Goal: Task Accomplishment & Management: Use online tool/utility

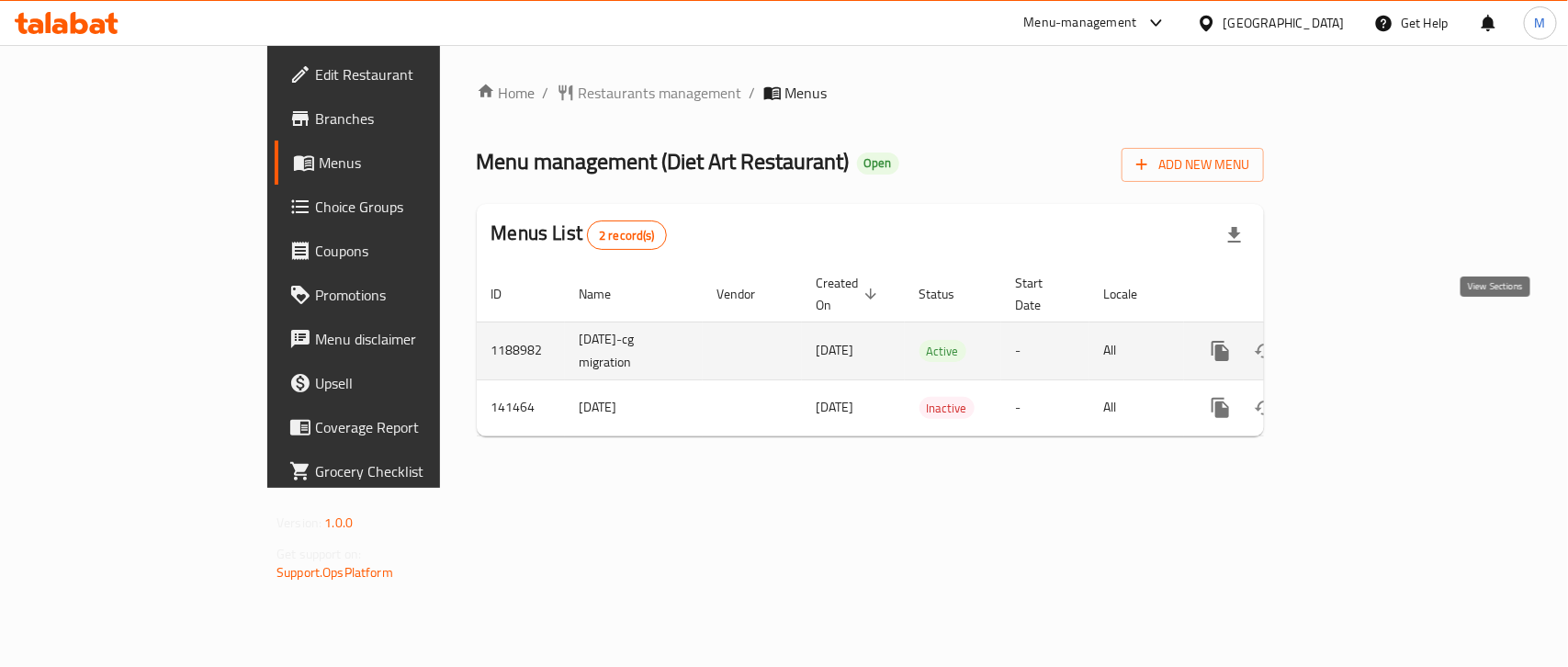
click at [1364, 340] on icon "enhanced table" at bounding box center [1353, 350] width 22 height 22
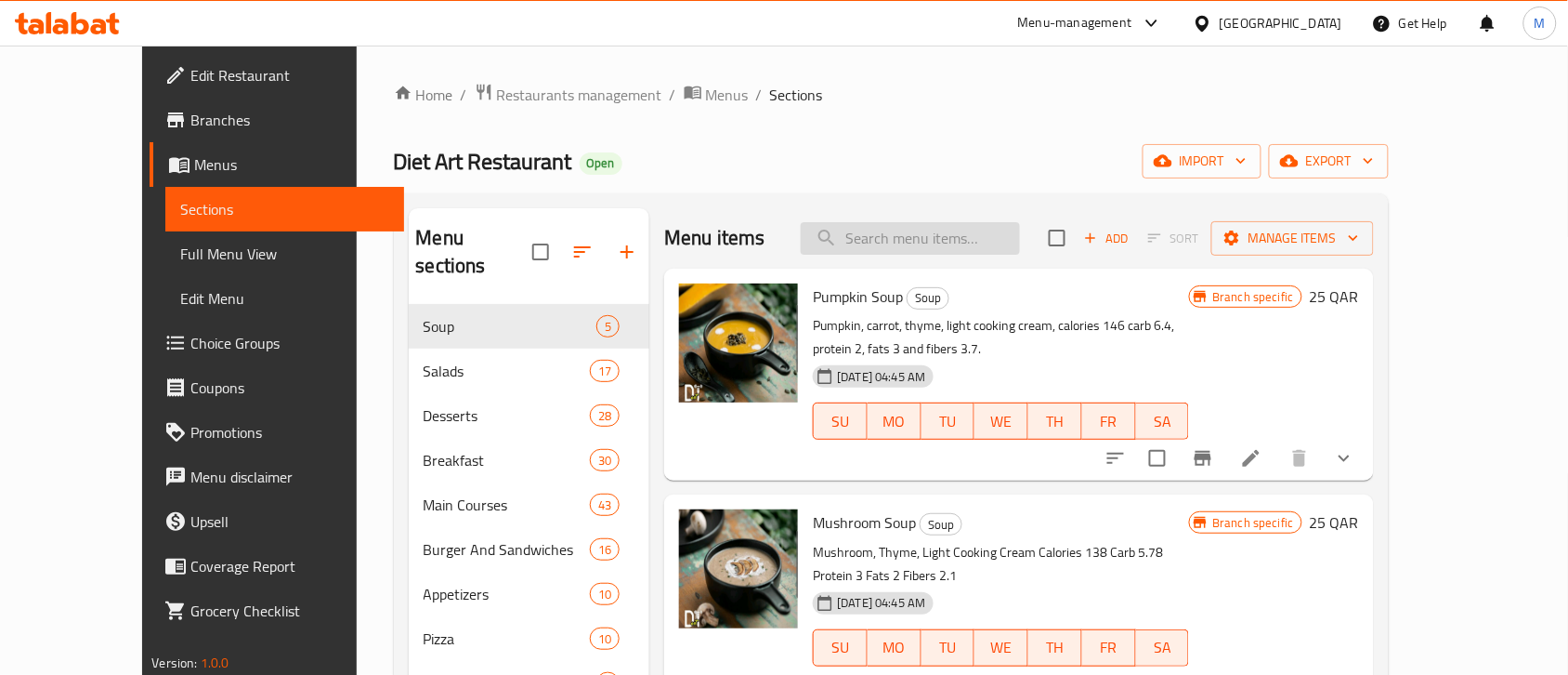
click at [934, 244] on input "search" at bounding box center [910, 238] width 220 height 33
paste input "Pumpkin Soup"
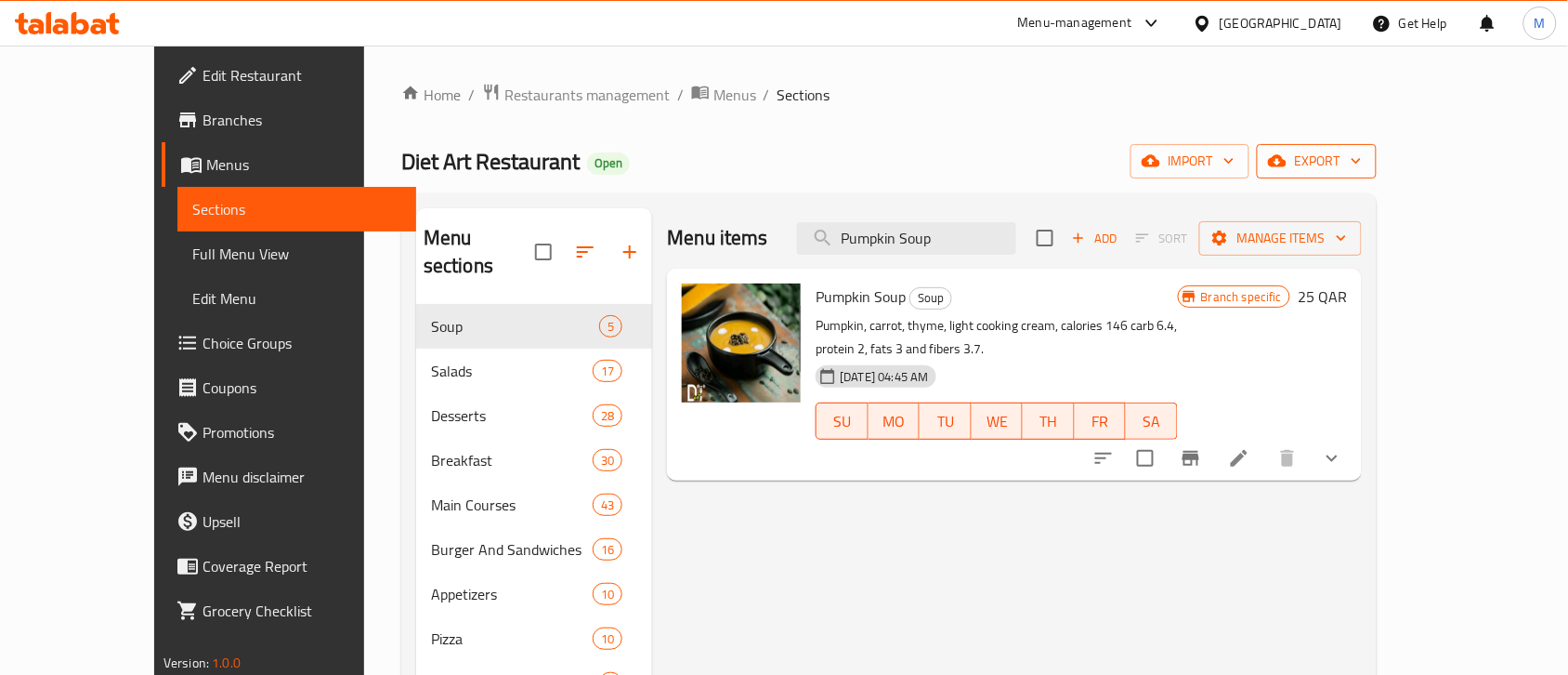
type input "Pumpkin Soup"
click at [1362, 159] on span "export" at bounding box center [1316, 162] width 90 height 23
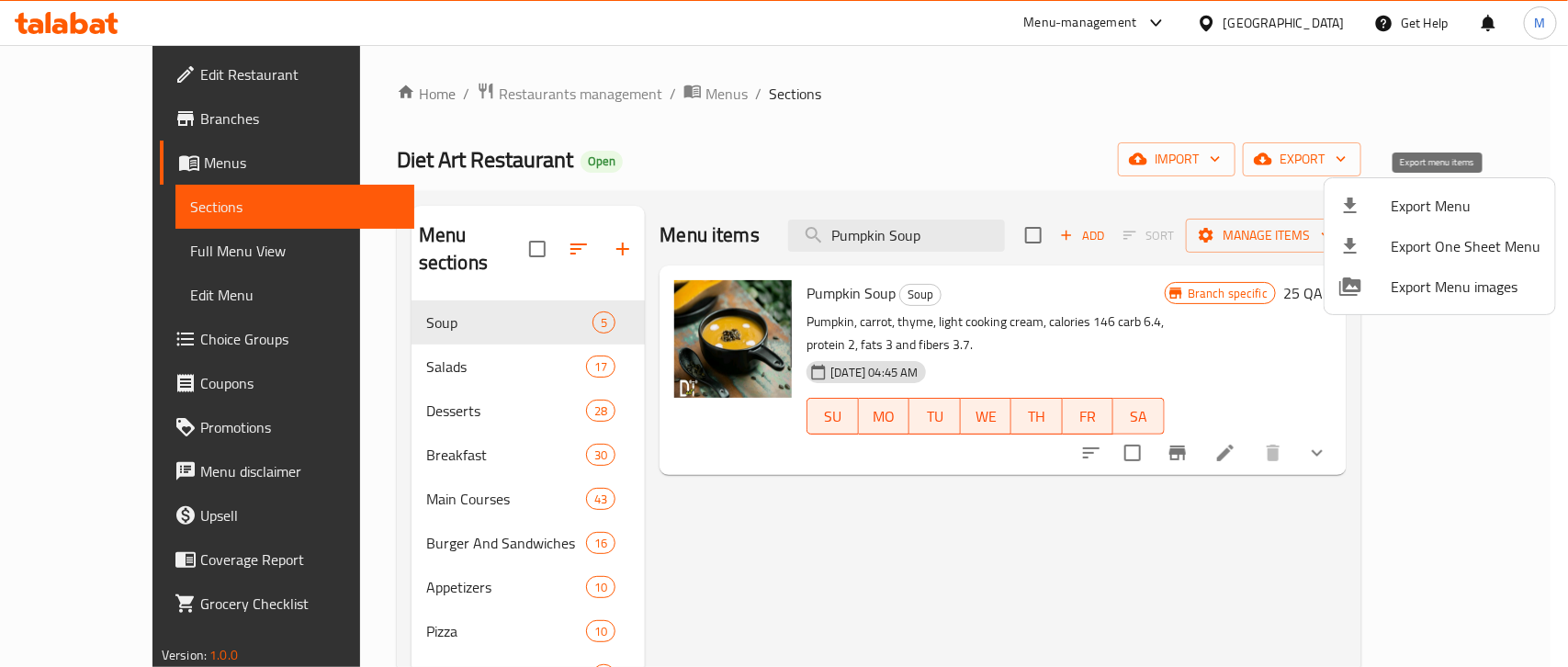
click at [1389, 208] on div at bounding box center [1365, 205] width 52 height 22
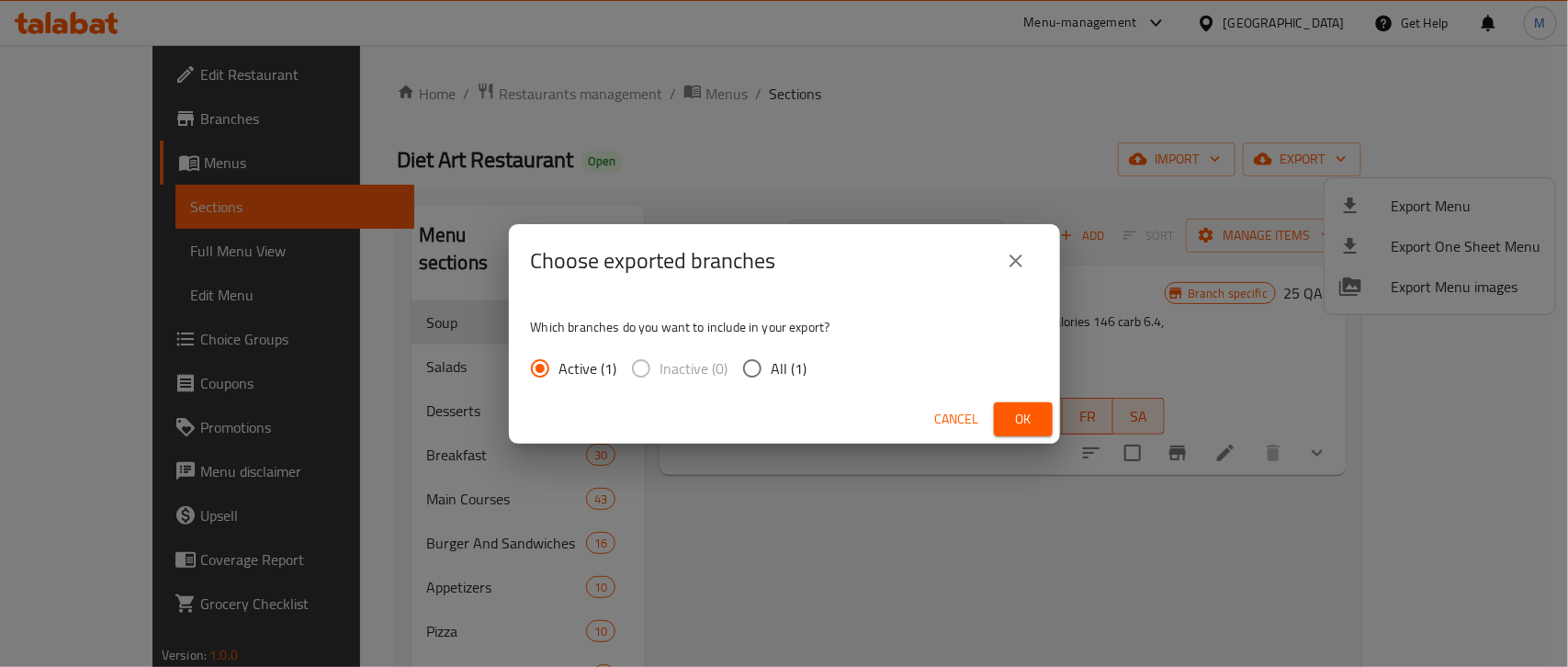
click at [742, 364] on input "All (1)" at bounding box center [752, 368] width 38 height 38
radio input "true"
click at [1042, 415] on button "Ok" at bounding box center [1023, 419] width 58 height 34
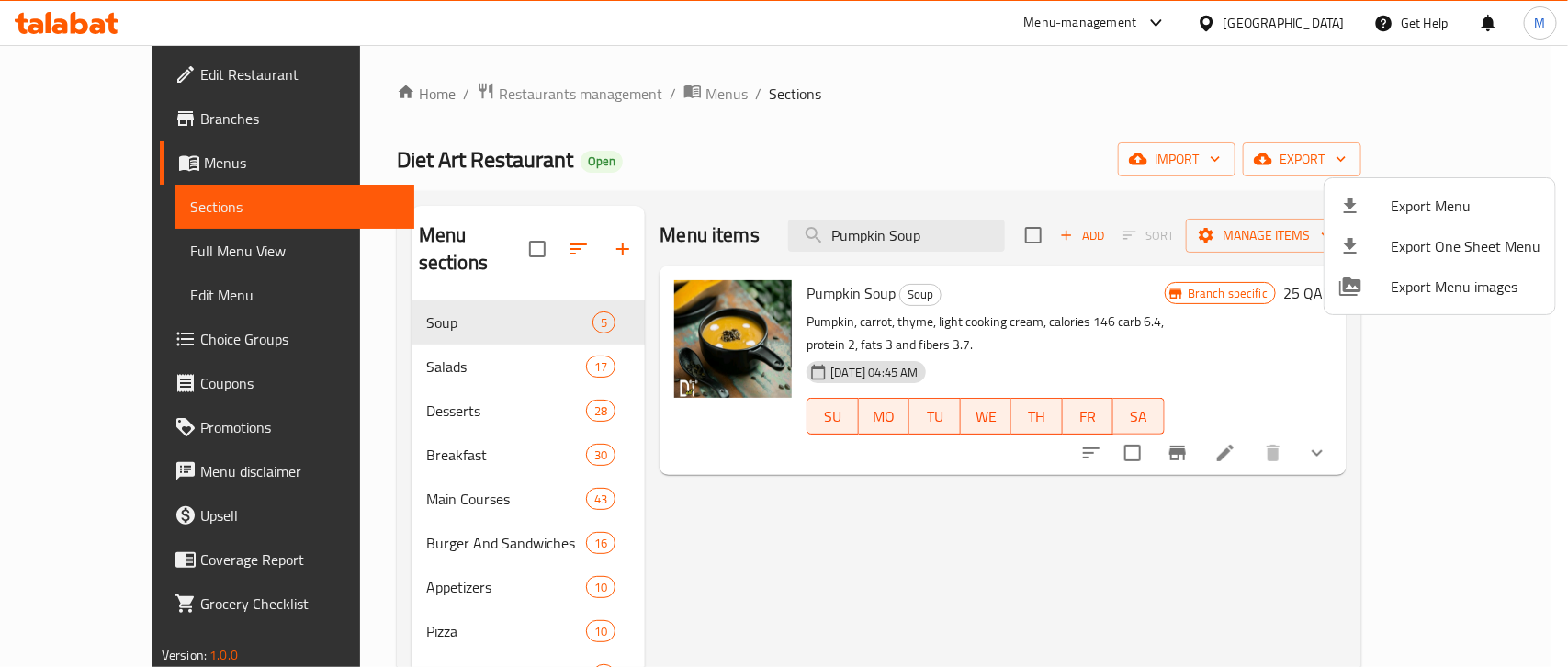
click at [1337, 436] on div at bounding box center [784, 333] width 1568 height 667
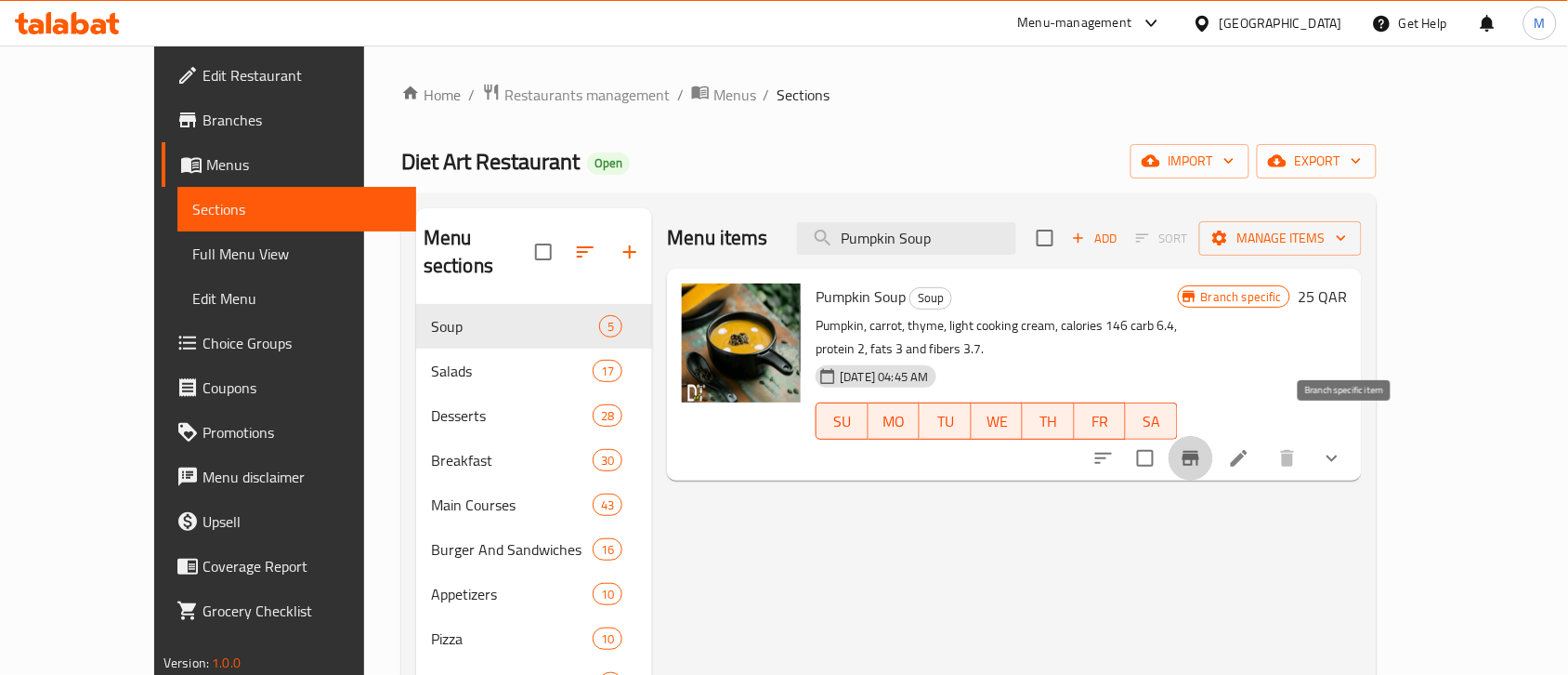
click at [1199, 451] on icon "Branch-specific-item" at bounding box center [1191, 458] width 16 height 15
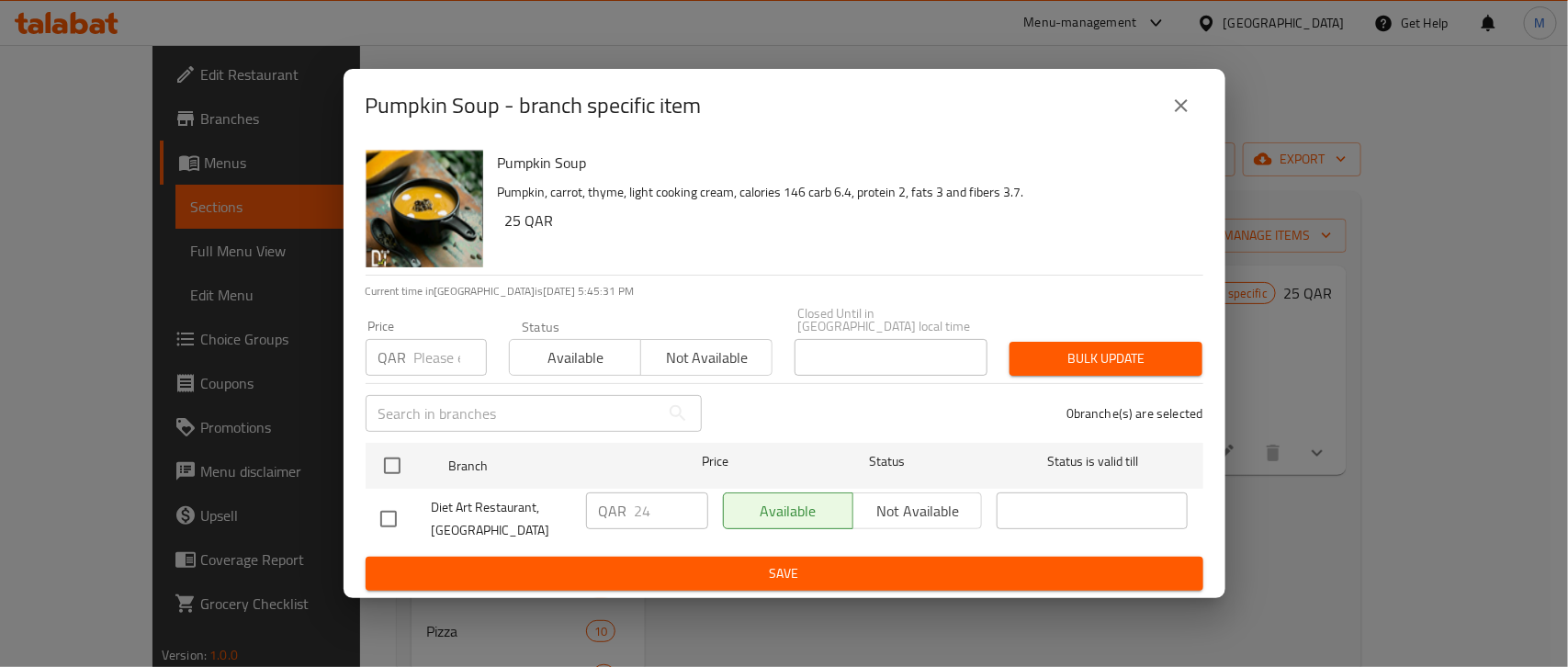
click at [1177, 112] on icon "close" at bounding box center [1181, 105] width 12 height 12
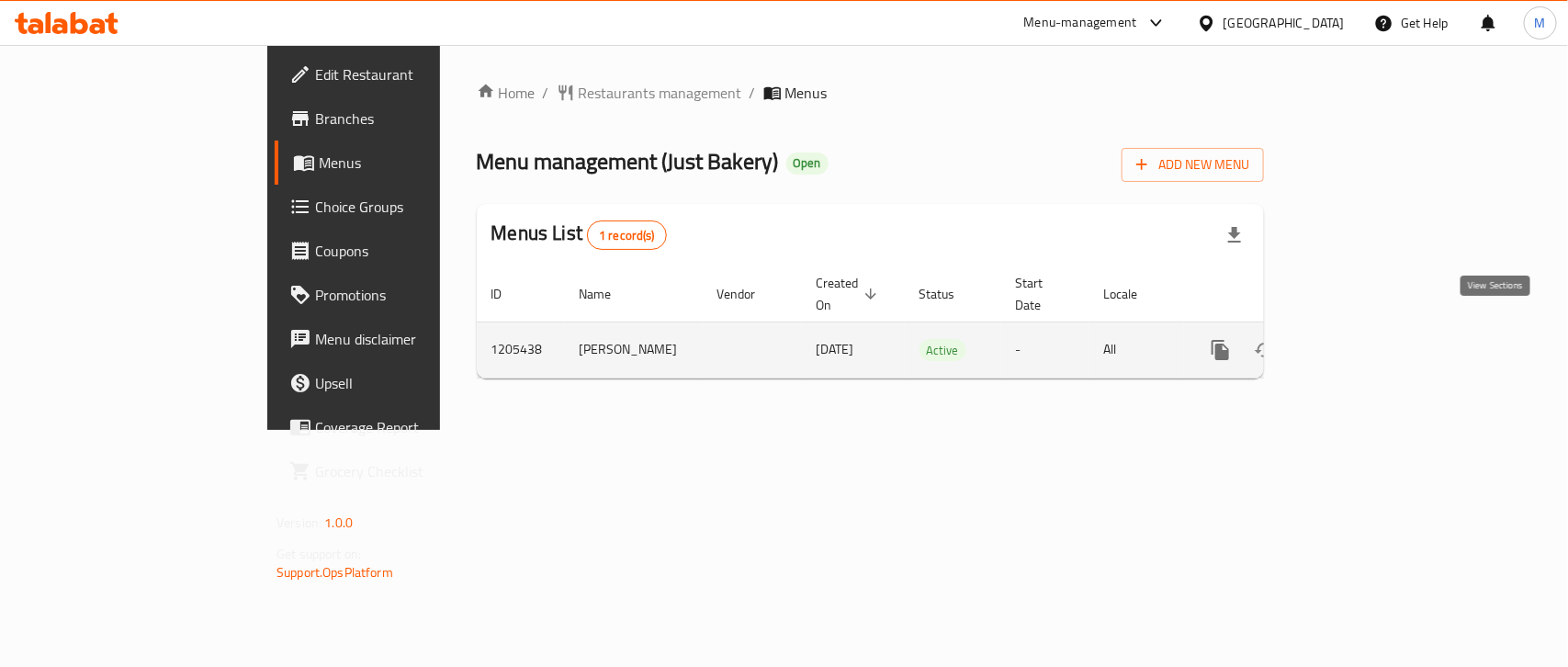
click at [1364, 339] on icon "enhanced table" at bounding box center [1353, 349] width 22 height 22
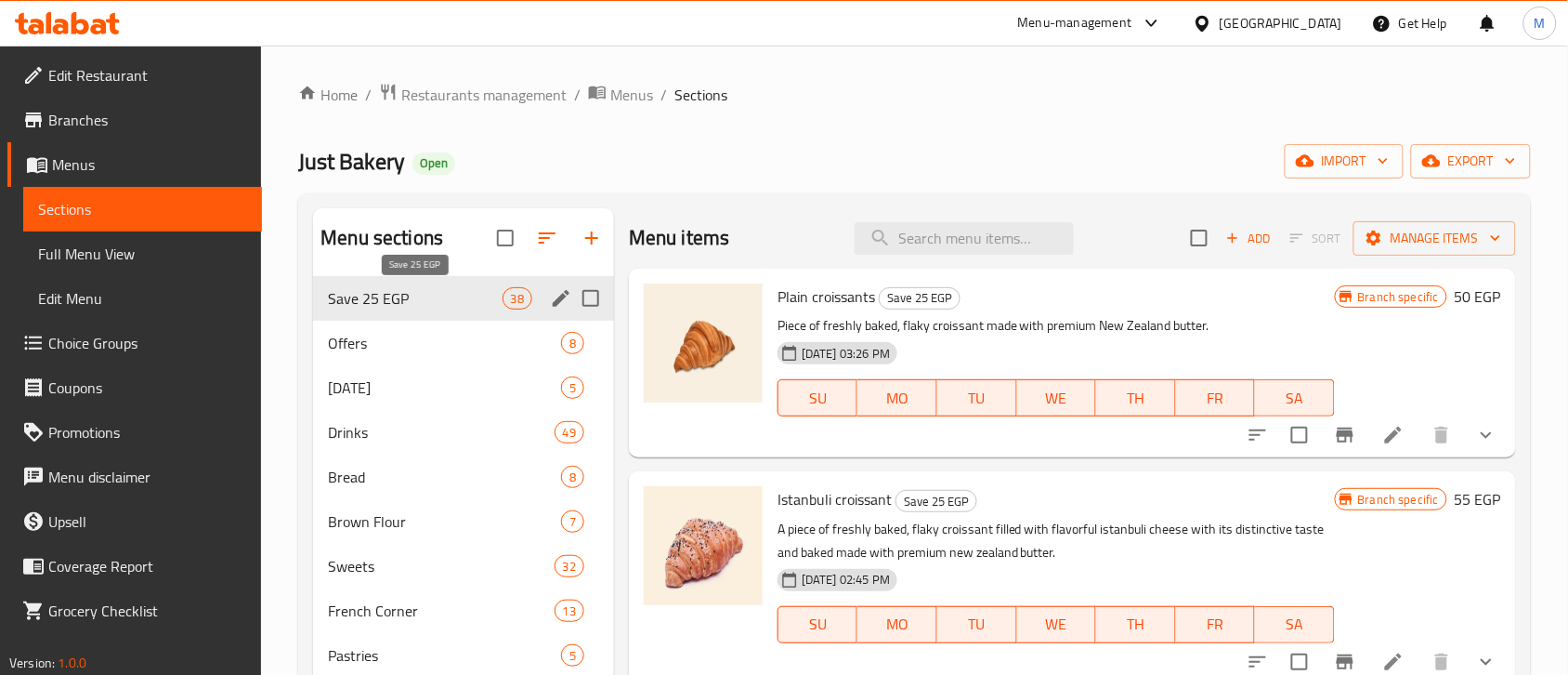
click at [457, 293] on span "Save 25 EGP" at bounding box center [414, 298] width 173 height 22
click at [426, 303] on span "Save 25 EGP" at bounding box center [414, 298] width 173 height 22
click at [414, 300] on span "Save 25 EGP" at bounding box center [414, 298] width 173 height 22
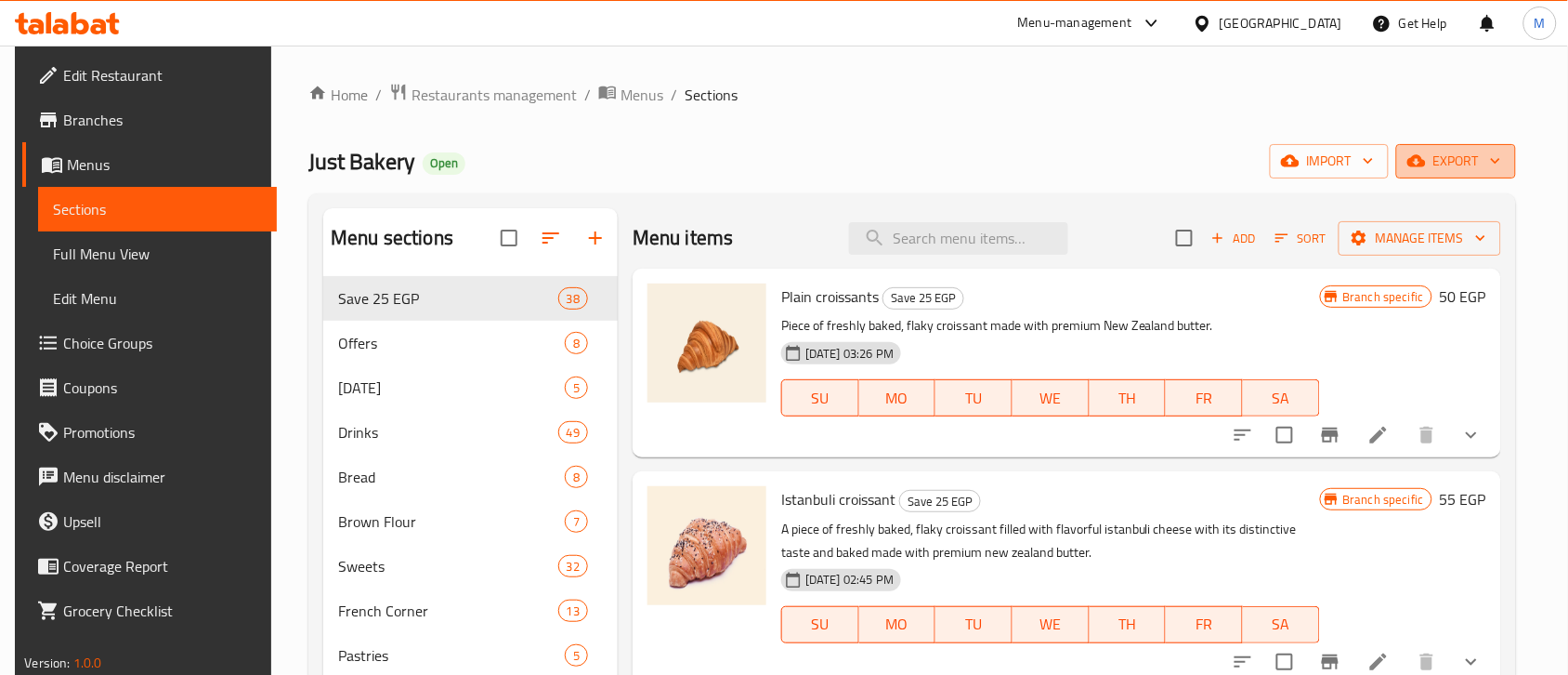
click at [1498, 166] on span "export" at bounding box center [1456, 162] width 90 height 23
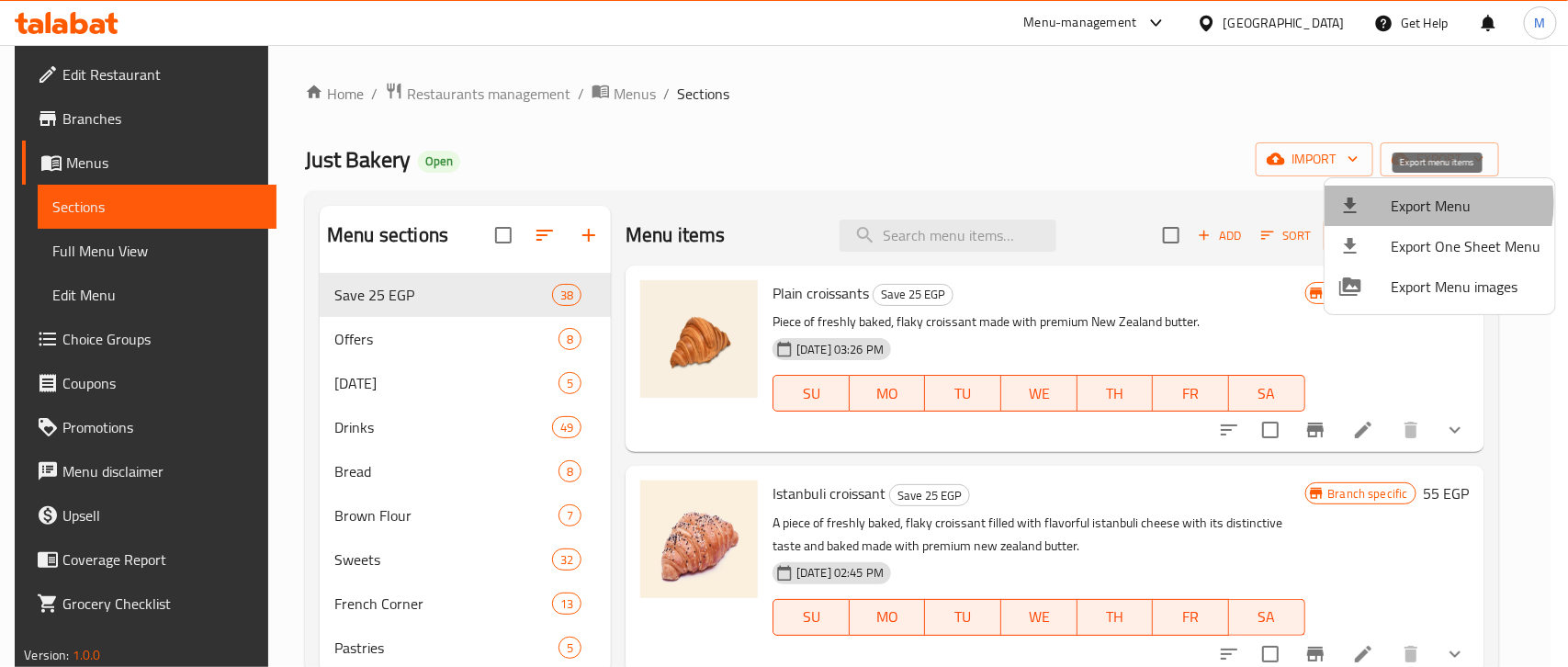
click at [1421, 203] on span "Export Menu" at bounding box center [1466, 205] width 149 height 22
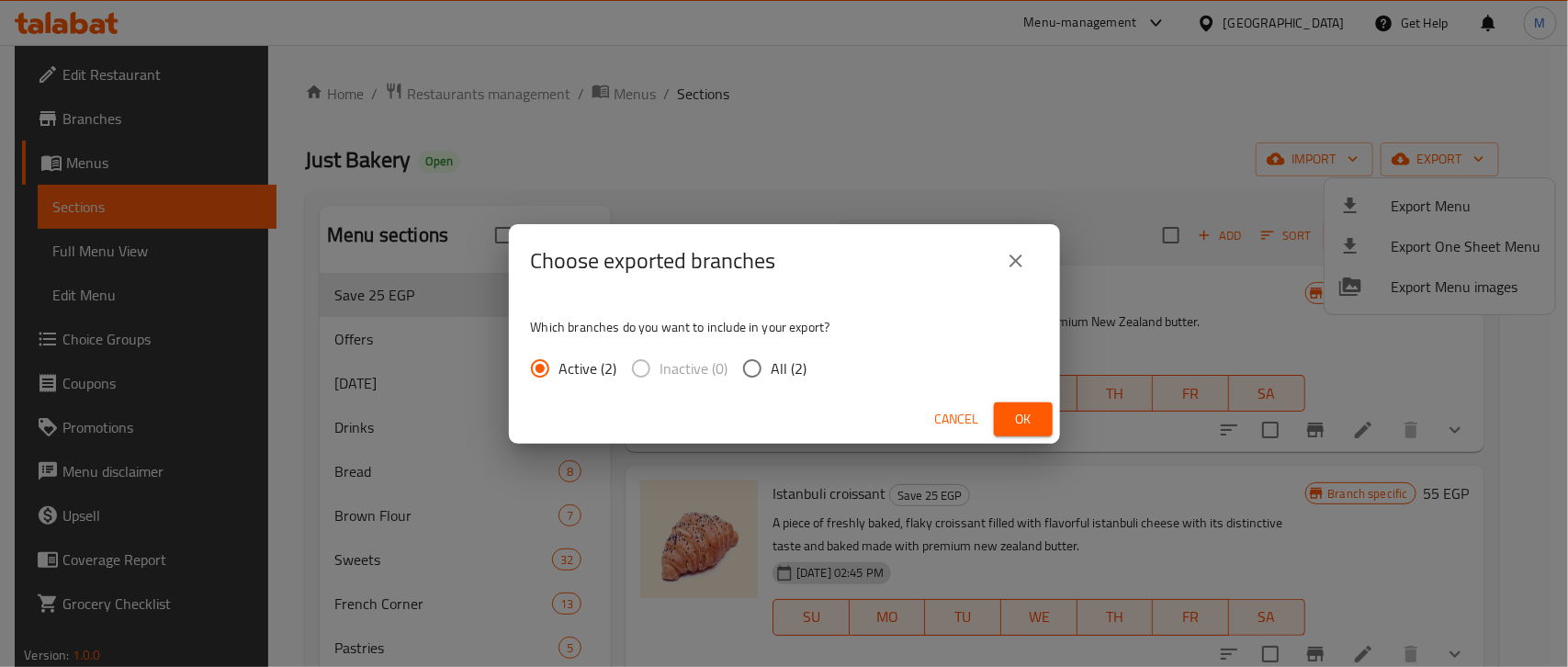
click at [747, 356] on input "All (2)" at bounding box center [752, 368] width 38 height 38
radio input "true"
click at [1012, 415] on span "Ok" at bounding box center [1023, 419] width 30 height 23
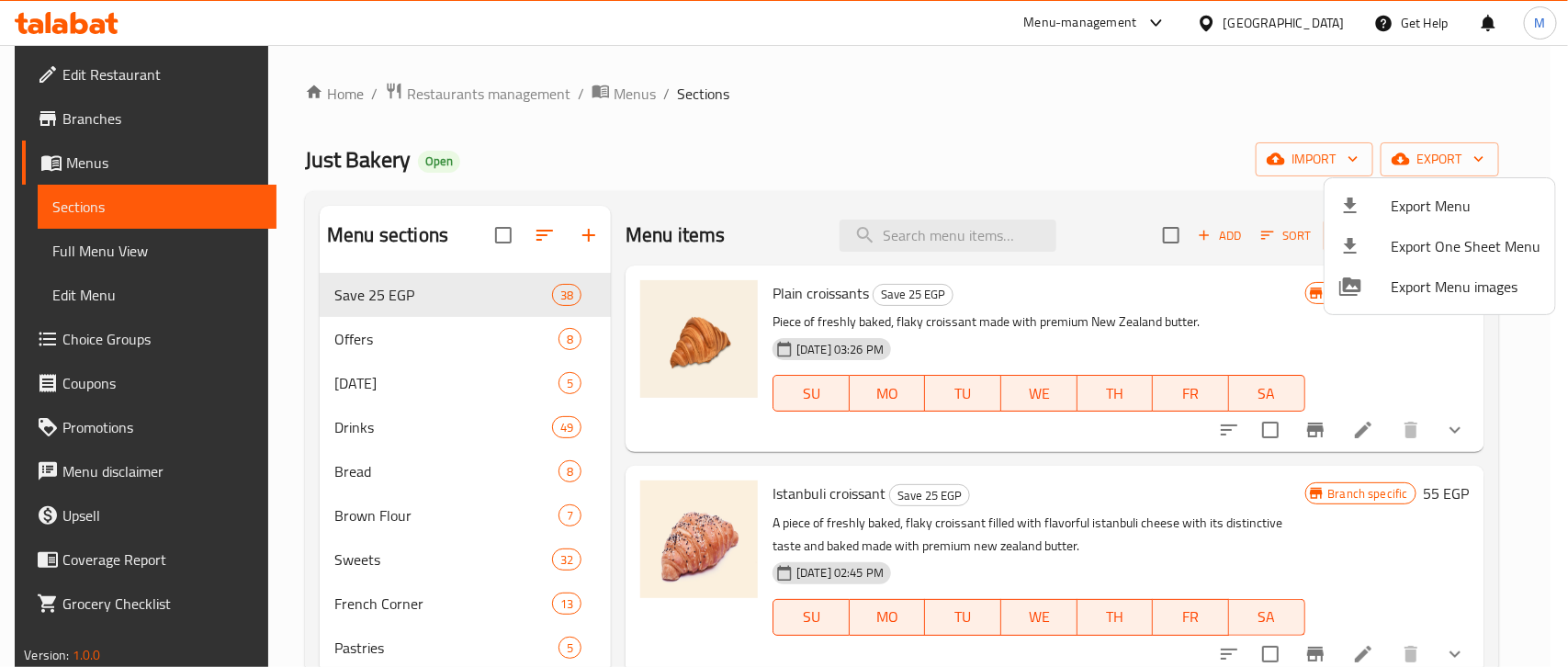
click at [383, 331] on div at bounding box center [784, 333] width 1568 height 667
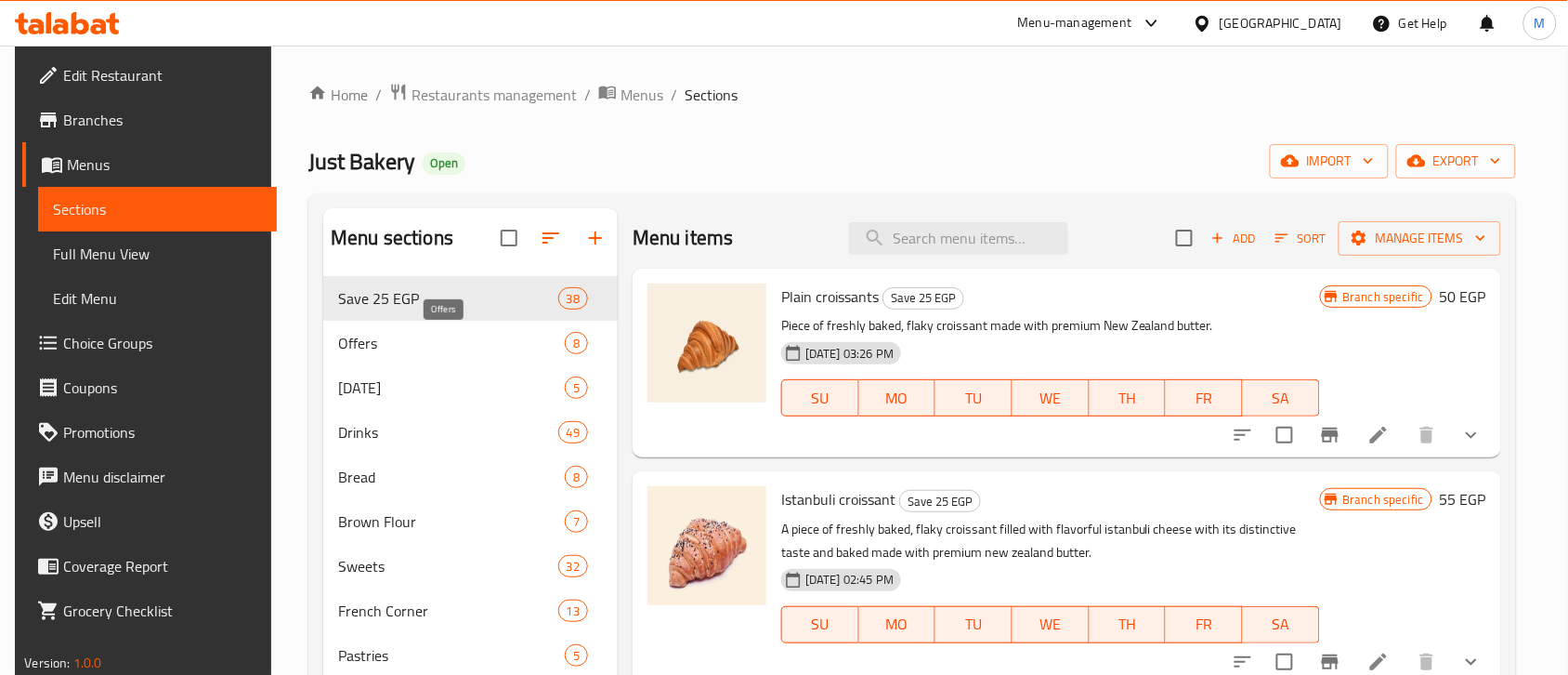
click at [382, 345] on span "Offers" at bounding box center [451, 343] width 226 height 22
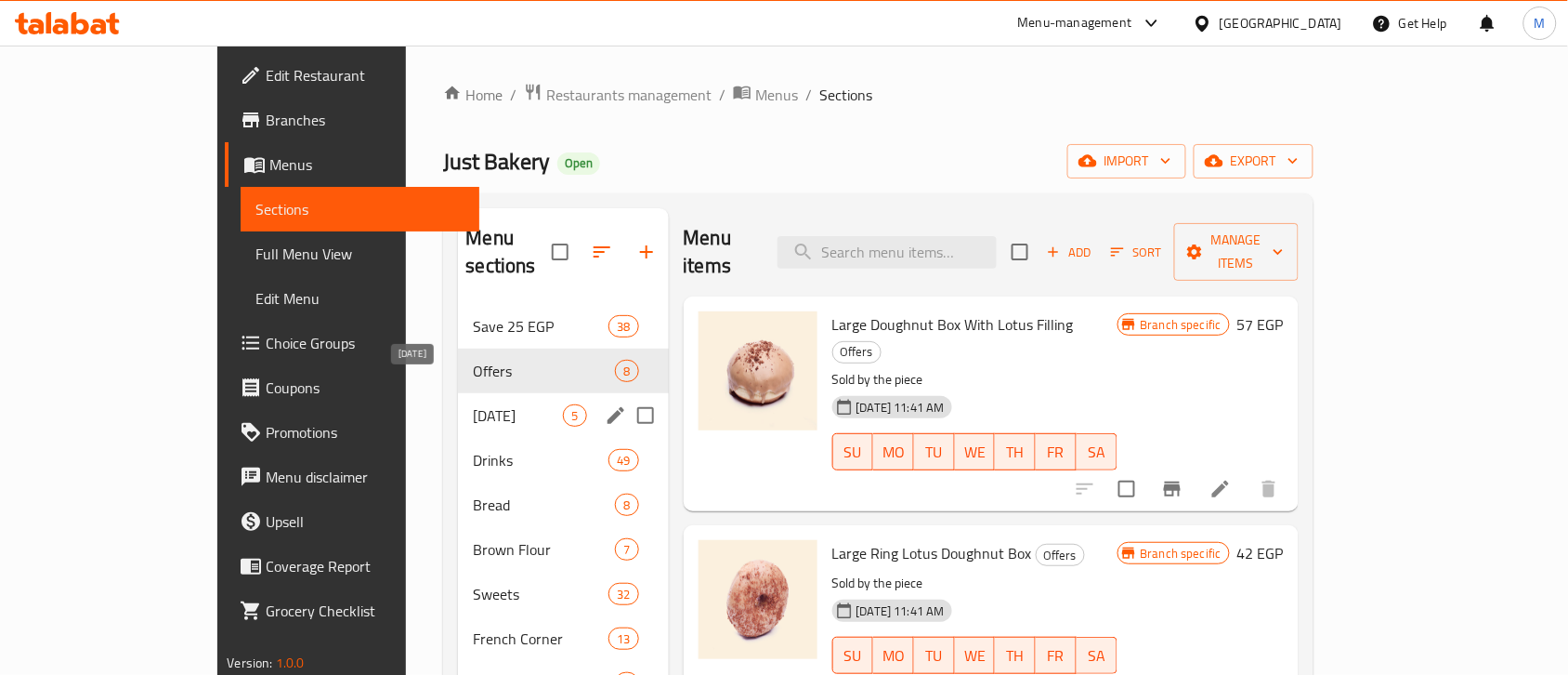
click at [473, 405] on span "Ramadan" at bounding box center [518, 415] width 90 height 22
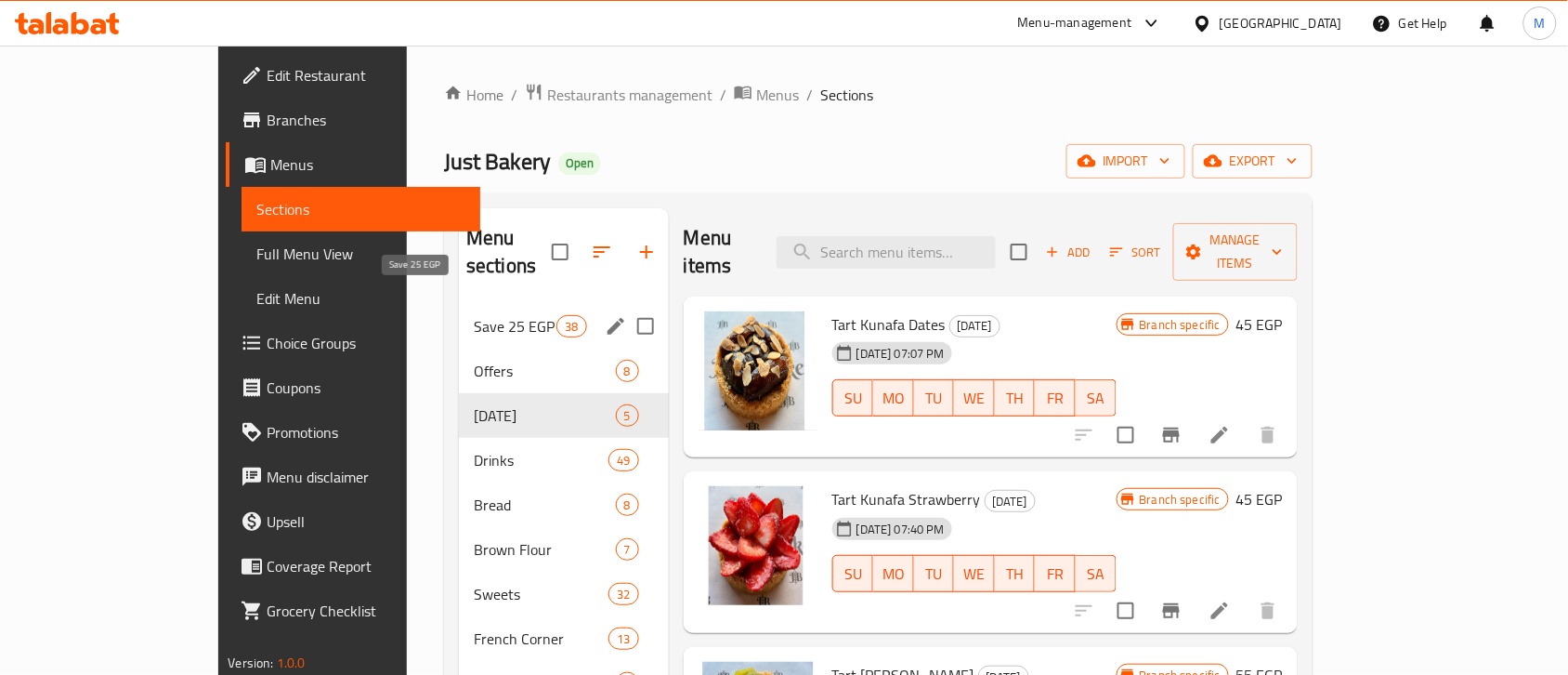
click at [473, 315] on span "Save 25 EGP" at bounding box center [514, 325] width 82 height 22
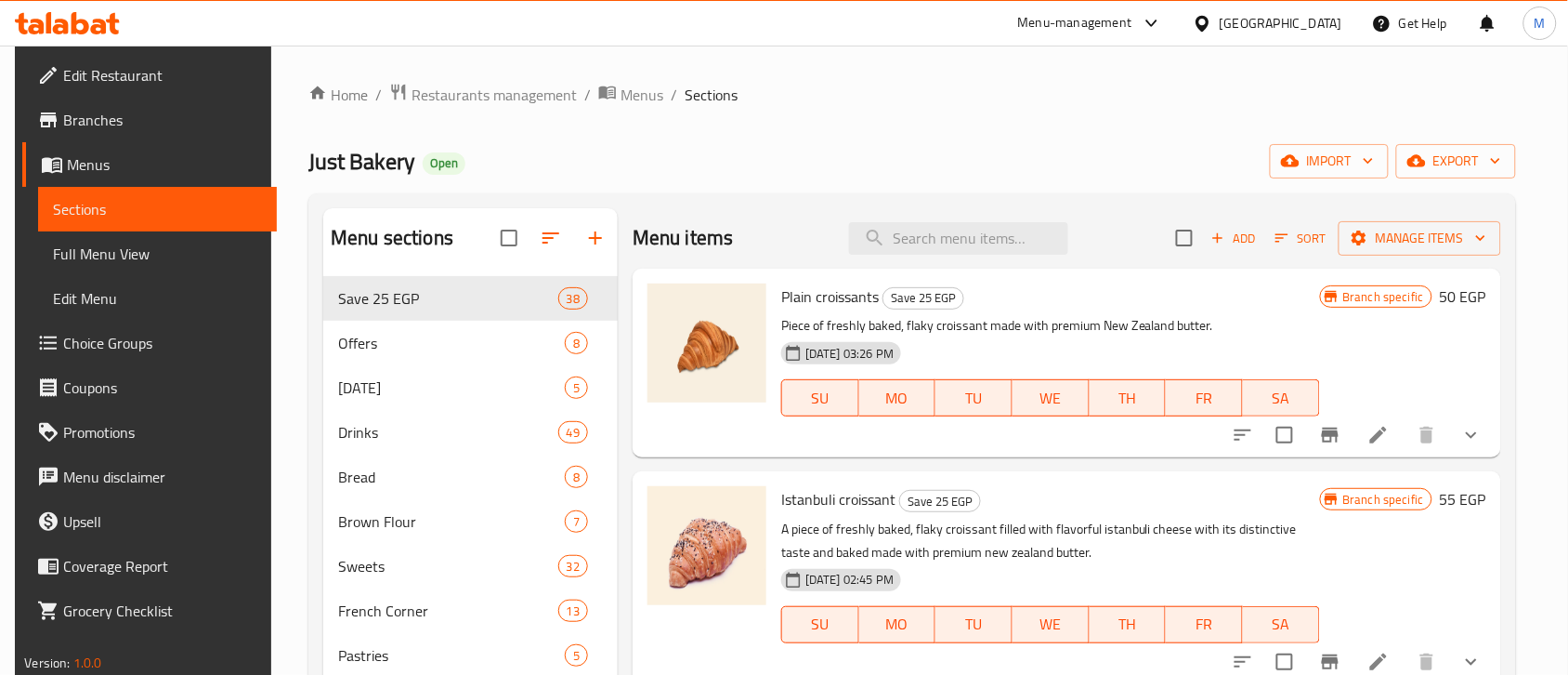
click at [816, 121] on div "Home / Restaurants management / Menus / Sections Just Bakery Open import export…" at bounding box center [913, 490] width 1208 height 815
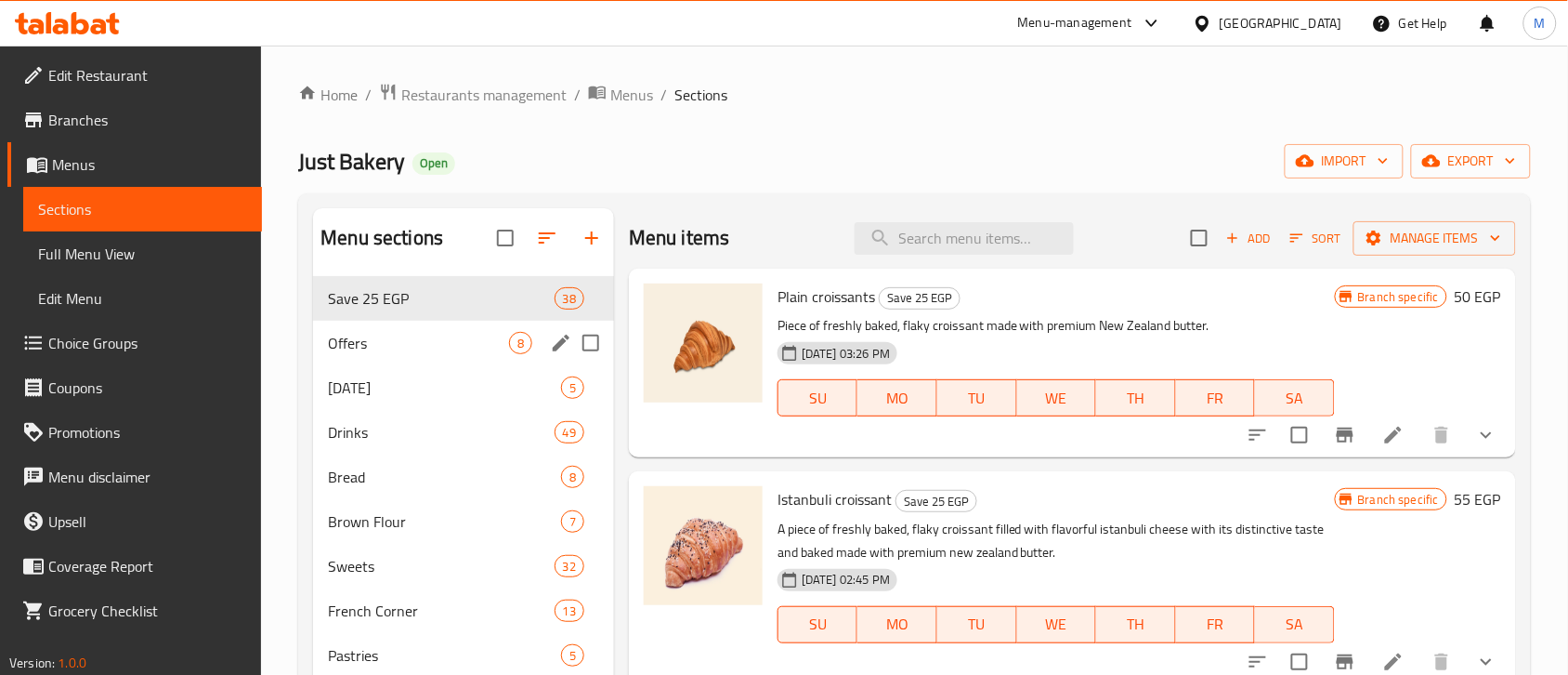
click at [368, 347] on span "Offers" at bounding box center [418, 343] width 181 height 22
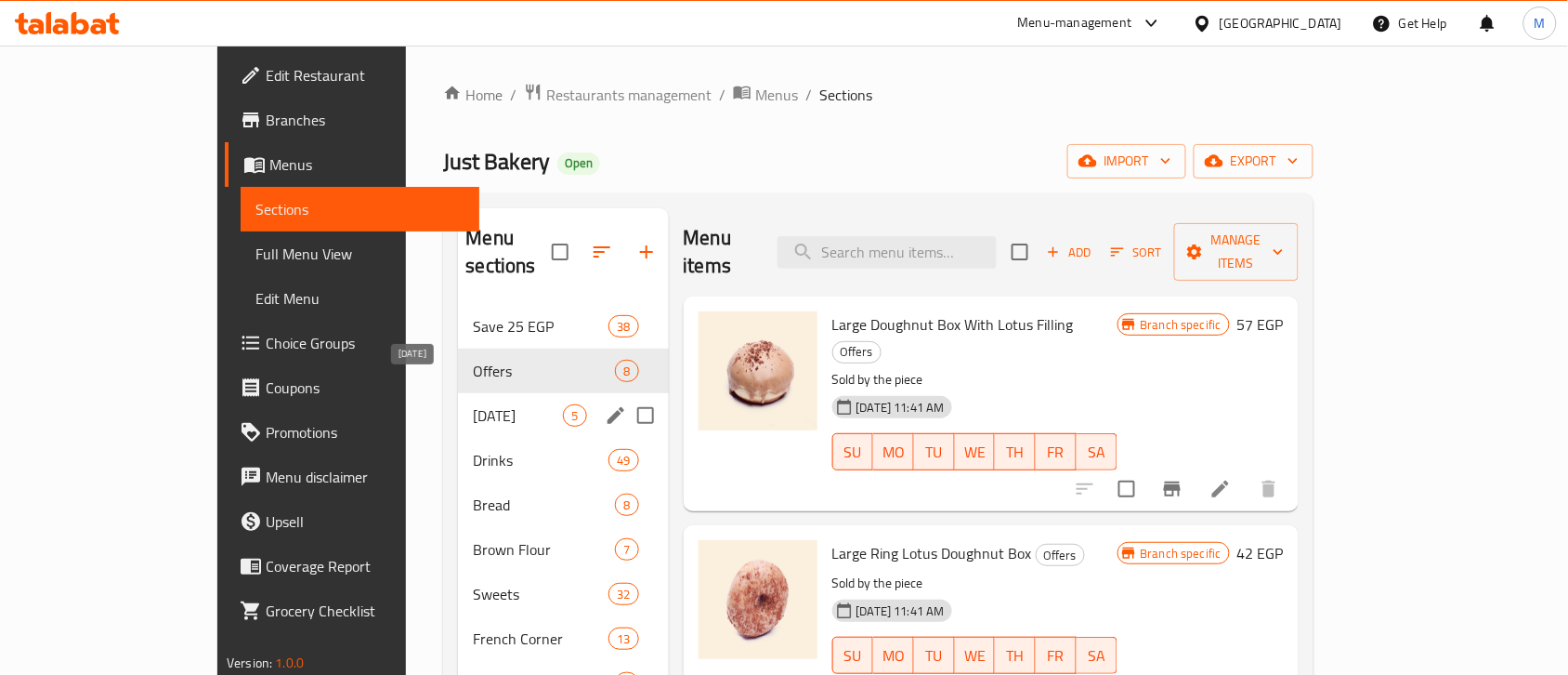
click at [473, 405] on span "Ramadan" at bounding box center [518, 415] width 90 height 22
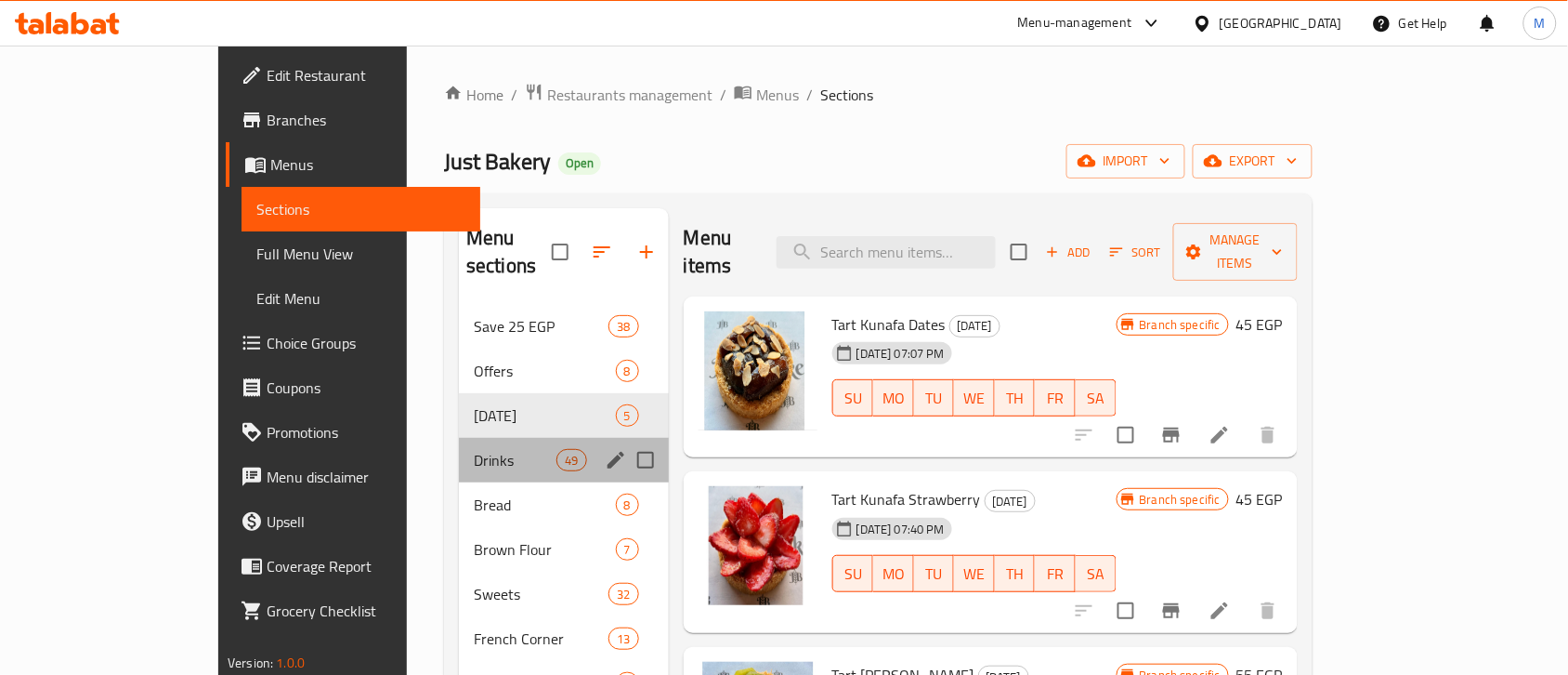
click at [459, 438] on div "Drinks 49" at bounding box center [563, 460] width 210 height 45
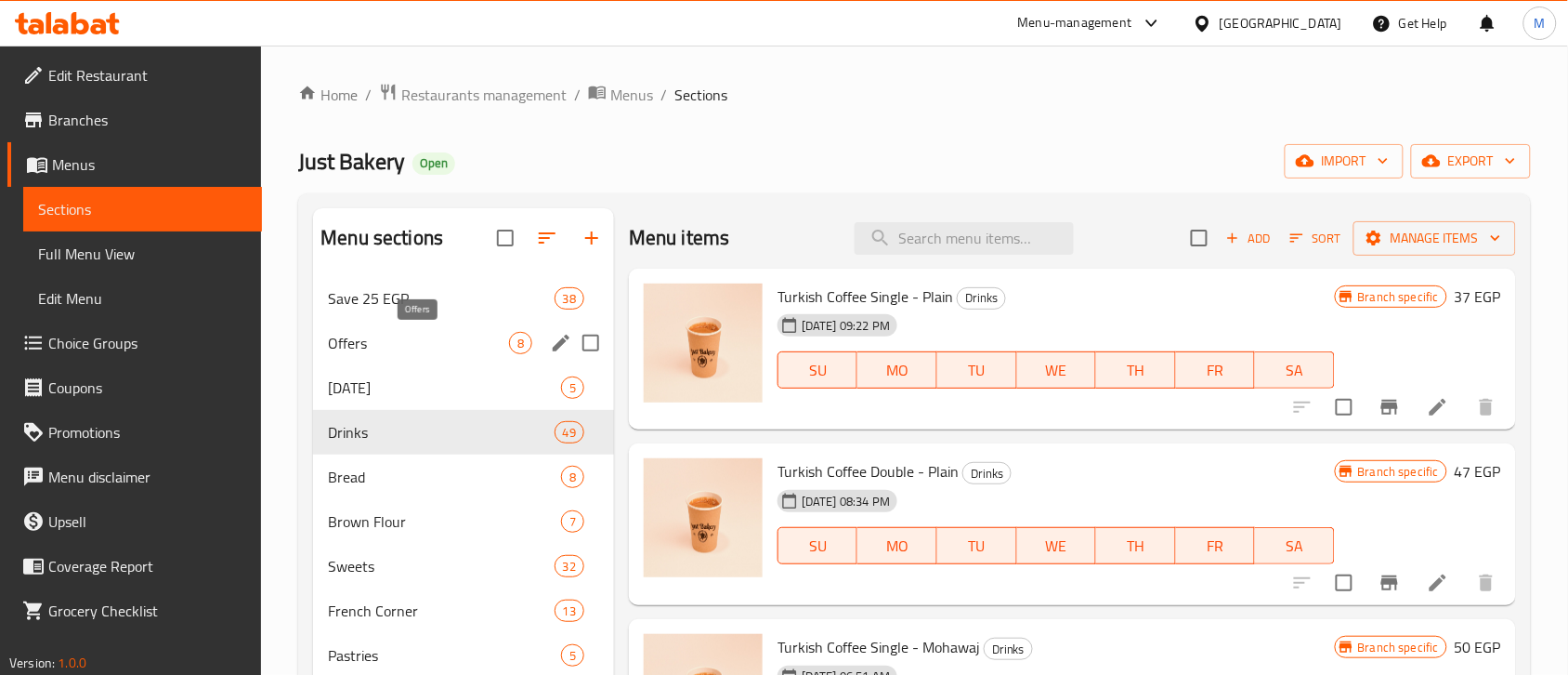
click at [386, 313] on div "Save 25 EGP 38" at bounding box center [463, 298] width 301 height 45
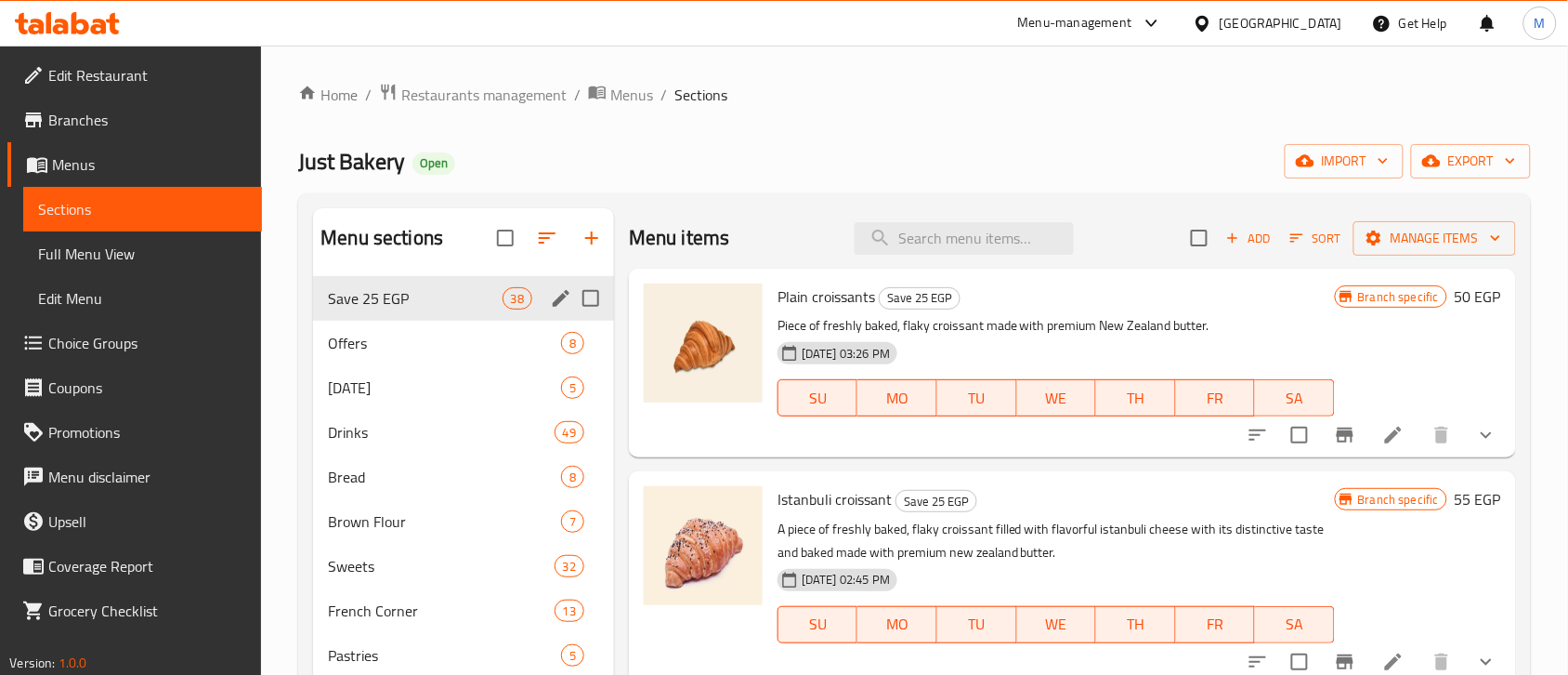
click at [392, 300] on span "Save 25 EGP" at bounding box center [414, 298] width 173 height 22
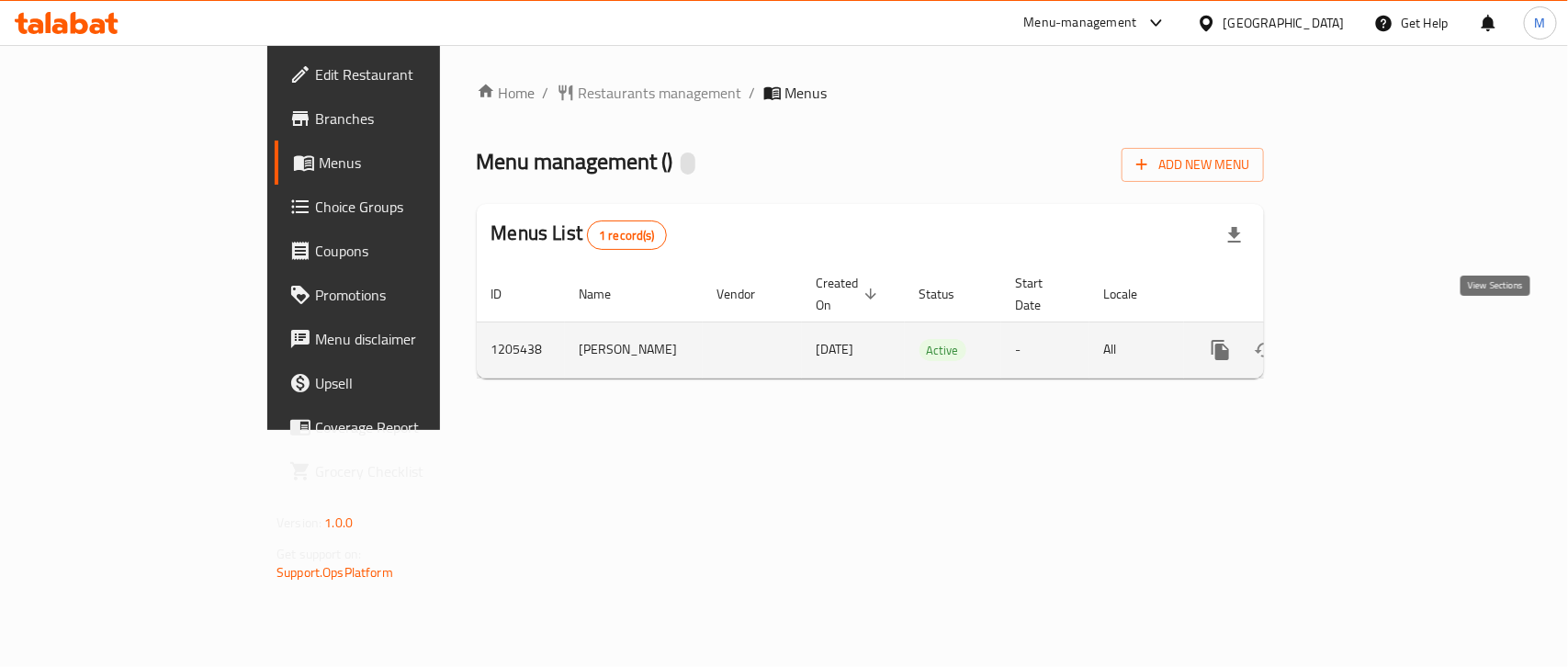
click at [1364, 339] on icon "enhanced table" at bounding box center [1353, 349] width 22 height 22
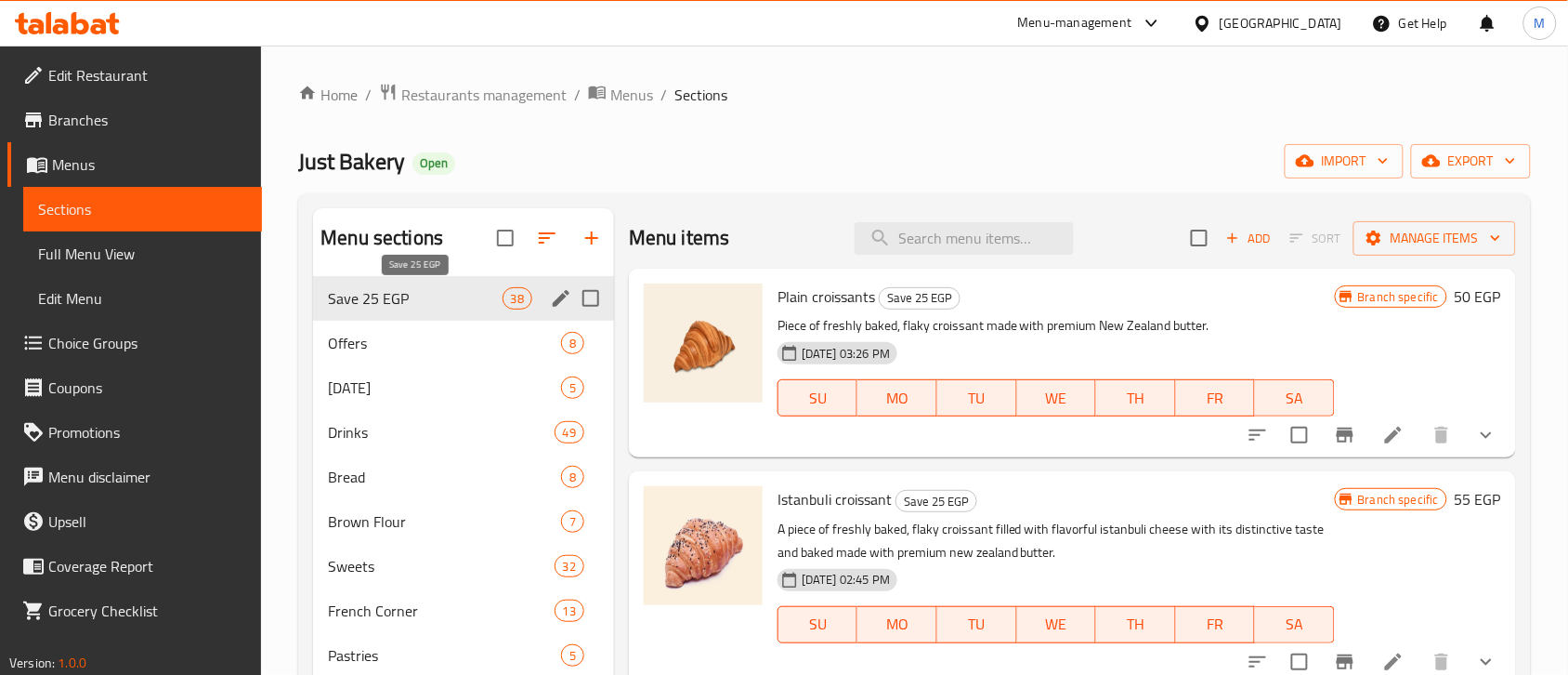
click at [439, 289] on span "Save 25 EGP" at bounding box center [414, 298] width 173 height 22
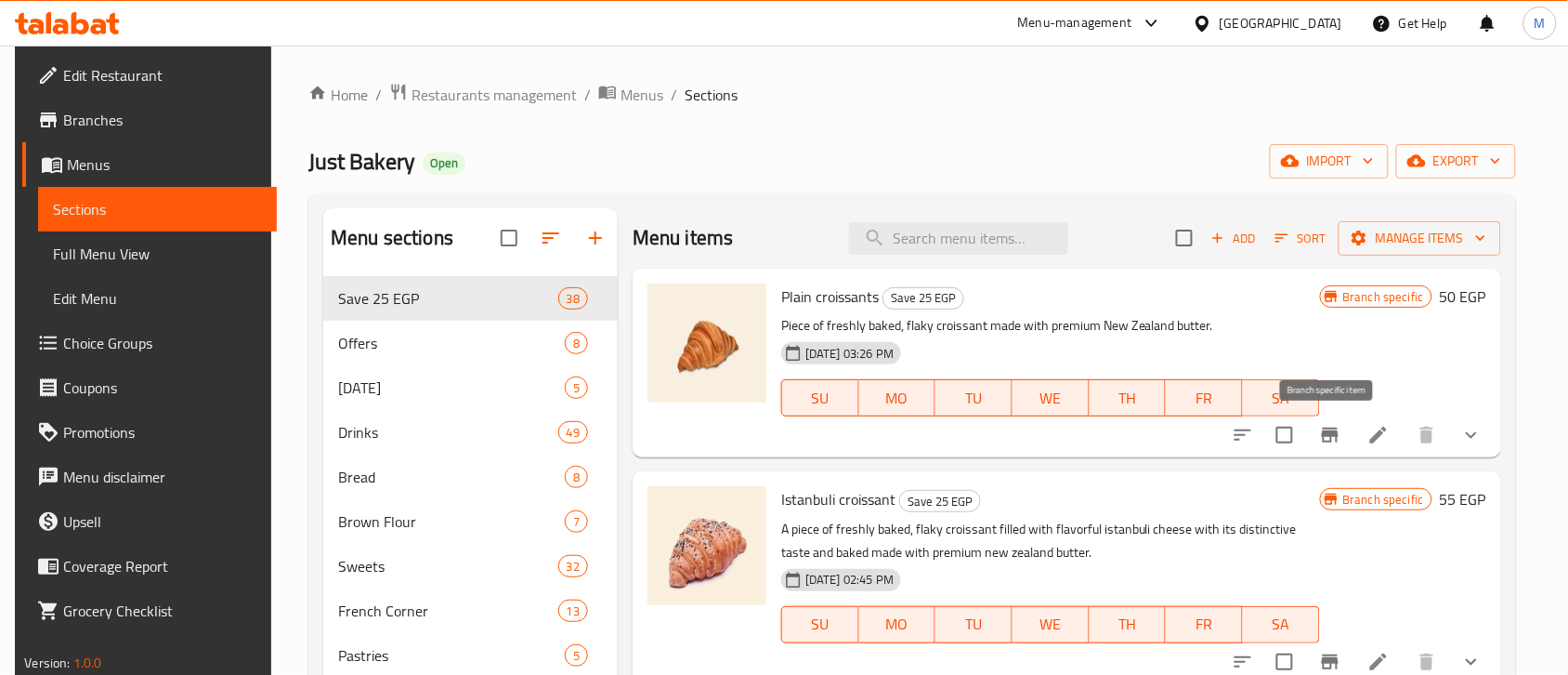
click at [1329, 434] on icon "Branch-specific-item" at bounding box center [1330, 435] width 16 height 15
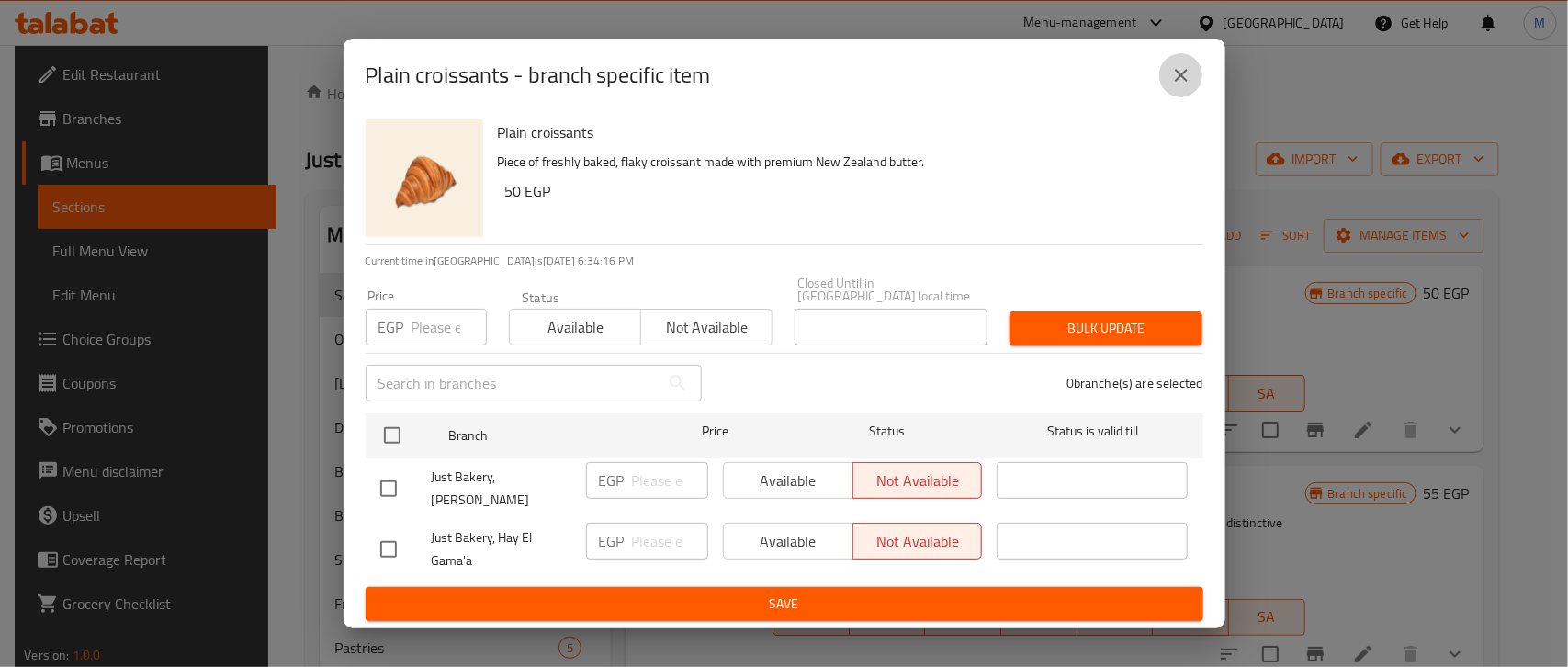
click at [1180, 80] on icon "close" at bounding box center [1181, 75] width 12 height 12
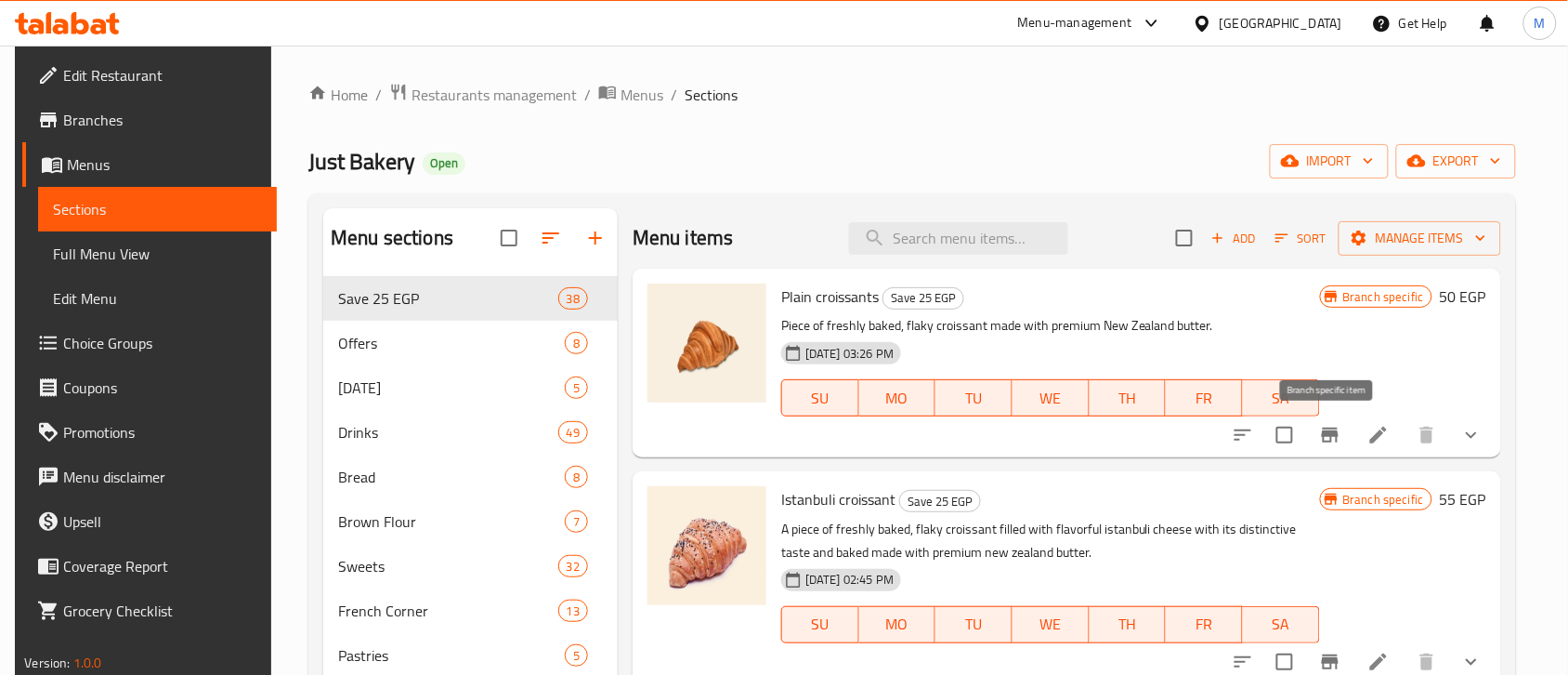
click at [1330, 440] on icon "Branch-specific-item" at bounding box center [1330, 435] width 22 height 22
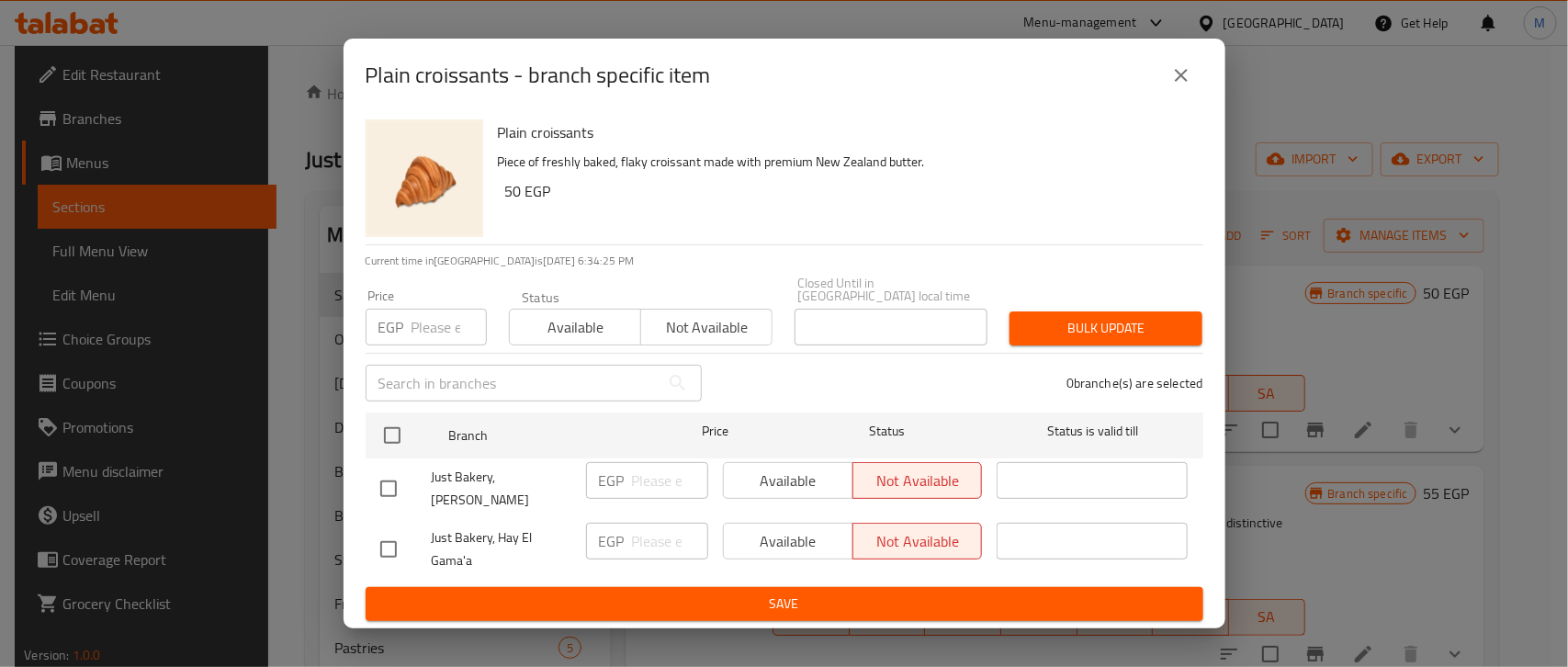
click at [1315, 434] on div "Plain croissants - branch specific item Plain croissants Piece of freshly baked…" at bounding box center [784, 333] width 1568 height 667
click at [1175, 85] on icon "close" at bounding box center [1181, 75] width 22 height 22
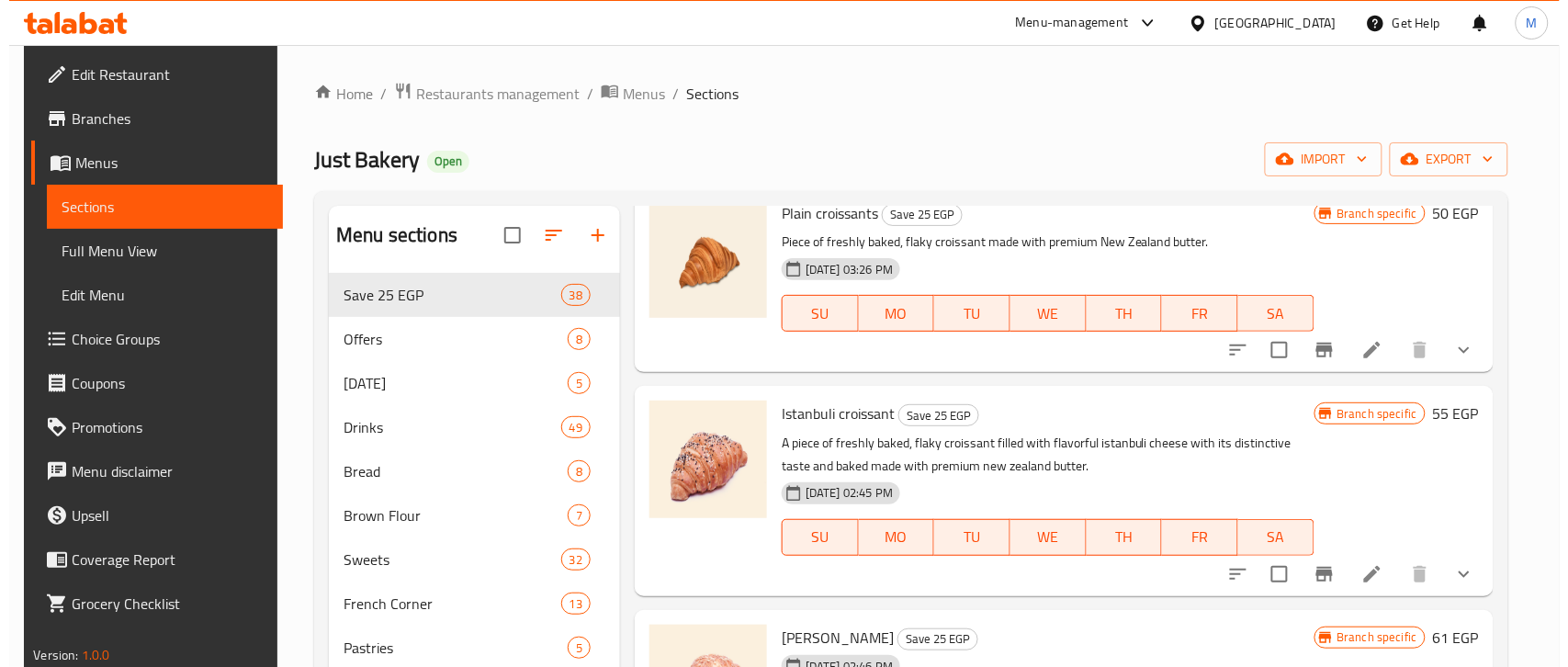
scroll to position [115, 0]
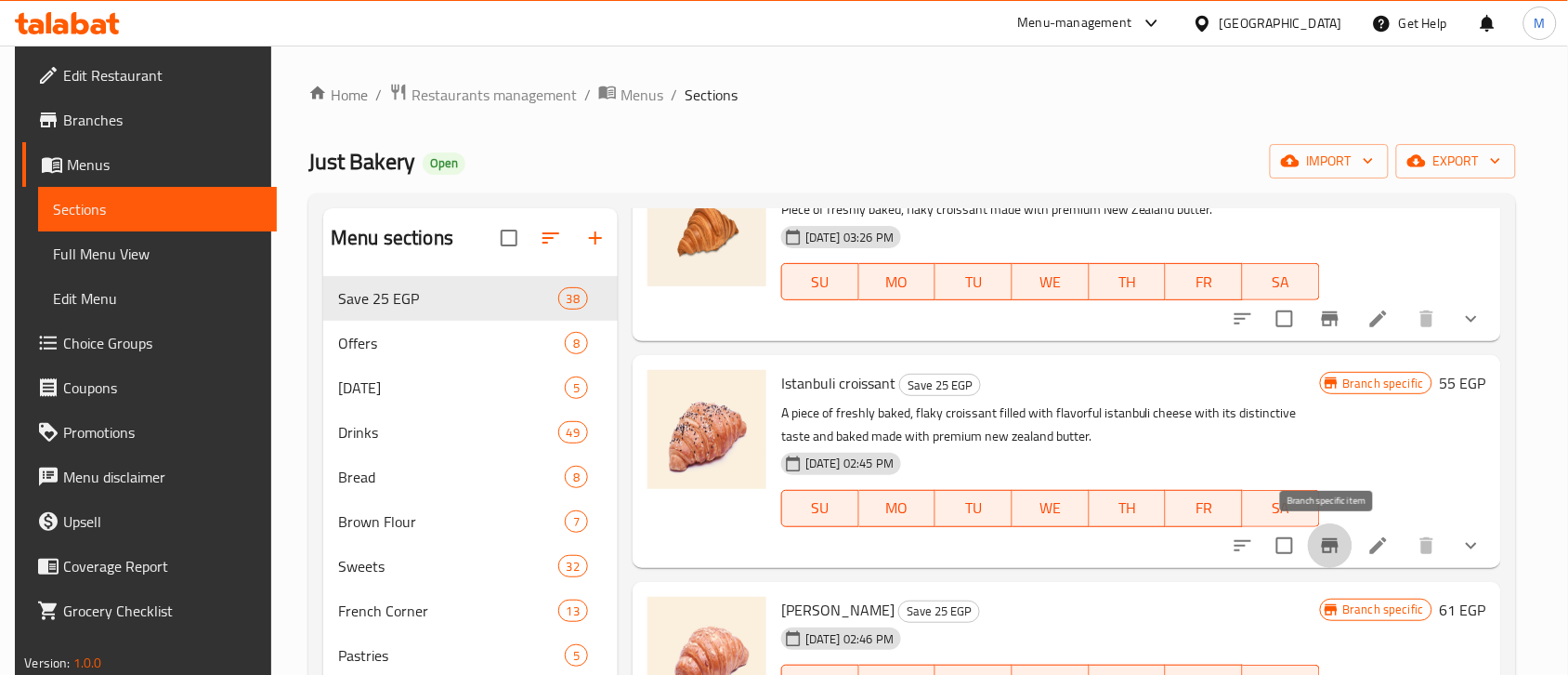
click at [1335, 539] on icon "Branch-specific-item" at bounding box center [1330, 545] width 22 height 22
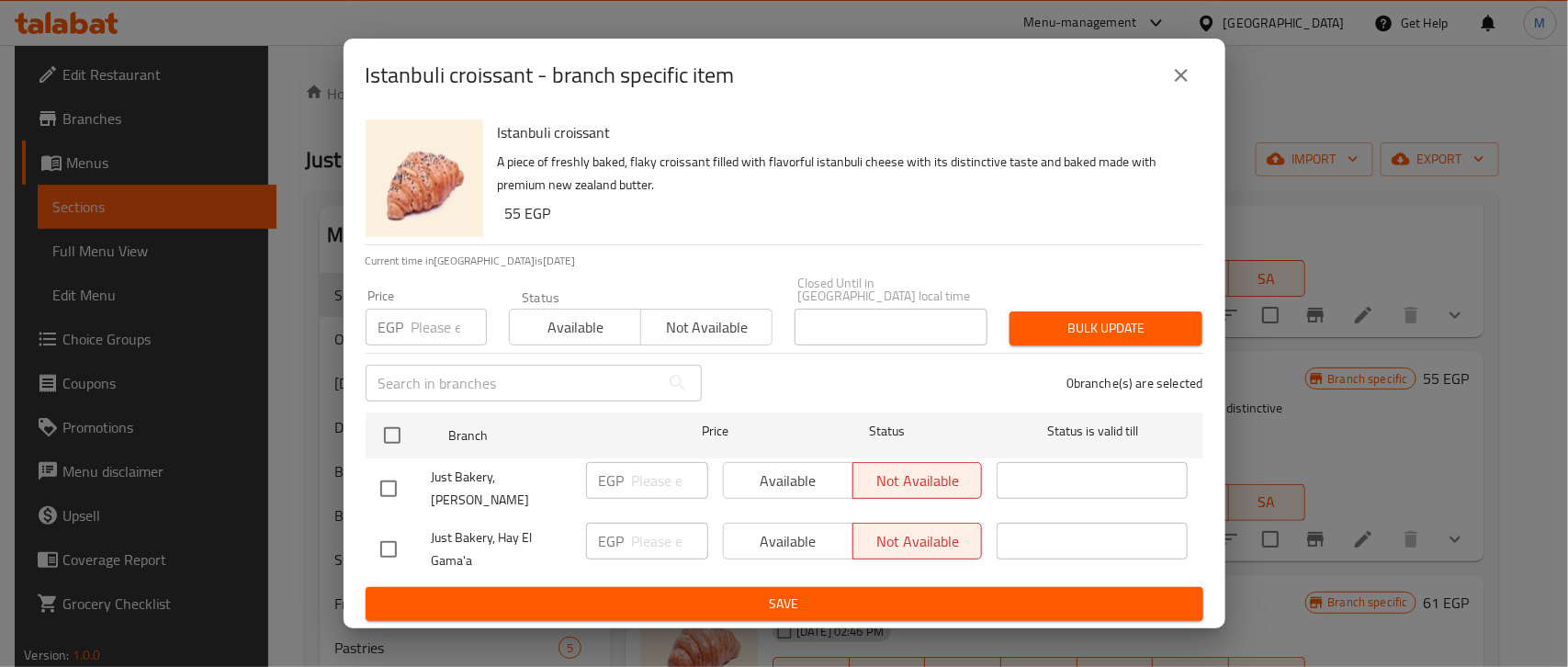
click at [1181, 79] on icon "close" at bounding box center [1181, 75] width 22 height 22
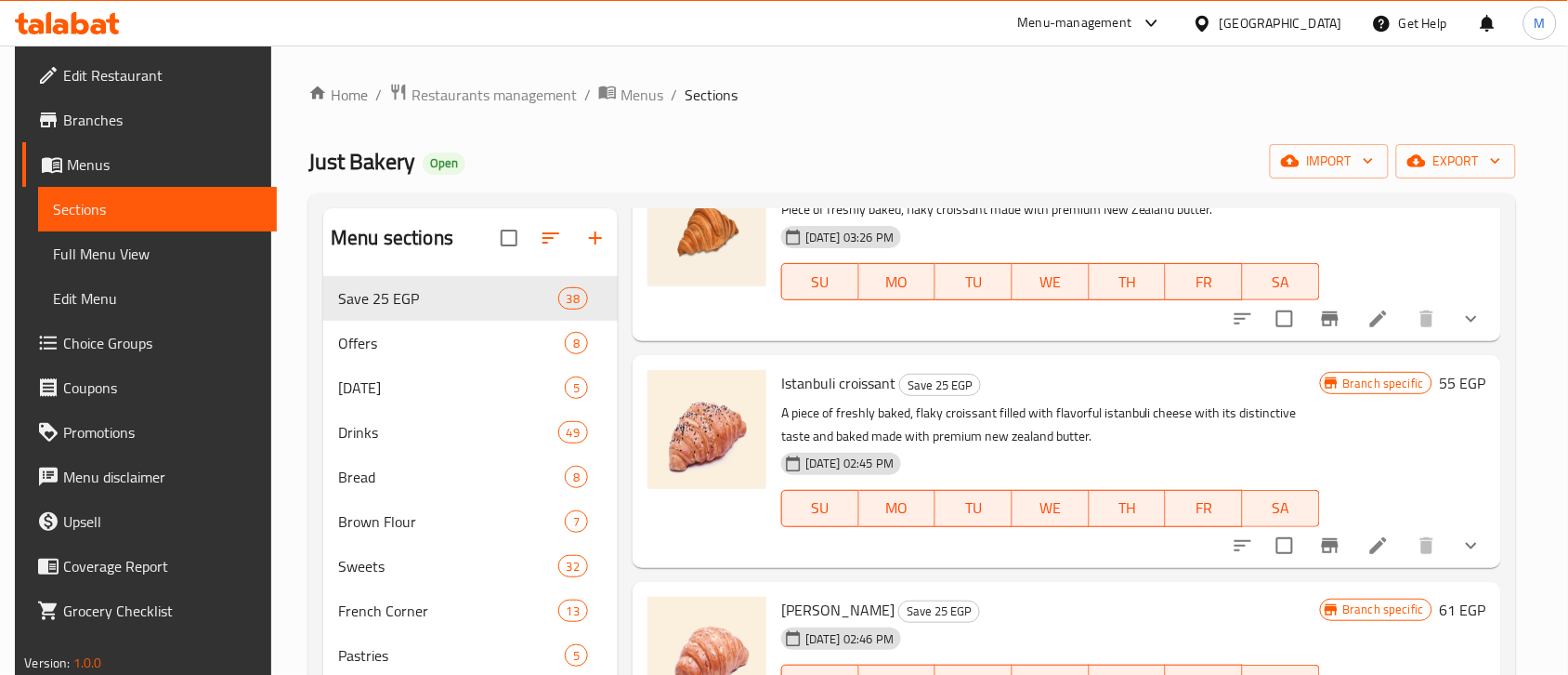
click at [1098, 75] on div "Home / Restaurants management / Menus / Sections Just Bakery Open import export…" at bounding box center [912, 490] width 1282 height 890
click at [1322, 322] on icon "Branch-specific-item" at bounding box center [1330, 319] width 16 height 15
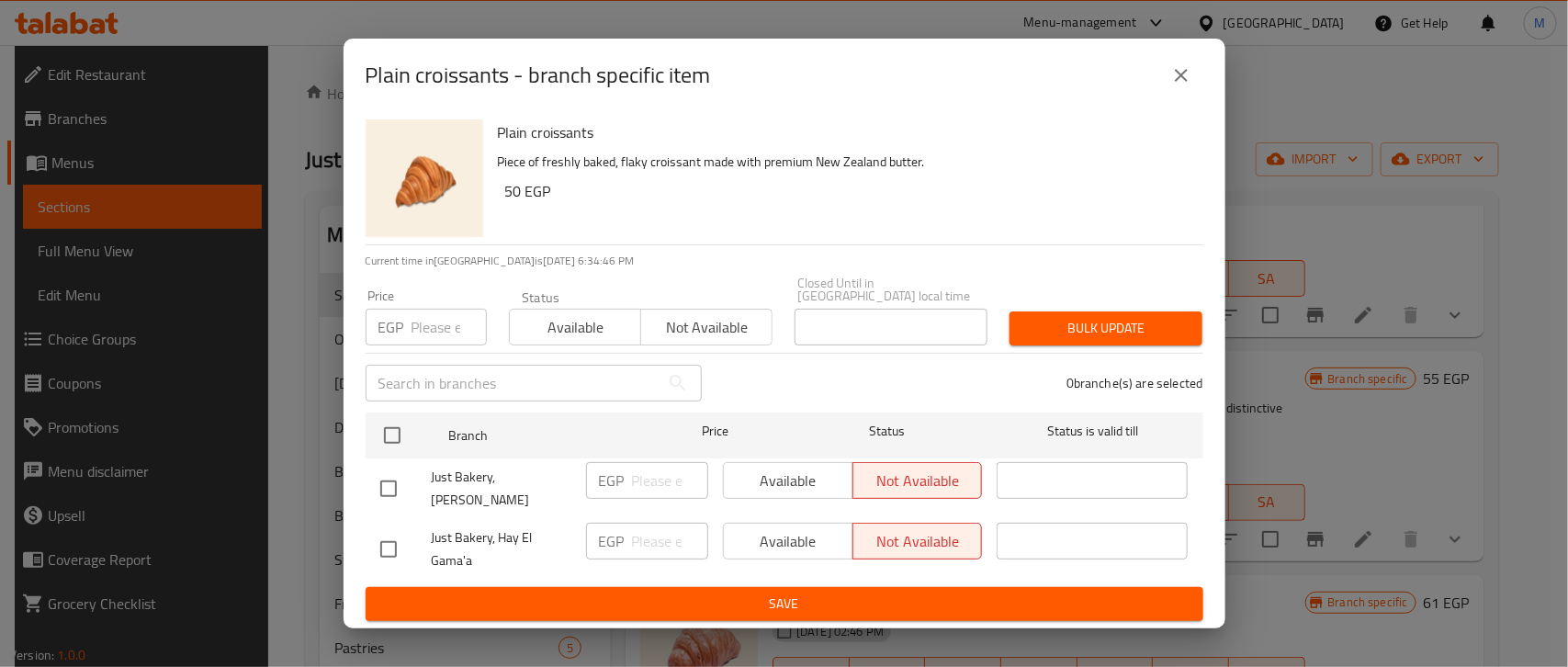
scroll to position [258, 0]
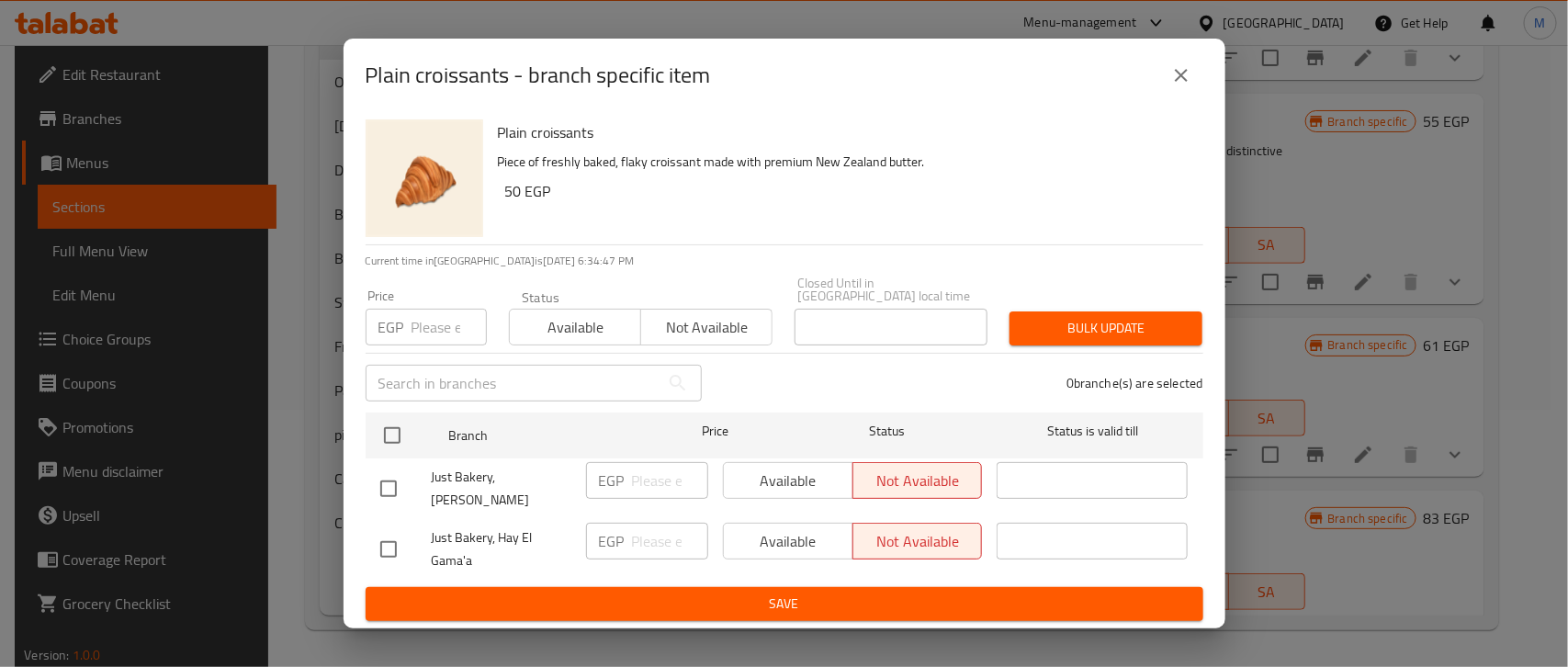
drag, startPoint x: 1530, startPoint y: 216, endPoint x: 1467, endPoint y: 237, distance: 66.4
click at [1531, 216] on div "Plain croissants - branch specific item Plain croissants Piece of freshly baked…" at bounding box center [784, 333] width 1568 height 667
click at [1181, 86] on icon "close" at bounding box center [1181, 75] width 22 height 22
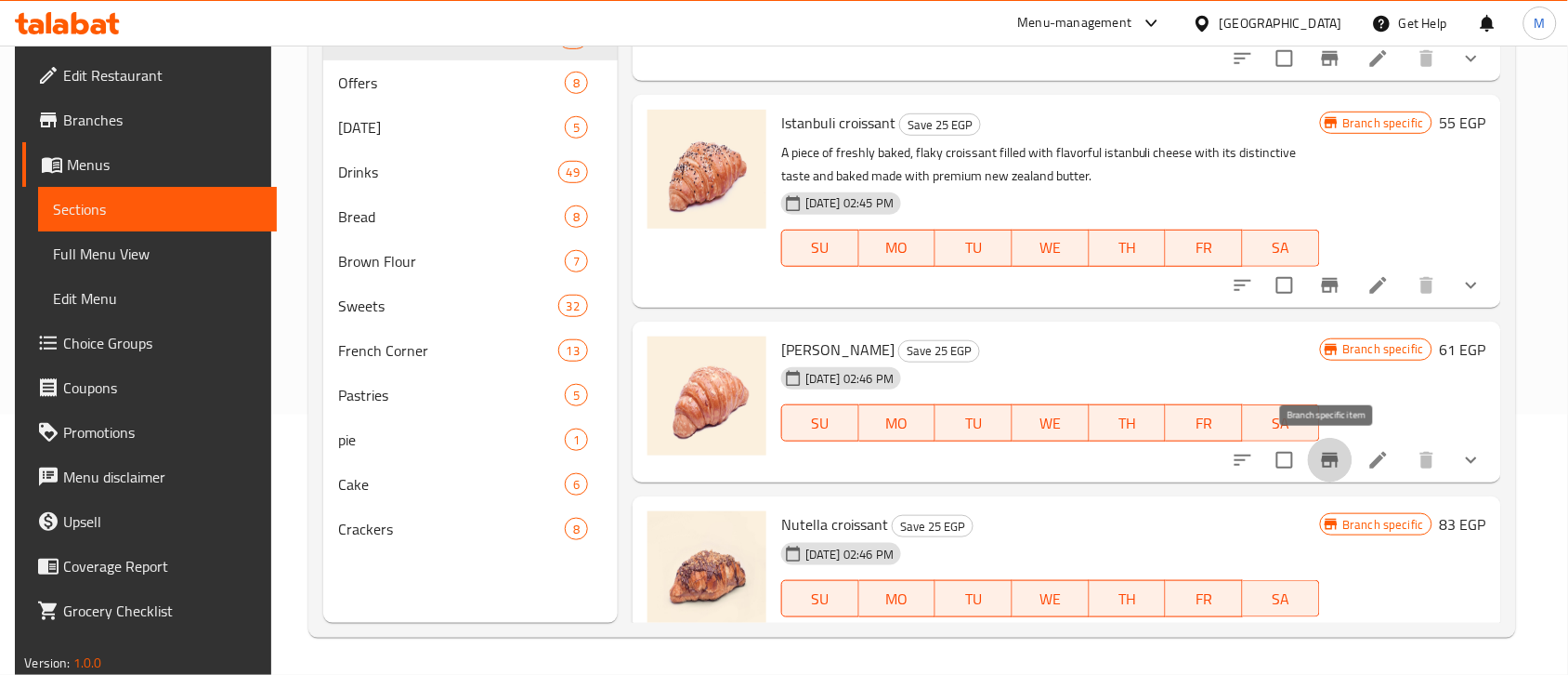
click at [1334, 465] on icon "Branch-specific-item" at bounding box center [1330, 459] width 16 height 15
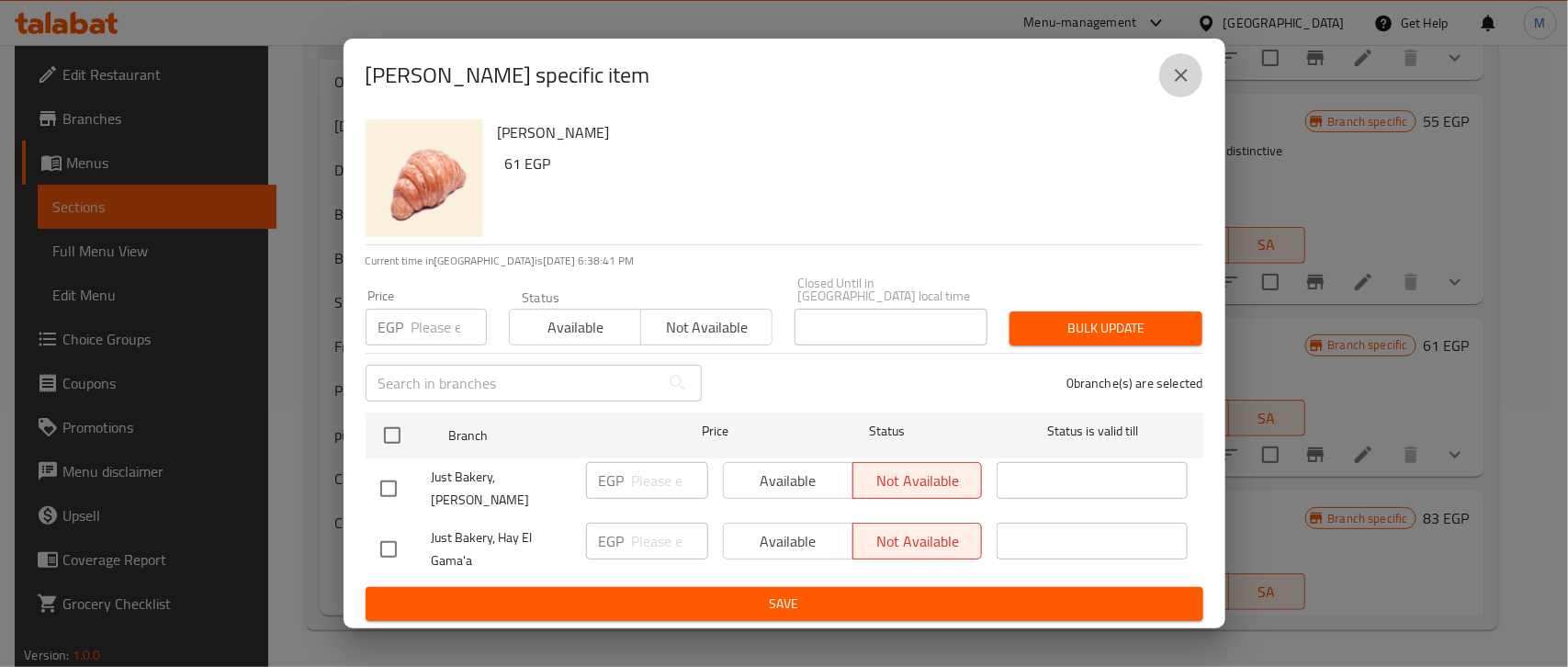
click at [1177, 78] on icon "close" at bounding box center [1181, 75] width 12 height 12
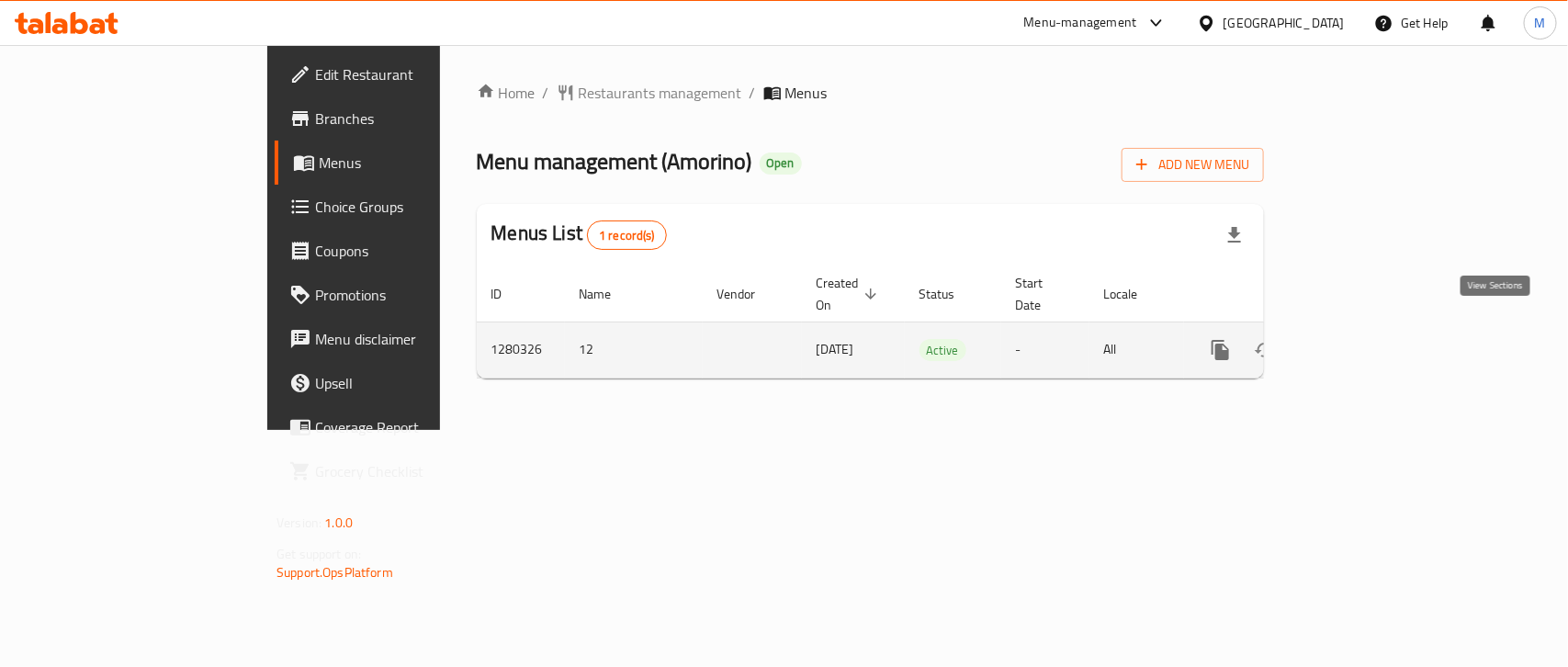
click at [1364, 339] on icon "enhanced table" at bounding box center [1353, 349] width 22 height 22
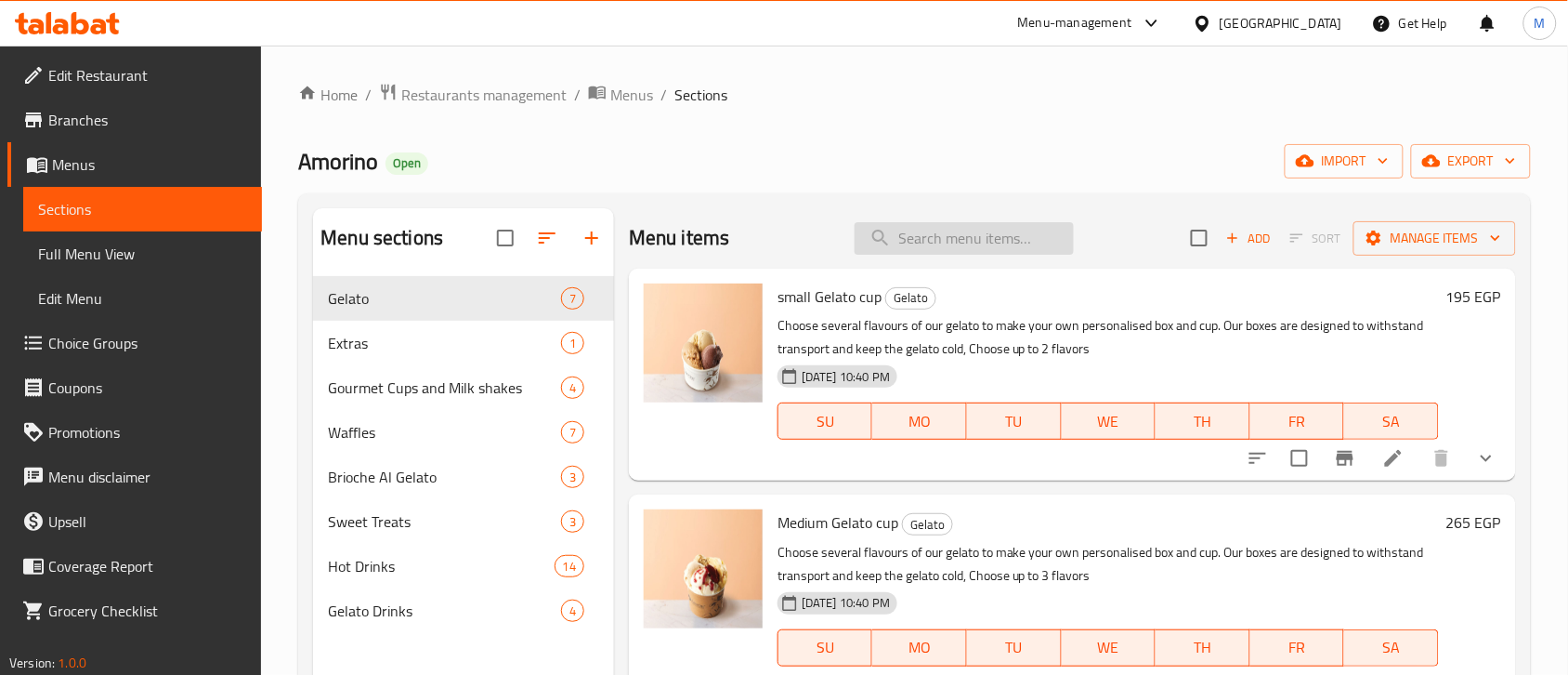
click at [964, 242] on input "search" at bounding box center [964, 238] width 220 height 33
paste input "Hot Deals"
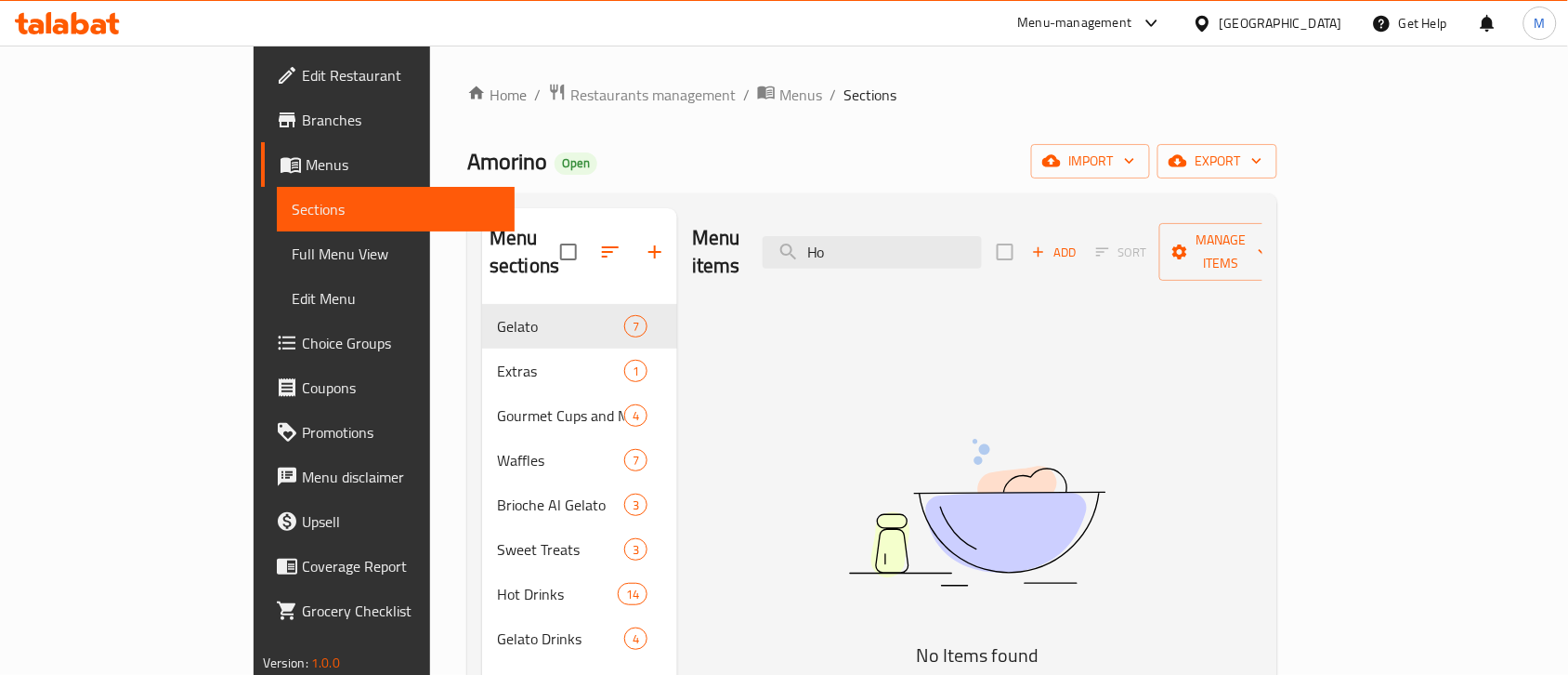
type input "H"
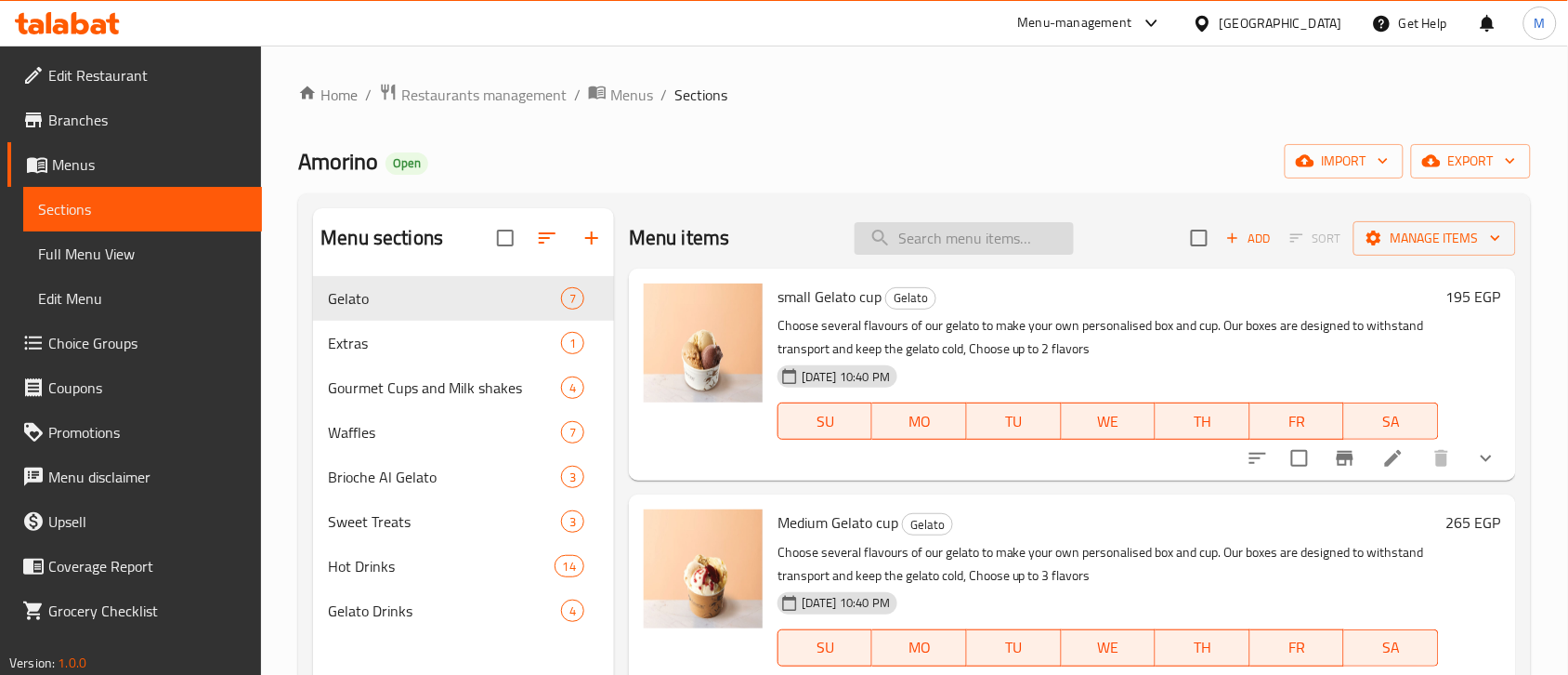
click at [902, 230] on input "search" at bounding box center [964, 238] width 220 height 33
paste input "Your choice of (Med Cappucino, Med Latte Machiato) + (English Chocolate Cake+ E…"
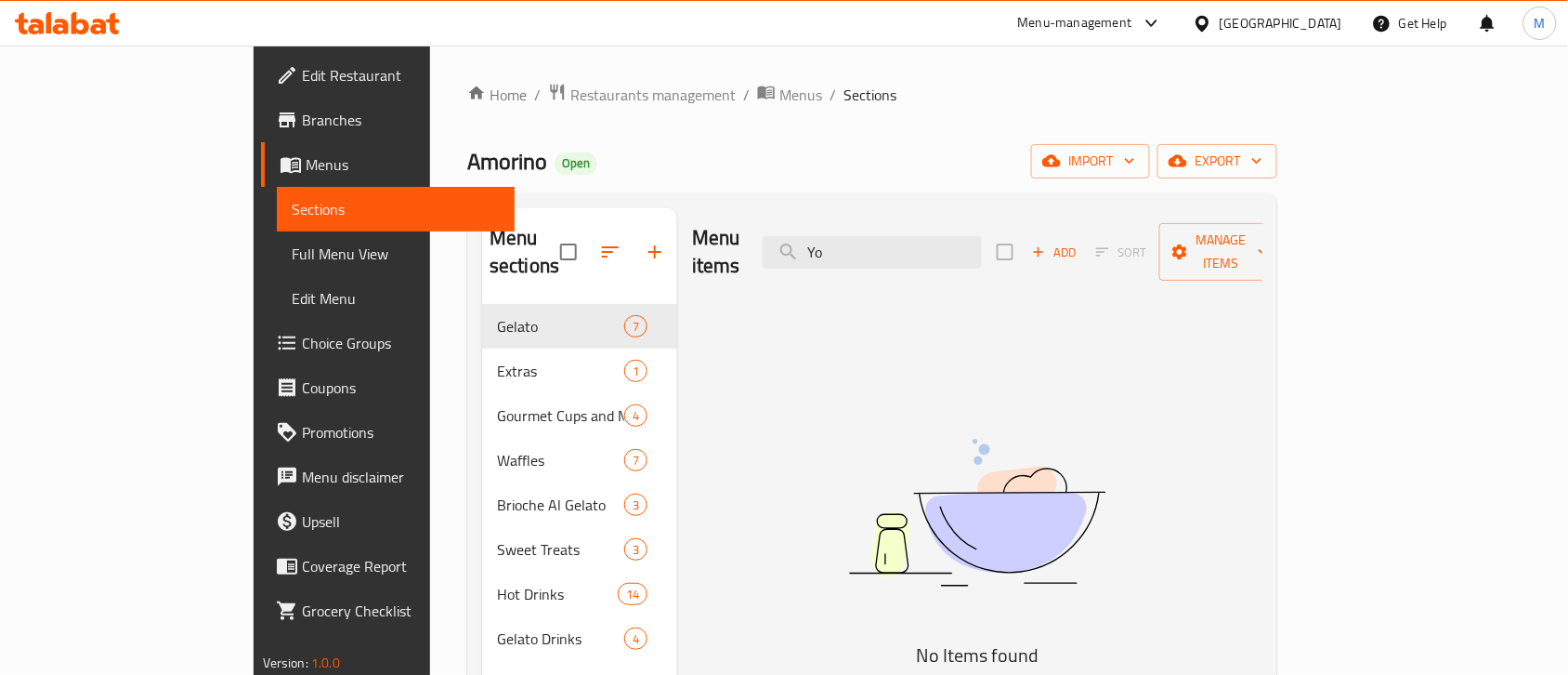
type input "Y"
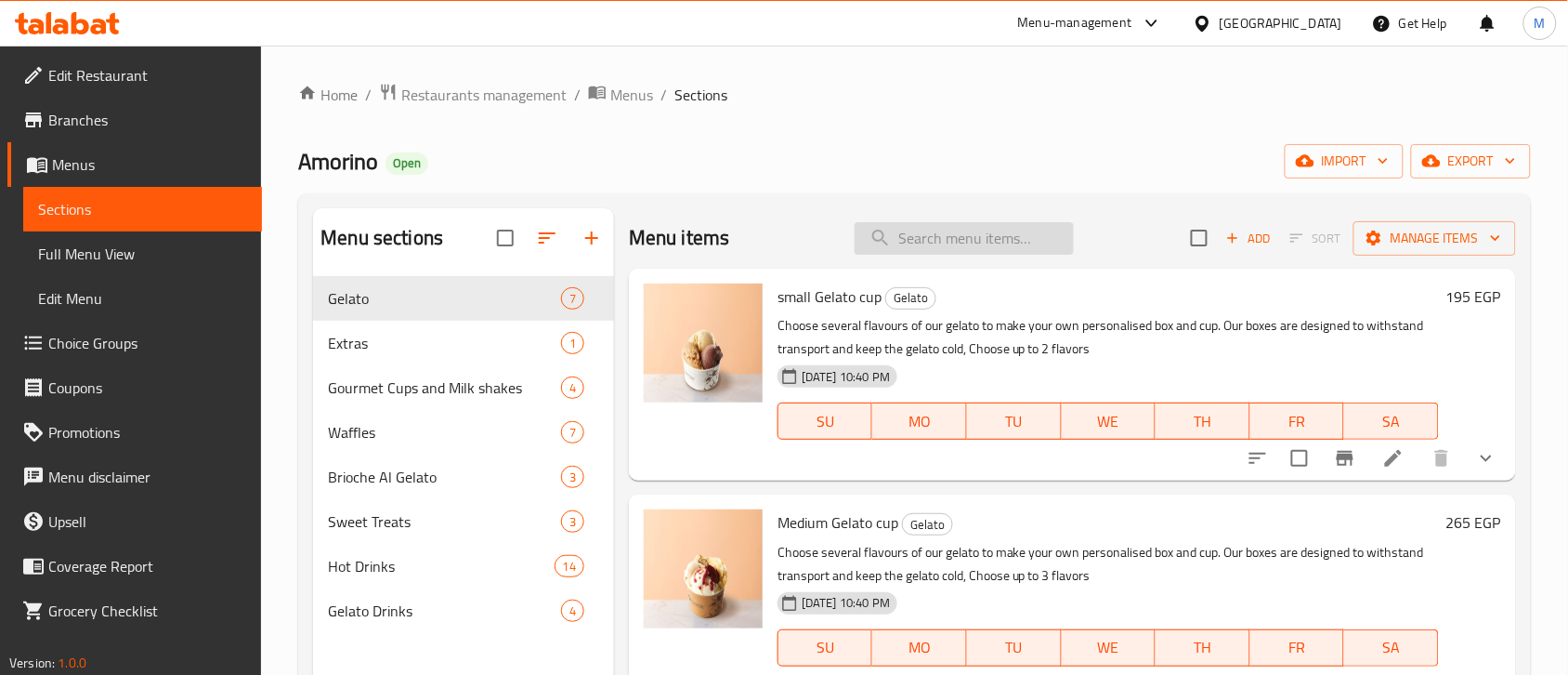
click at [920, 223] on input "search" at bounding box center [964, 238] width 220 height 33
paste input "Med Cappucino"
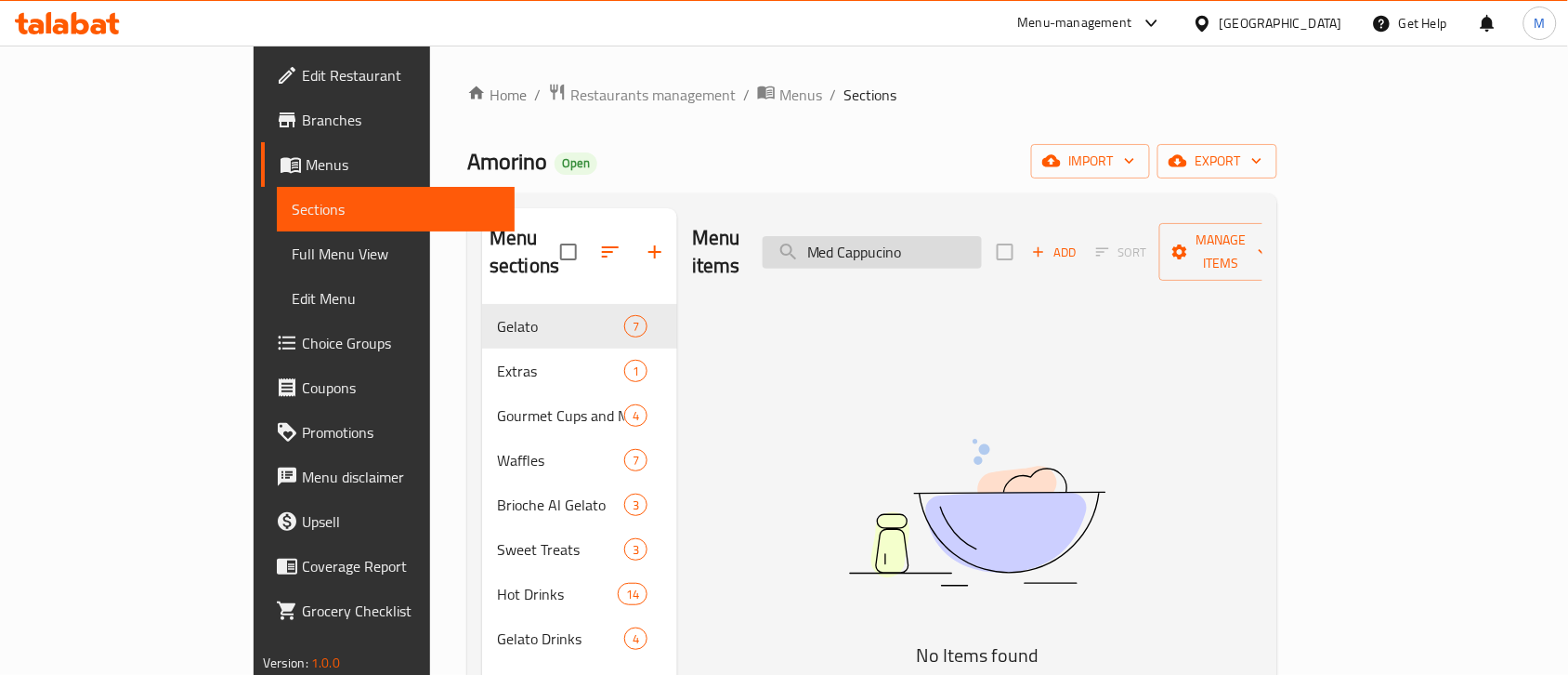
click at [929, 236] on input "Med Cappucino" at bounding box center [872, 253] width 220 height 33
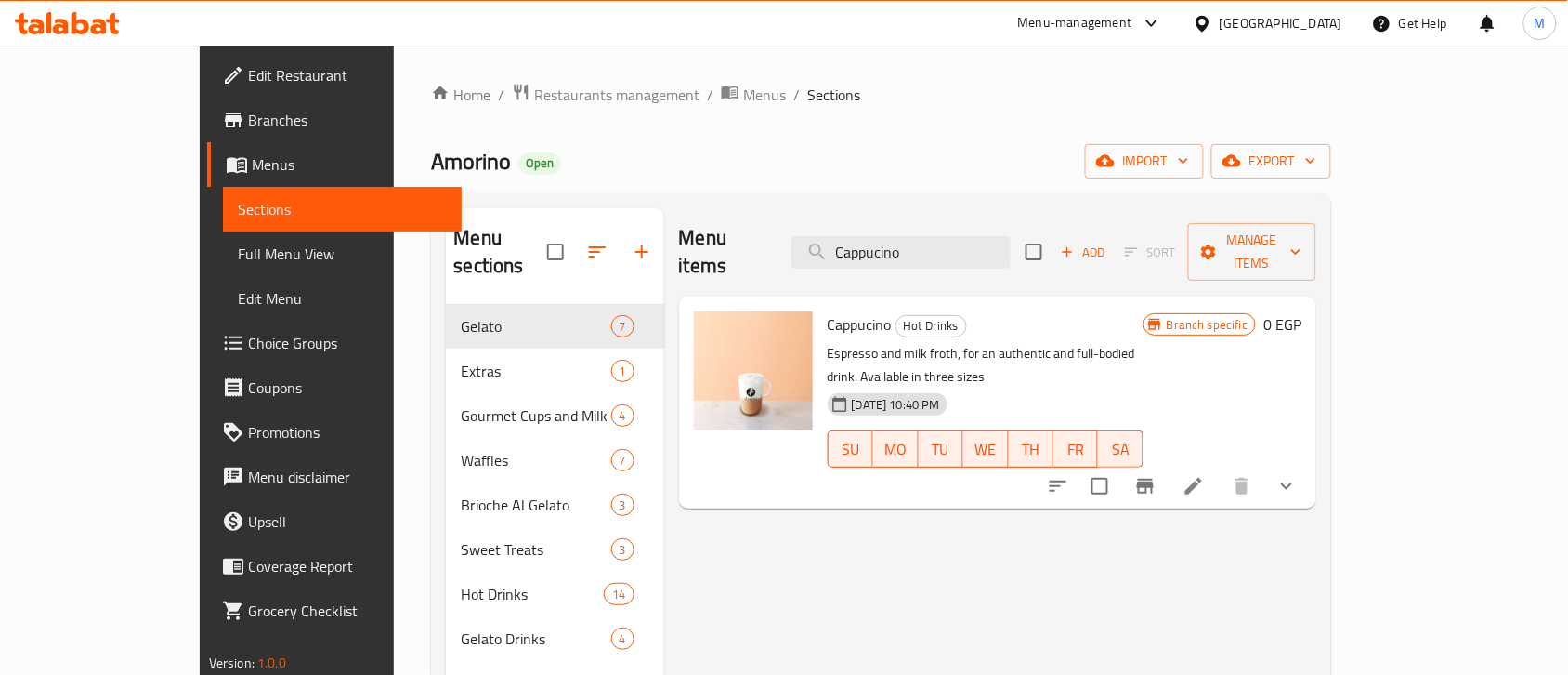
type input "Cappucino"
click at [1298, 475] on icon "show more" at bounding box center [1286, 485] width 22 height 22
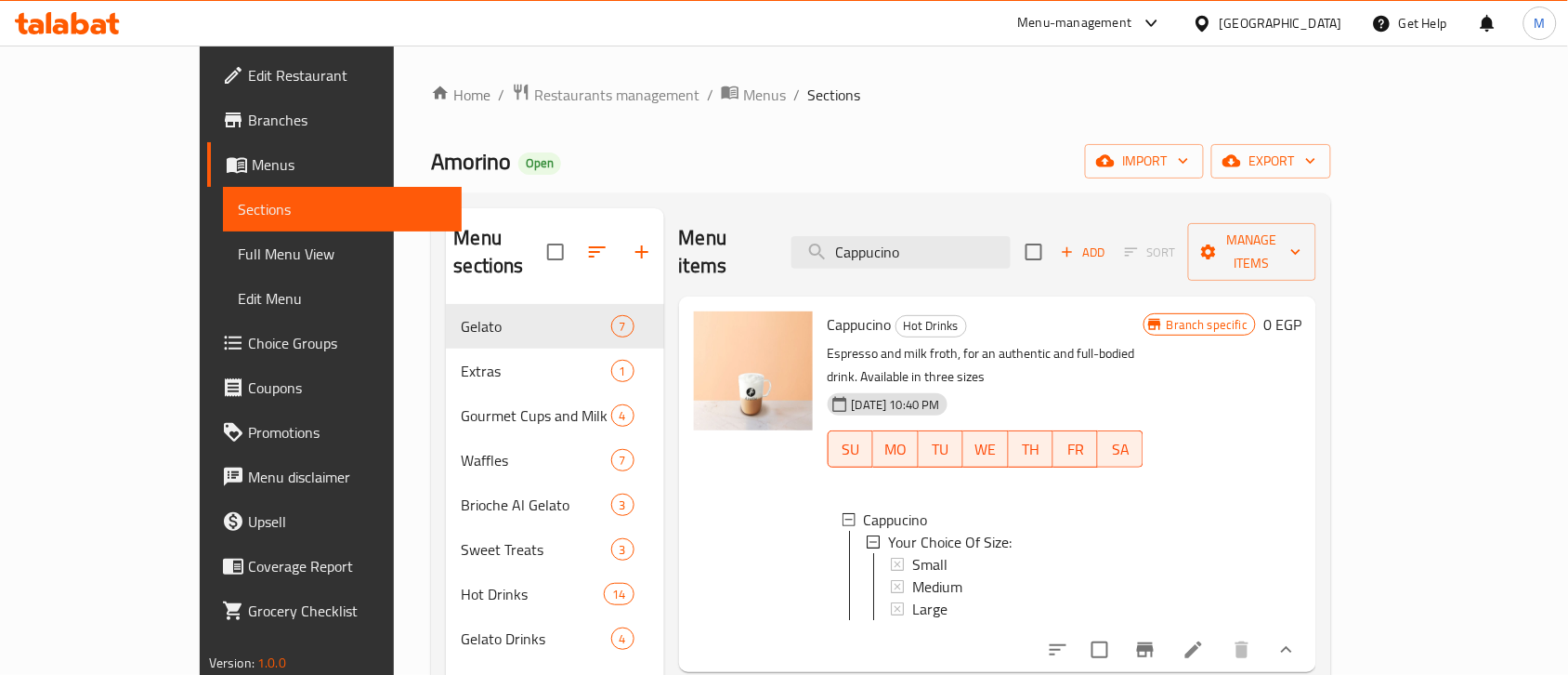
click at [898, 117] on div "Home / Restaurants management / Menus / Sections Amorino Open import export Men…" at bounding box center [881, 490] width 900 height 815
click at [1077, 140] on div "Home / Restaurants management / Menus / Sections Amorino Open import export Men…" at bounding box center [881, 490] width 900 height 815
click at [1094, 109] on div "Home / Restaurants management / Menus / Sections Amorino Open import export Men…" at bounding box center [881, 490] width 900 height 815
click at [1316, 164] on span "export" at bounding box center [1271, 162] width 90 height 23
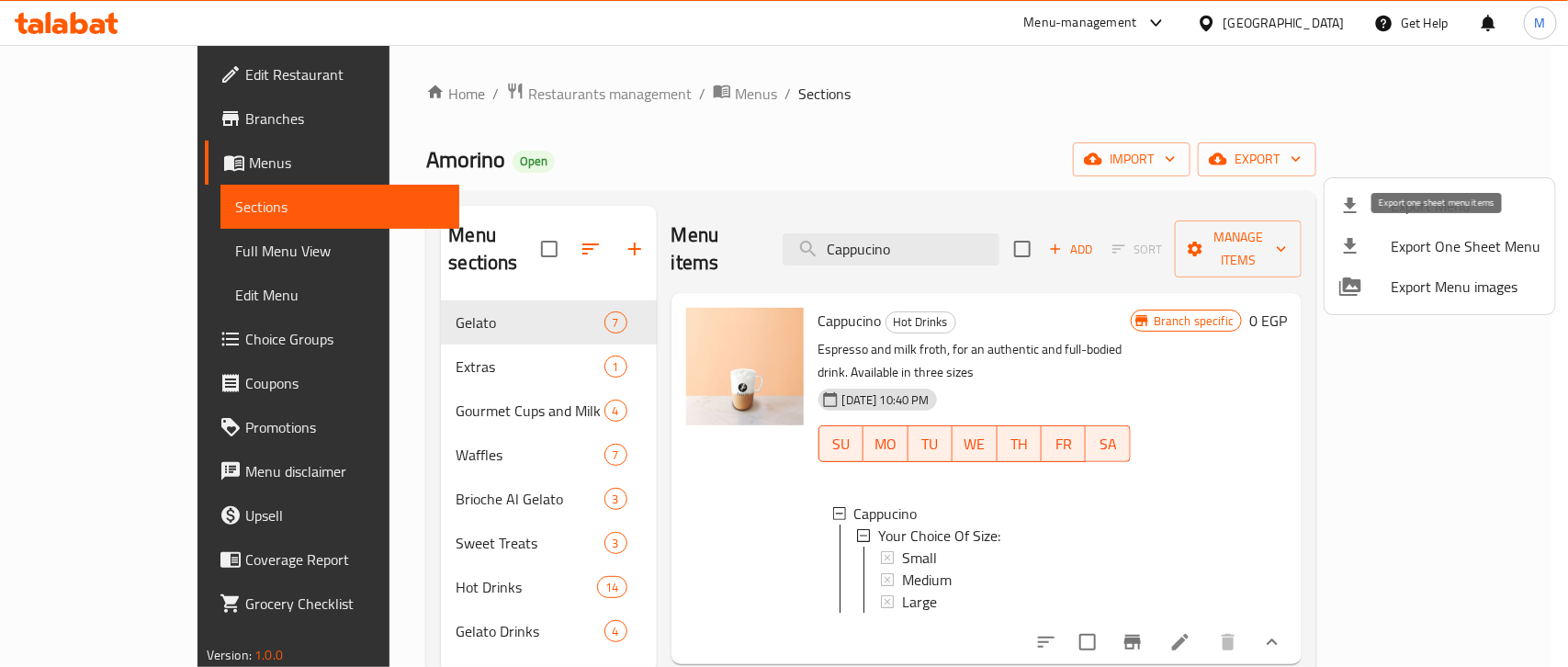
click at [1391, 212] on span "Export Menu" at bounding box center [1466, 205] width 149 height 22
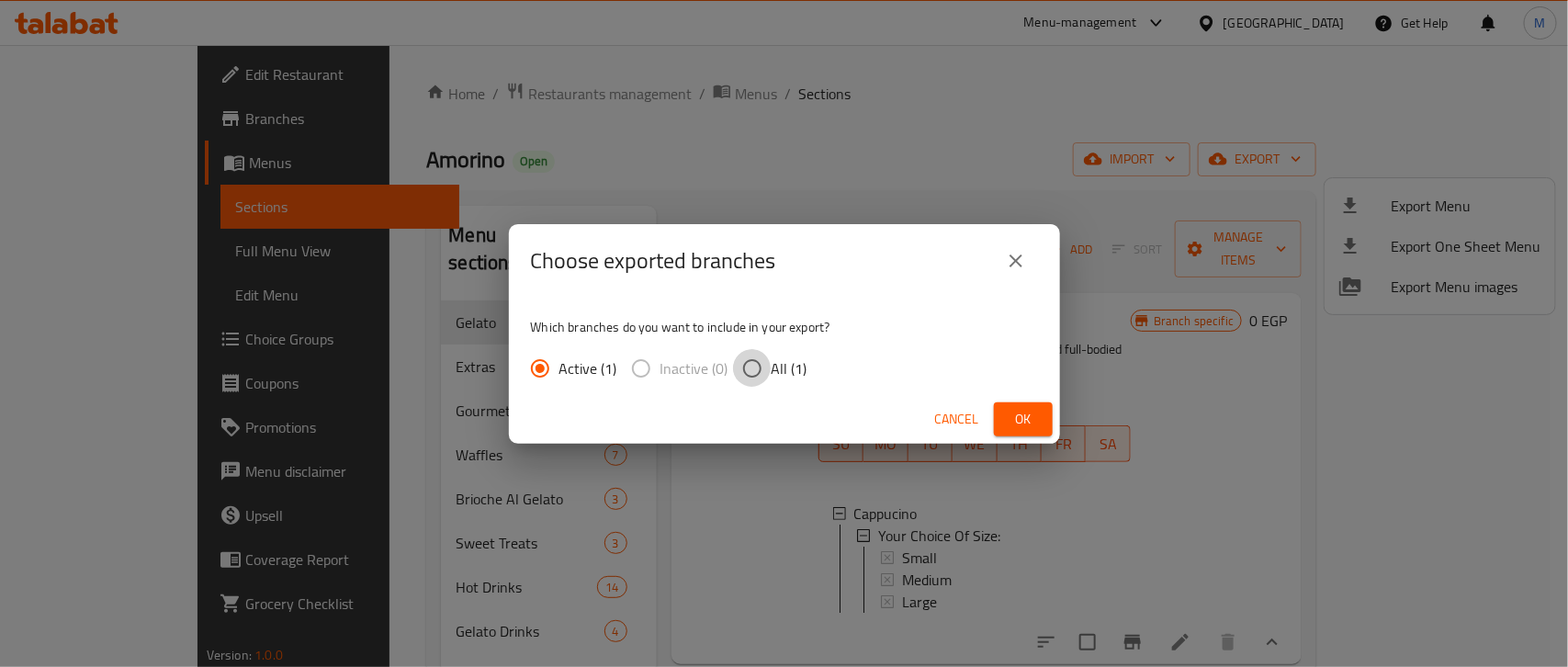
click at [750, 360] on input "All (1)" at bounding box center [752, 368] width 38 height 38
radio input "true"
click at [1037, 413] on span "Ok" at bounding box center [1023, 419] width 30 height 23
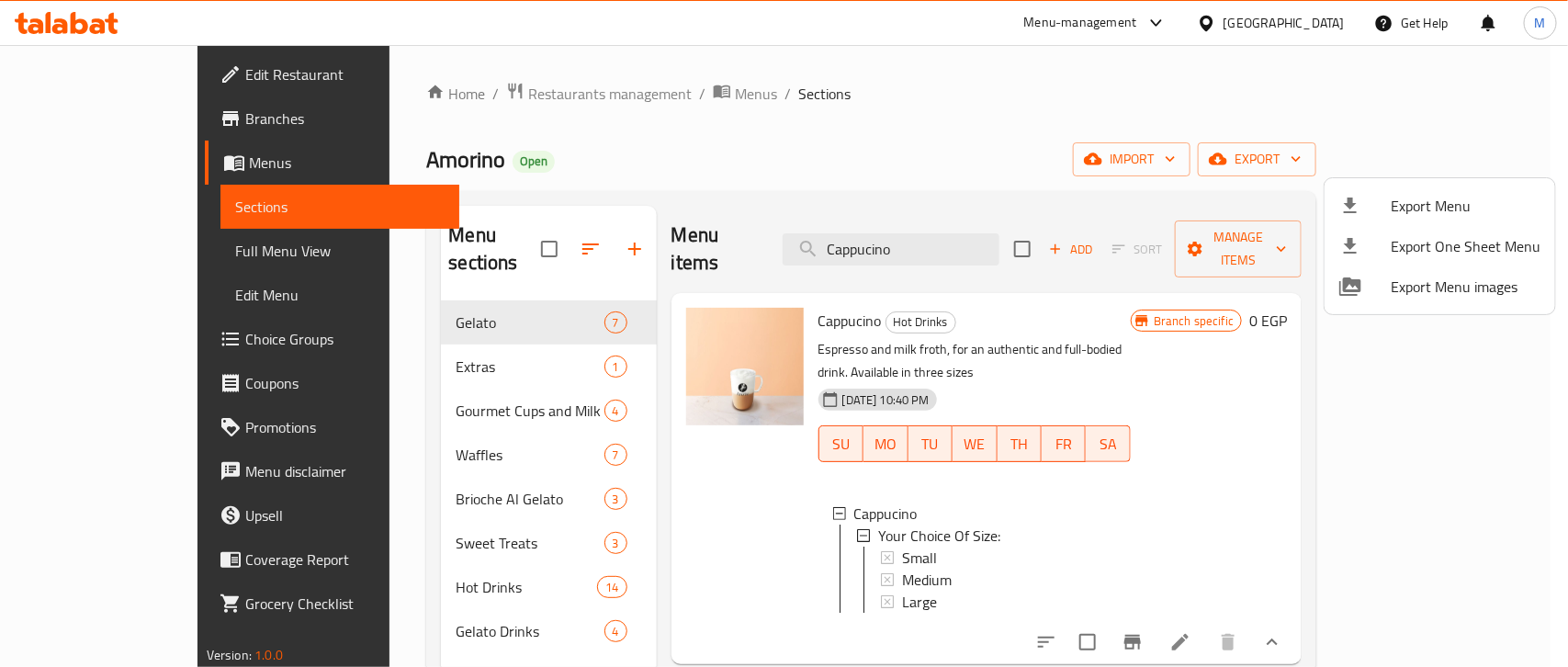
click at [903, 166] on div at bounding box center [784, 333] width 1568 height 667
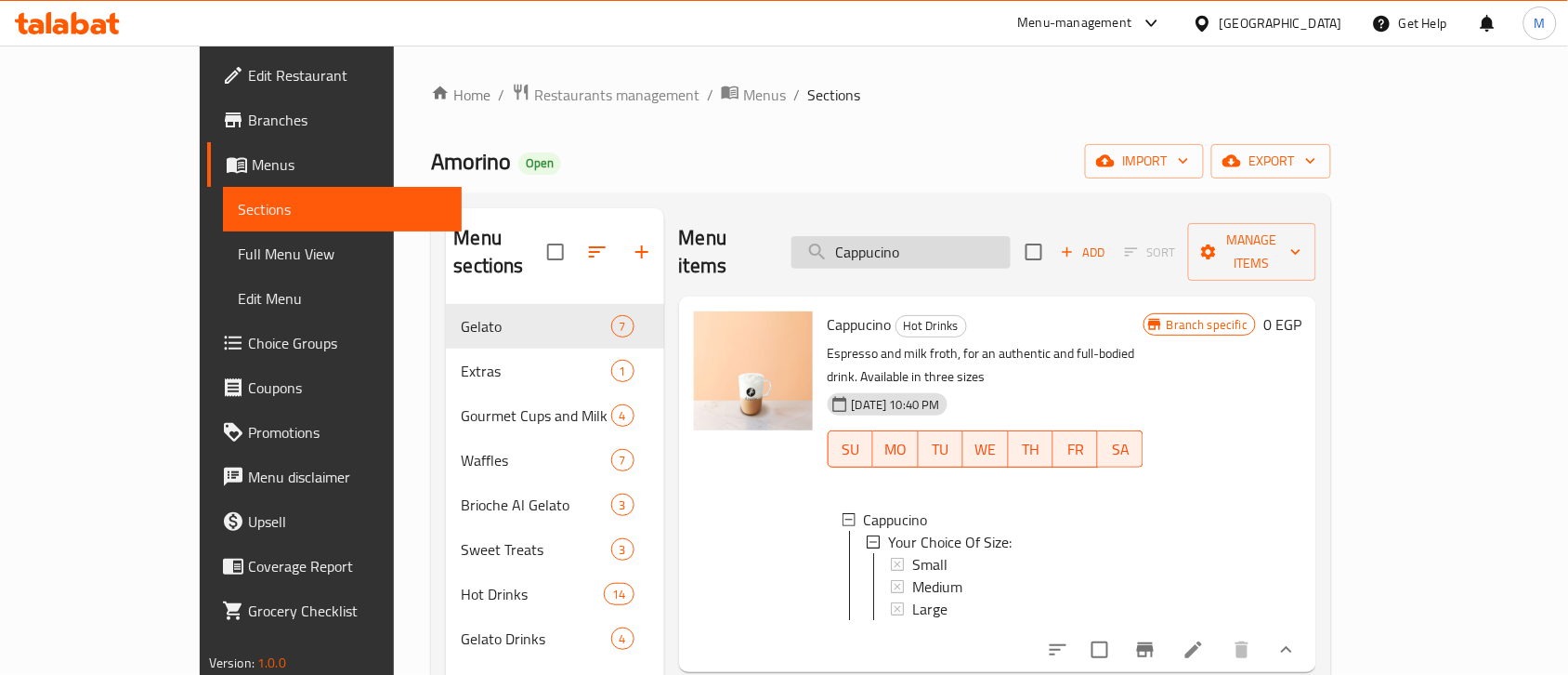
click at [969, 252] on input "Cappucino" at bounding box center [901, 253] width 220 height 33
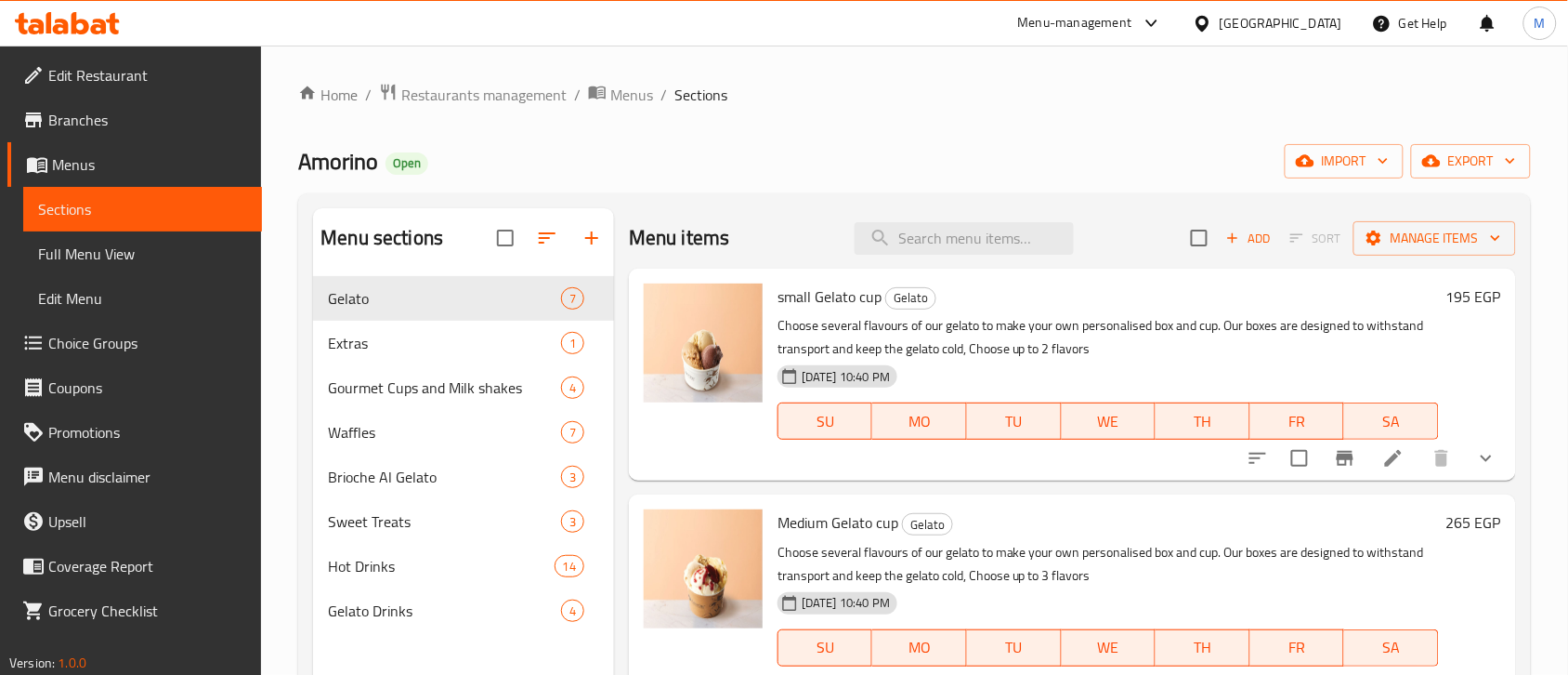
click at [891, 137] on div "Home / Restaurants management / Menus / Sections Amorino Open import export Men…" at bounding box center [915, 490] width 1233 height 815
click at [1456, 172] on span "export" at bounding box center [1470, 162] width 90 height 23
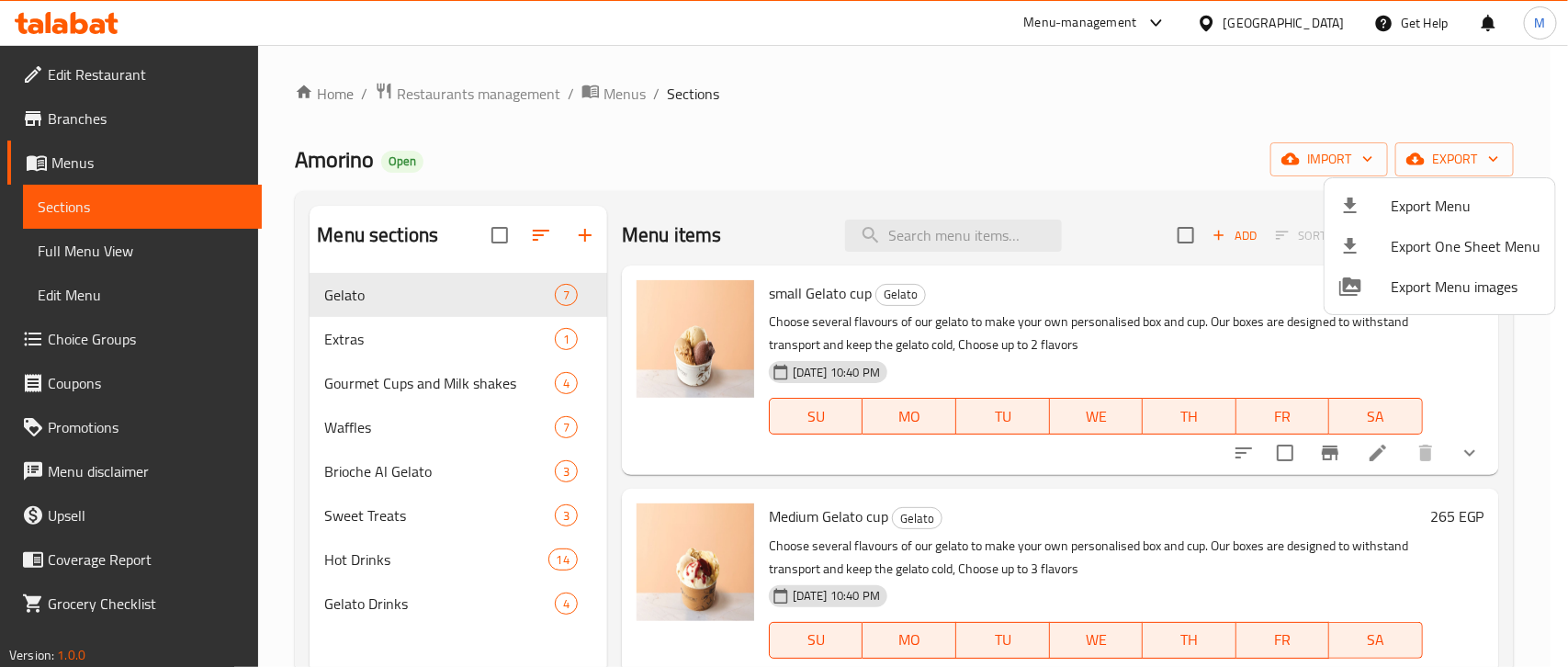
click at [1376, 209] on div at bounding box center [1365, 205] width 52 height 22
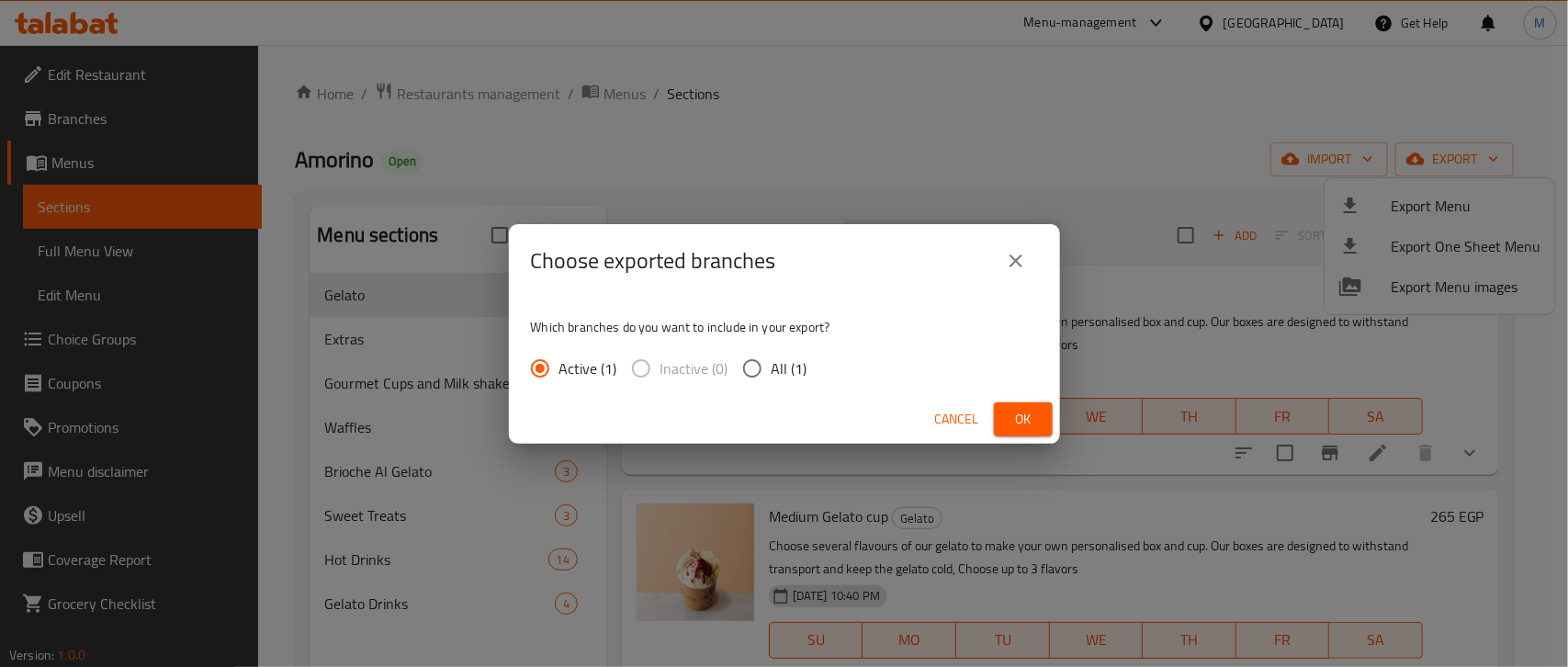
click at [777, 369] on span "All (1)" at bounding box center [789, 367] width 35 height 22
click at [772, 369] on input "All (1)" at bounding box center [752, 368] width 38 height 38
radio input "true"
click at [1003, 411] on button "Ok" at bounding box center [1023, 419] width 58 height 34
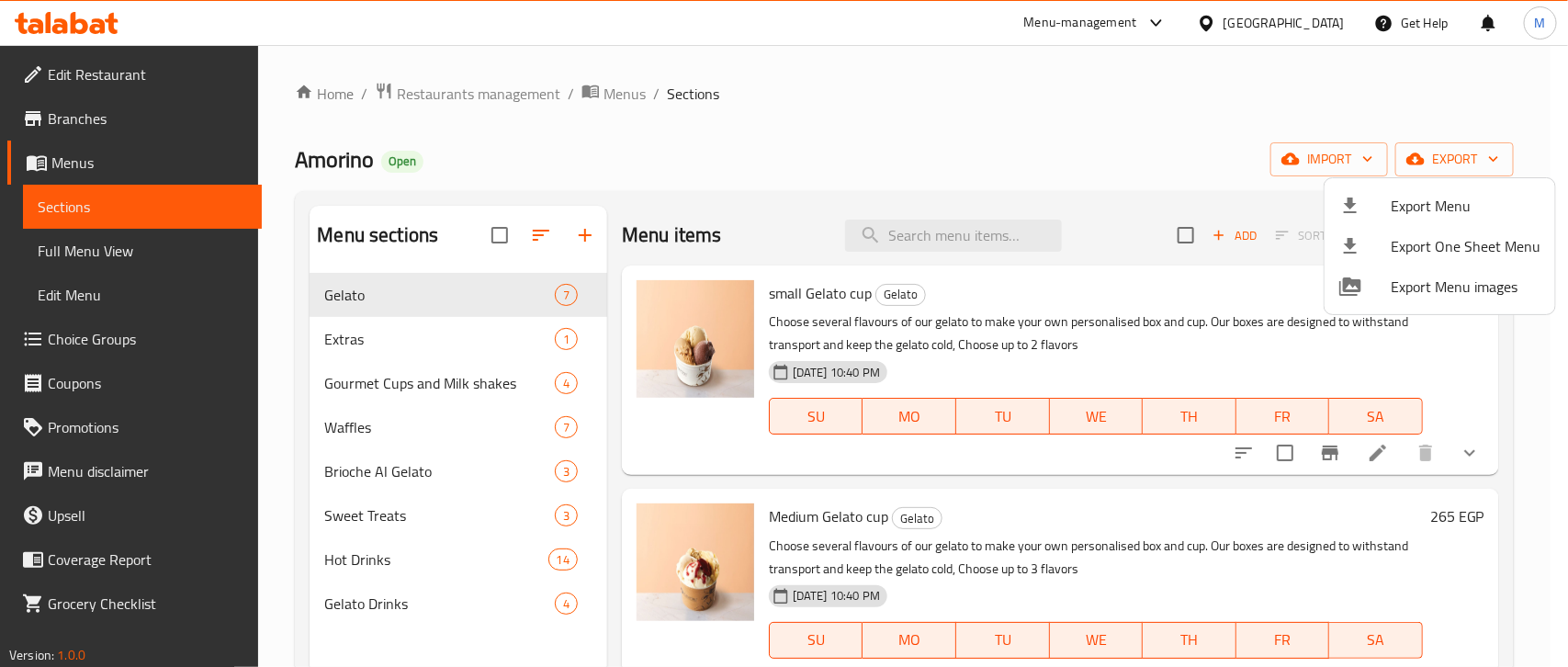
click at [997, 140] on div at bounding box center [784, 333] width 1568 height 667
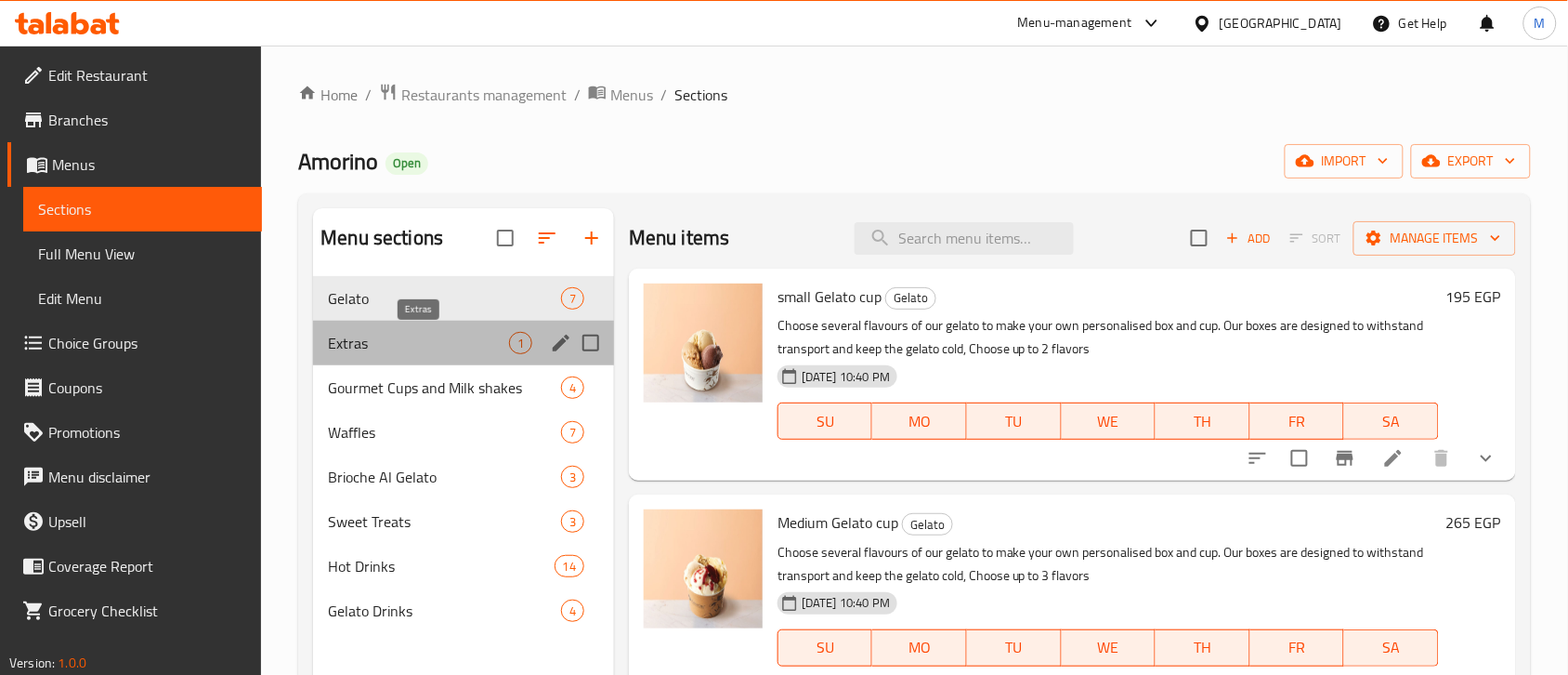
click at [406, 351] on span "Extras" at bounding box center [418, 343] width 181 height 22
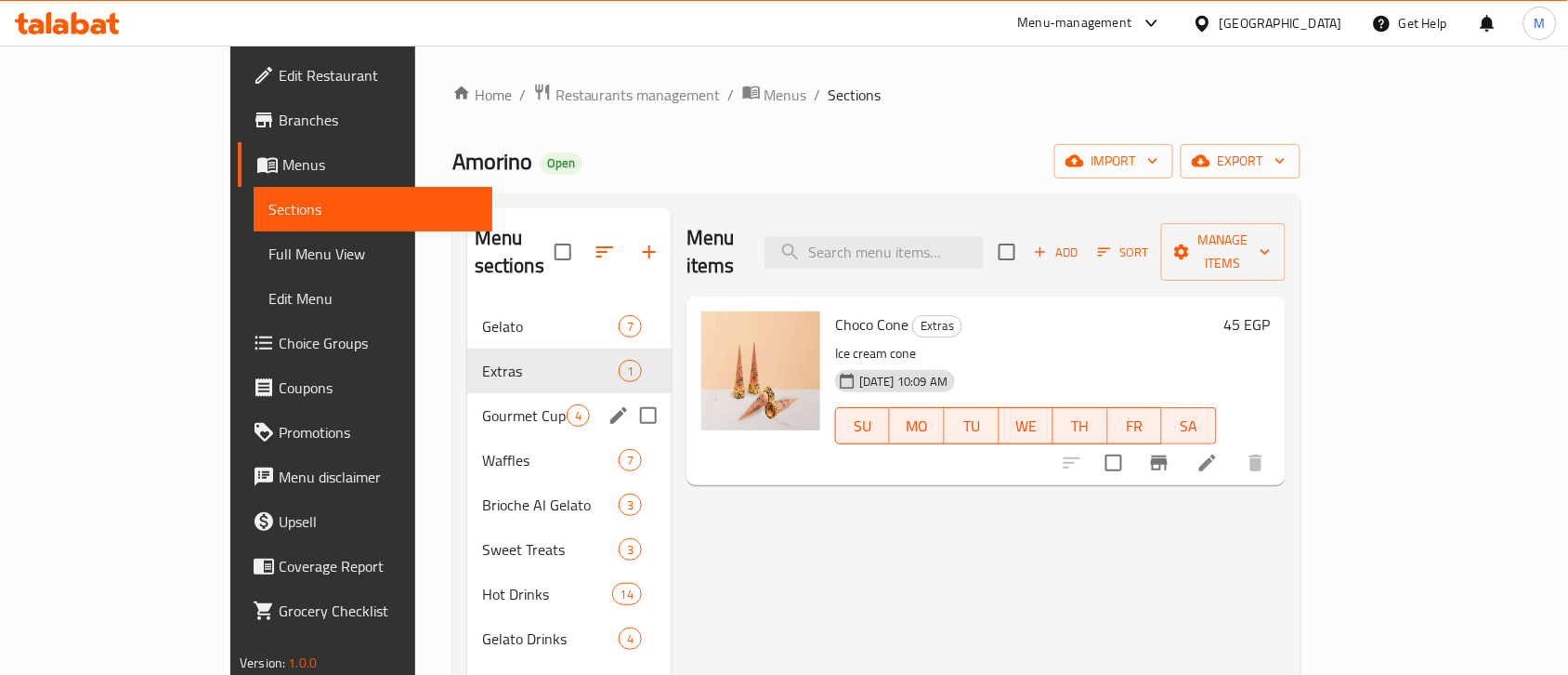
click at [467, 393] on div "Gourmet Cups and Milk shakes 4" at bounding box center [569, 415] width 204 height 45
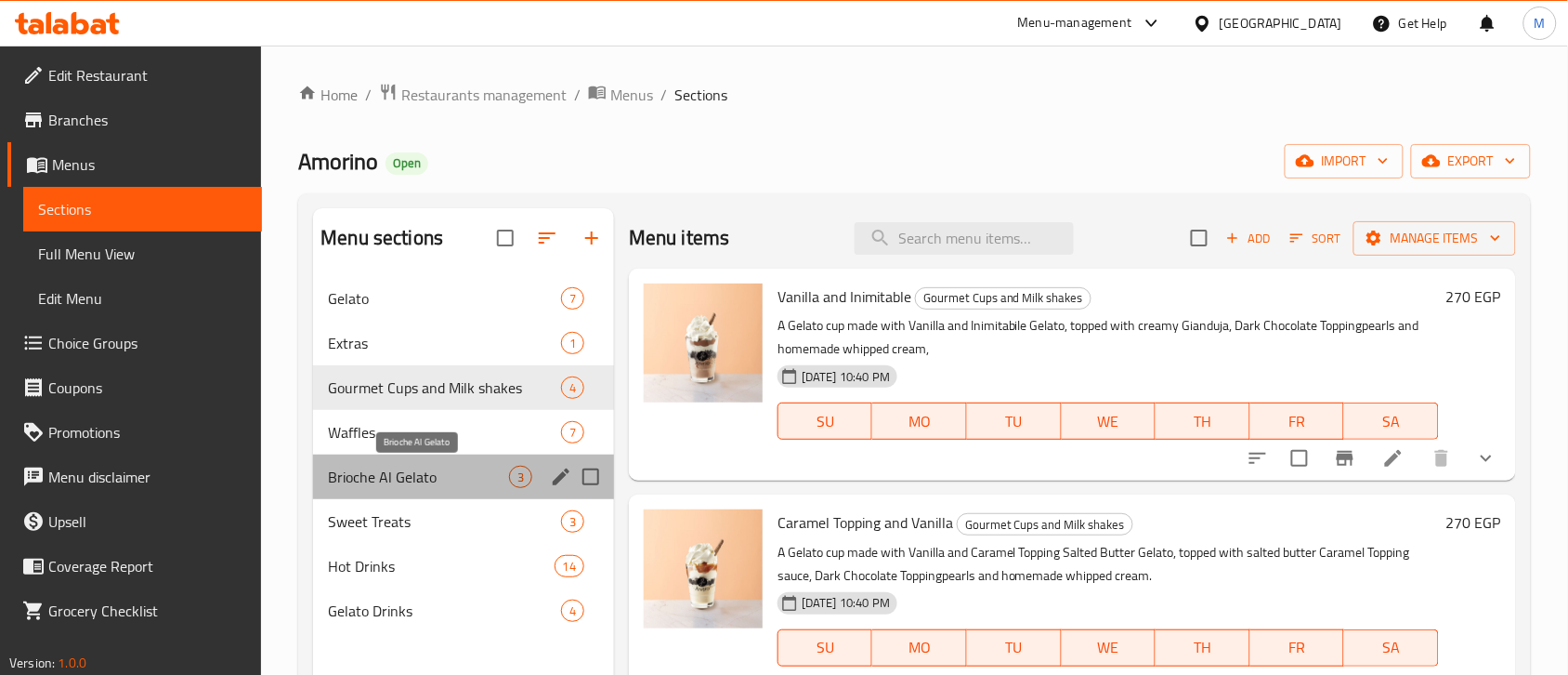
click at [410, 483] on span "Brioche Al Gelato" at bounding box center [418, 476] width 181 height 22
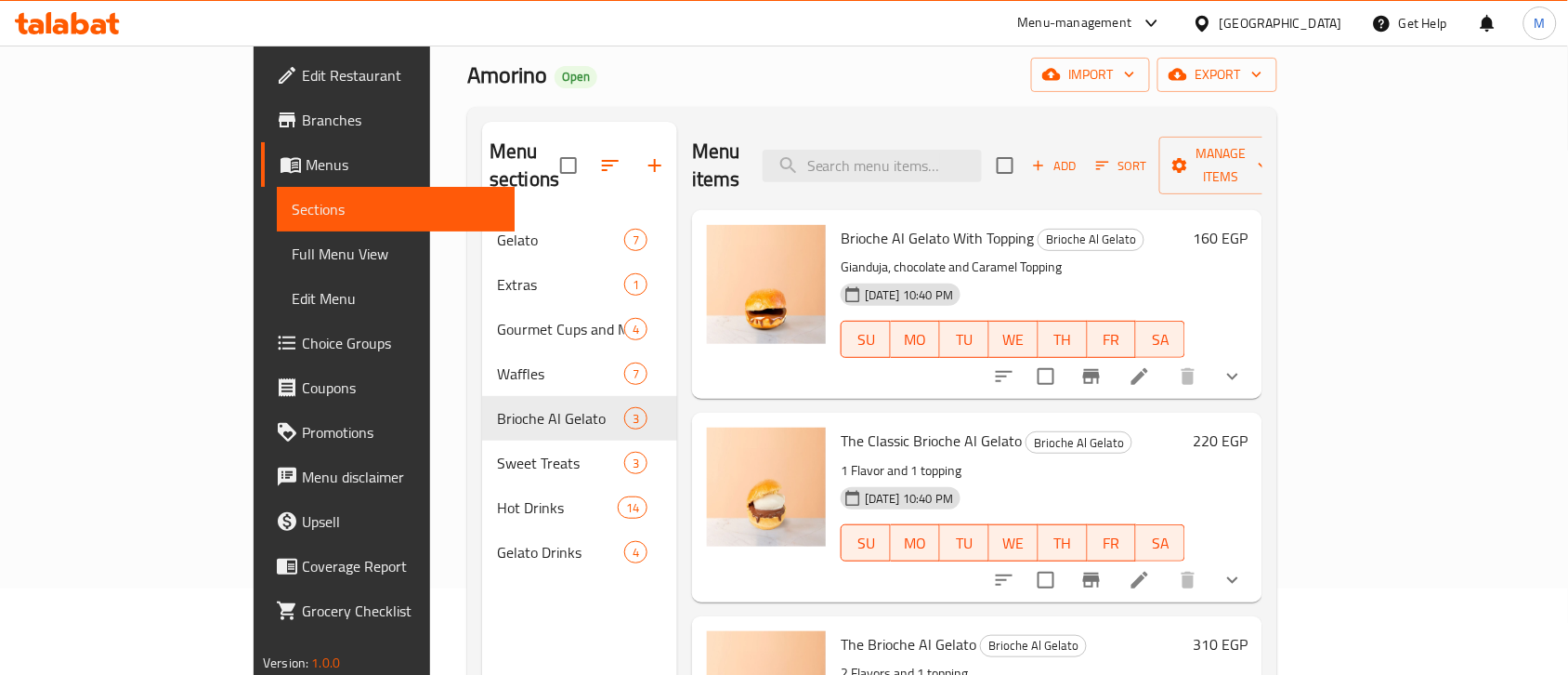
scroll to position [261, 0]
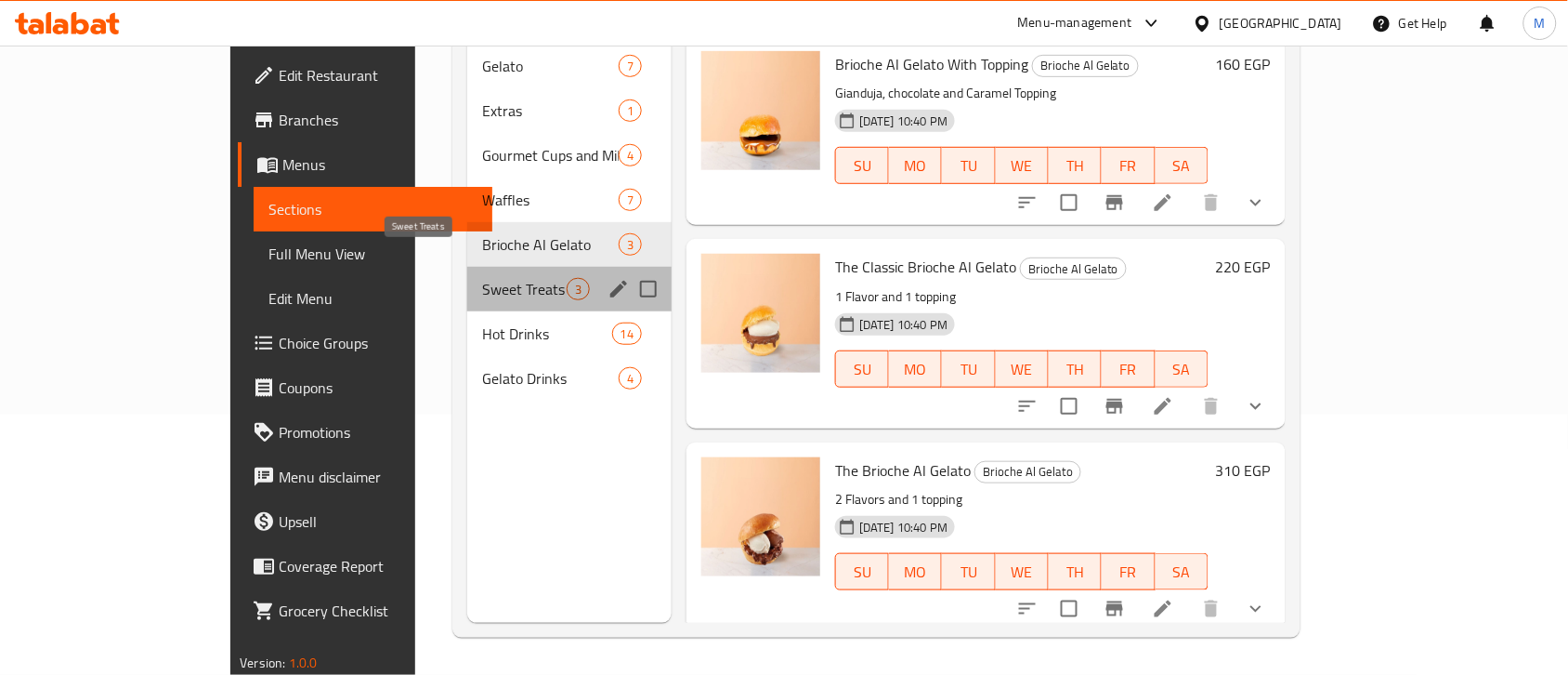
click at [482, 278] on span "Sweet Treats" at bounding box center [524, 289] width 84 height 22
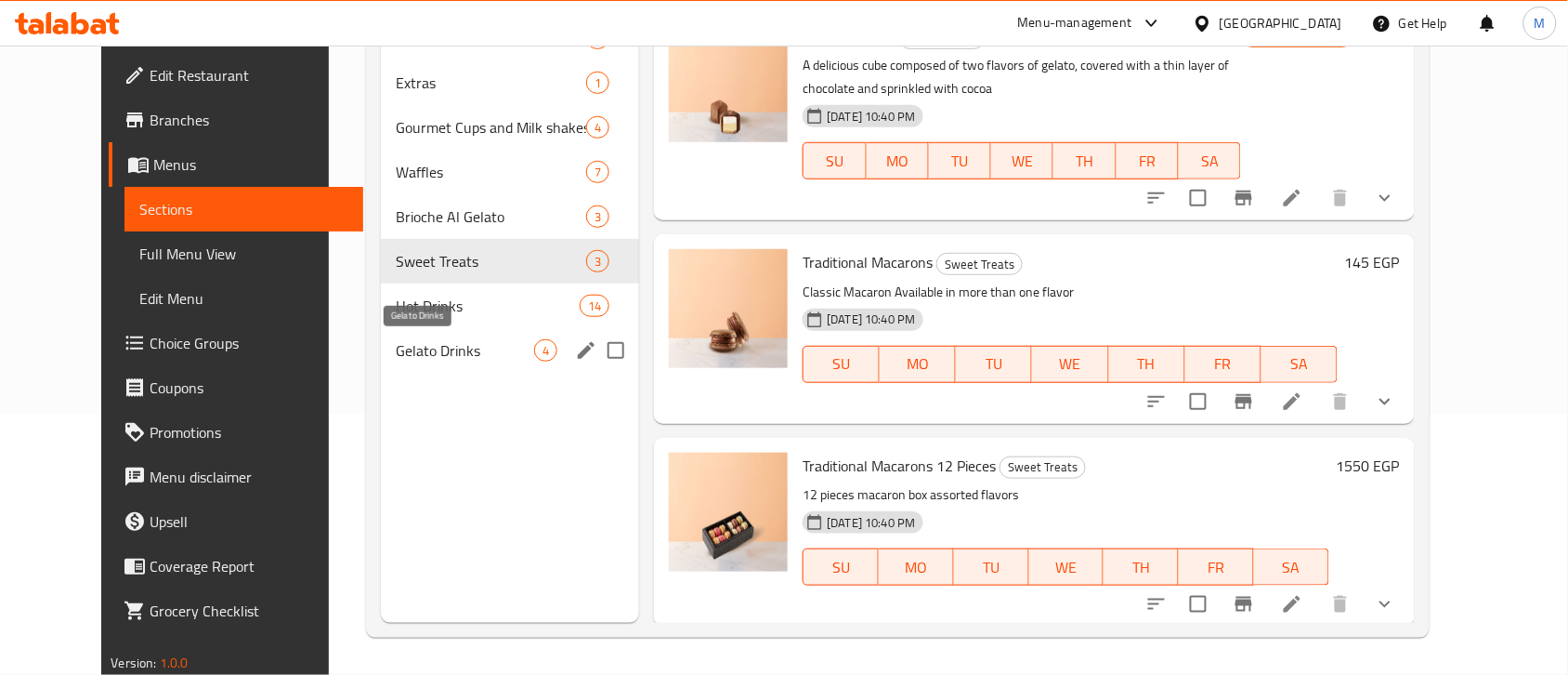
click at [426, 350] on span "Gelato Drinks" at bounding box center [465, 350] width 138 height 22
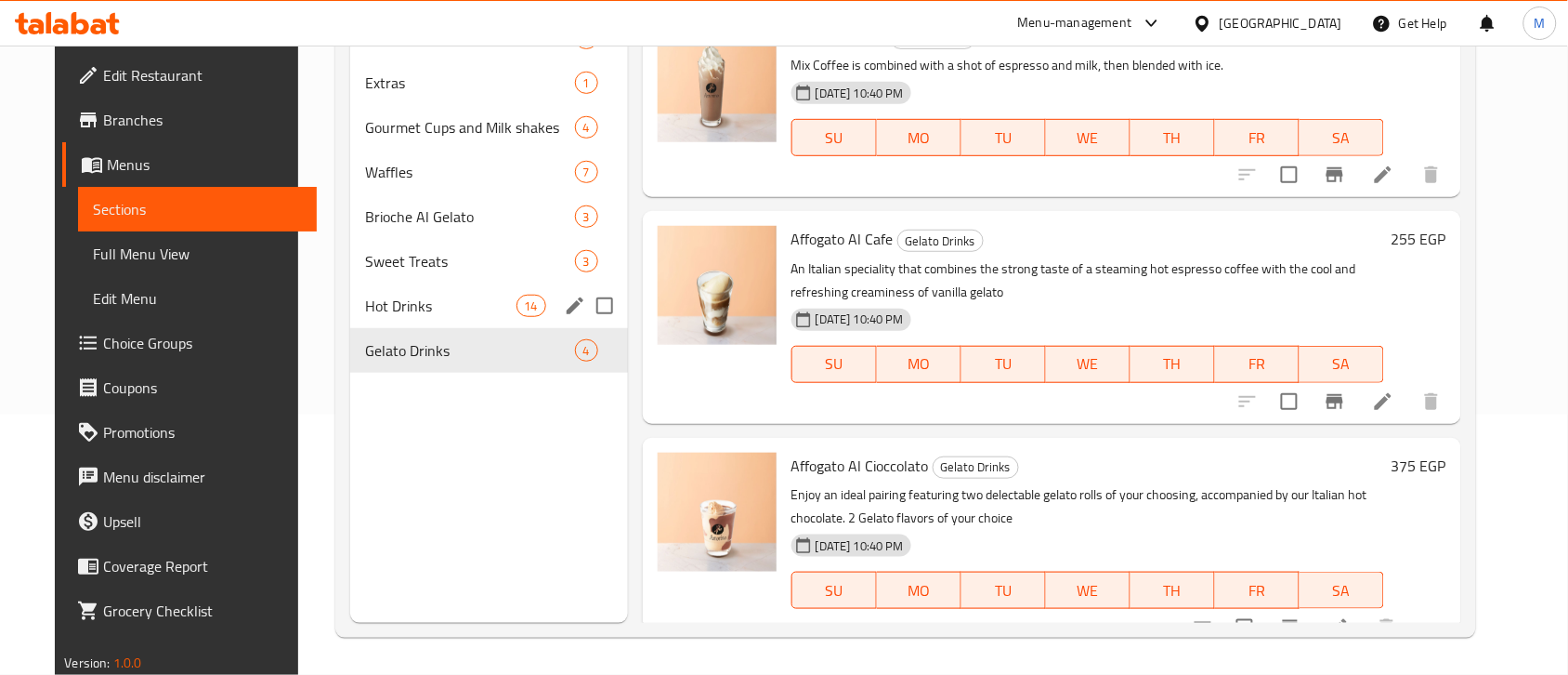
click at [397, 319] on div "Hot Drinks 14" at bounding box center [489, 306] width 278 height 45
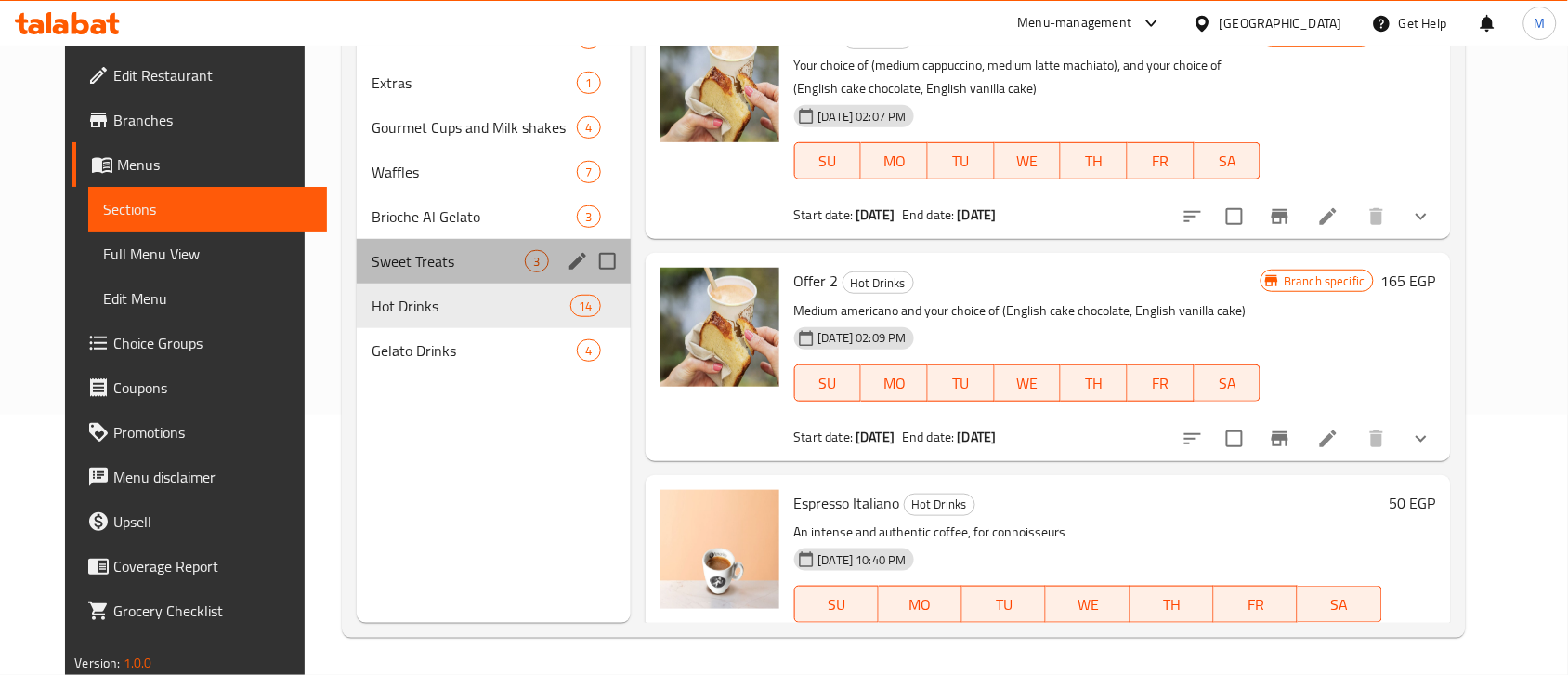
click at [379, 239] on div "Sweet Treats 3" at bounding box center [494, 261] width 273 height 45
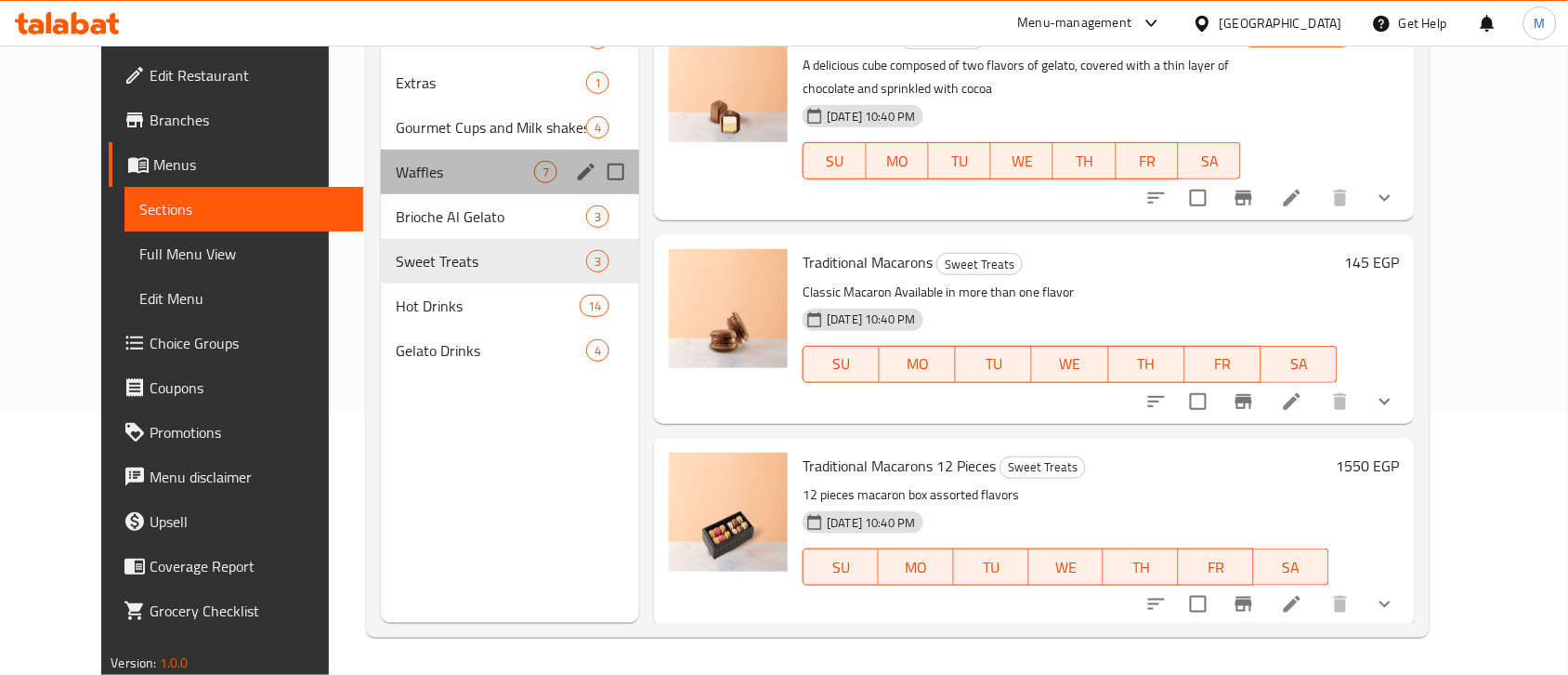
click at [381, 186] on div "Waffles 7" at bounding box center [510, 172] width 258 height 45
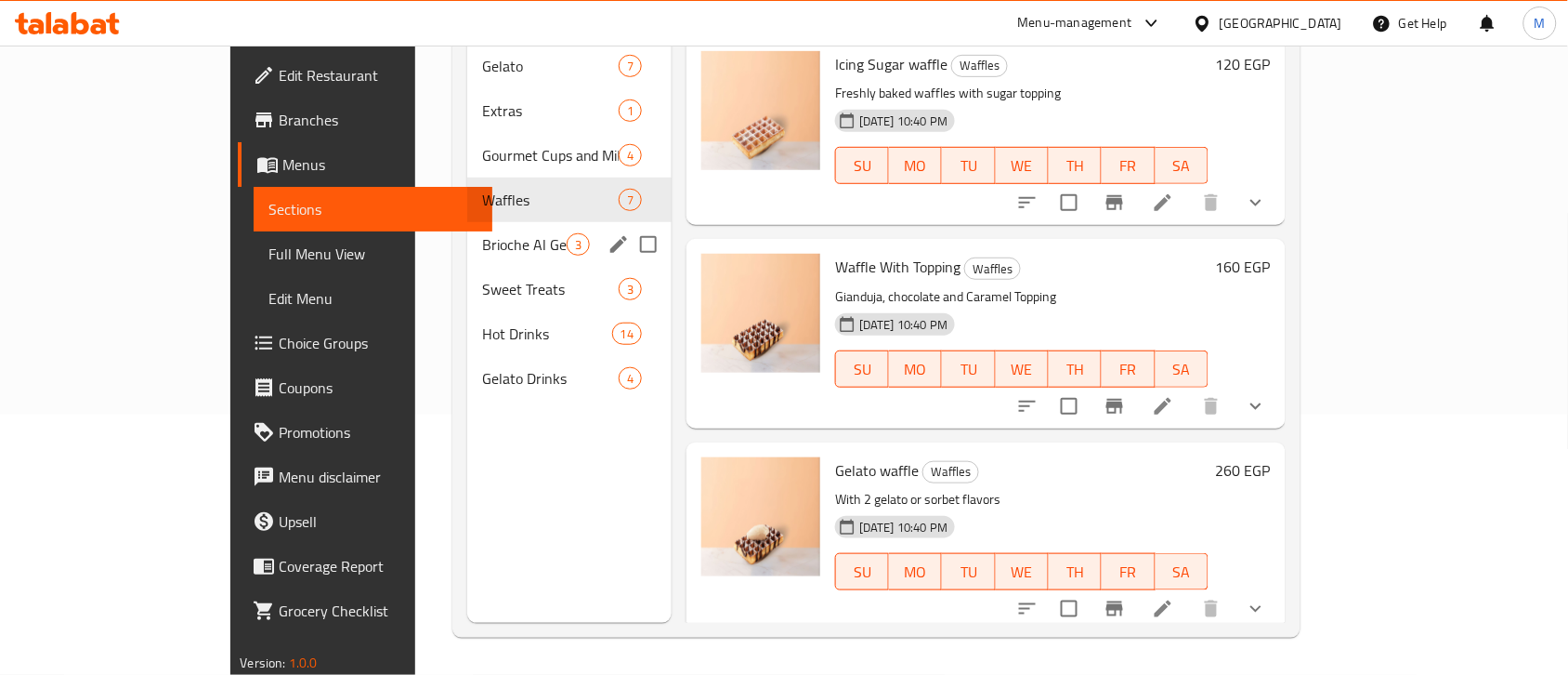
scroll to position [145, 0]
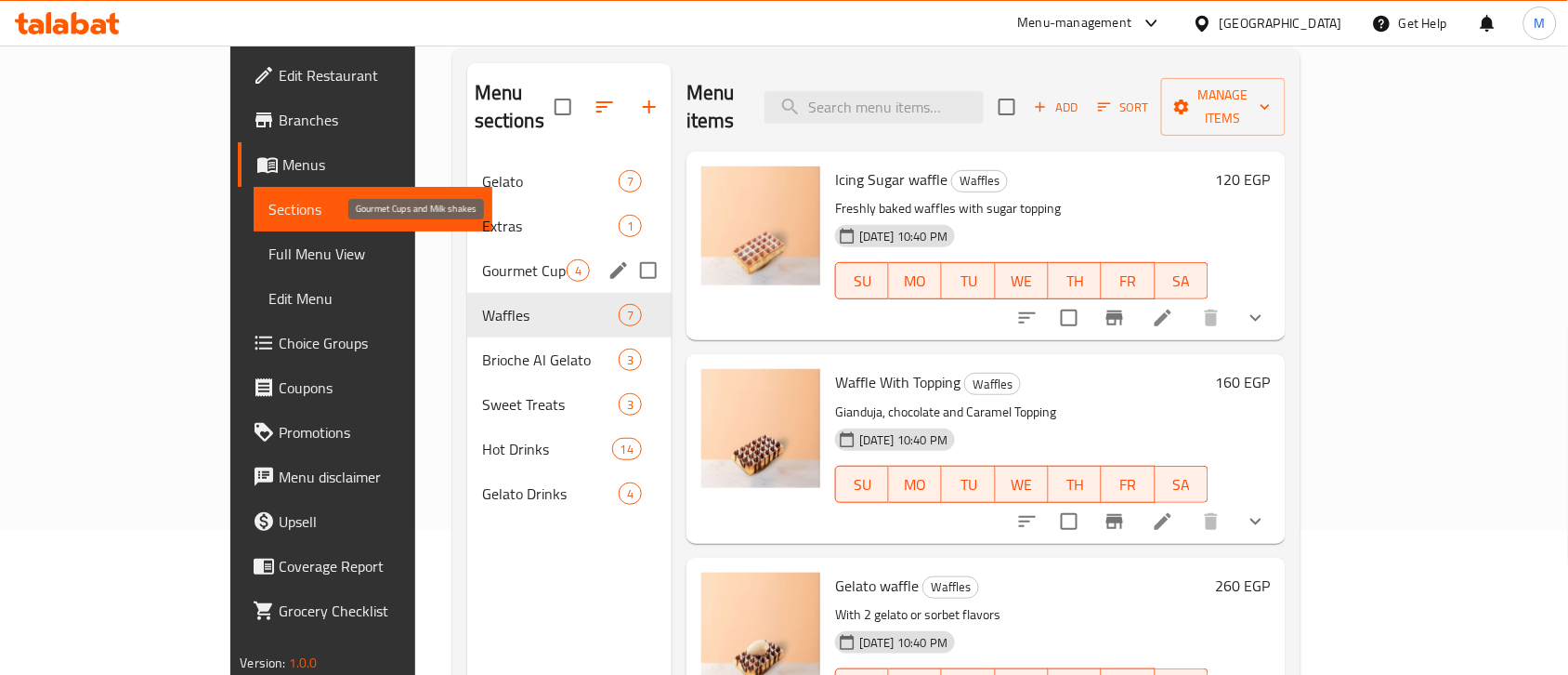
click at [482, 260] on span "Gourmet Cups and Milk shakes" at bounding box center [524, 270] width 84 height 22
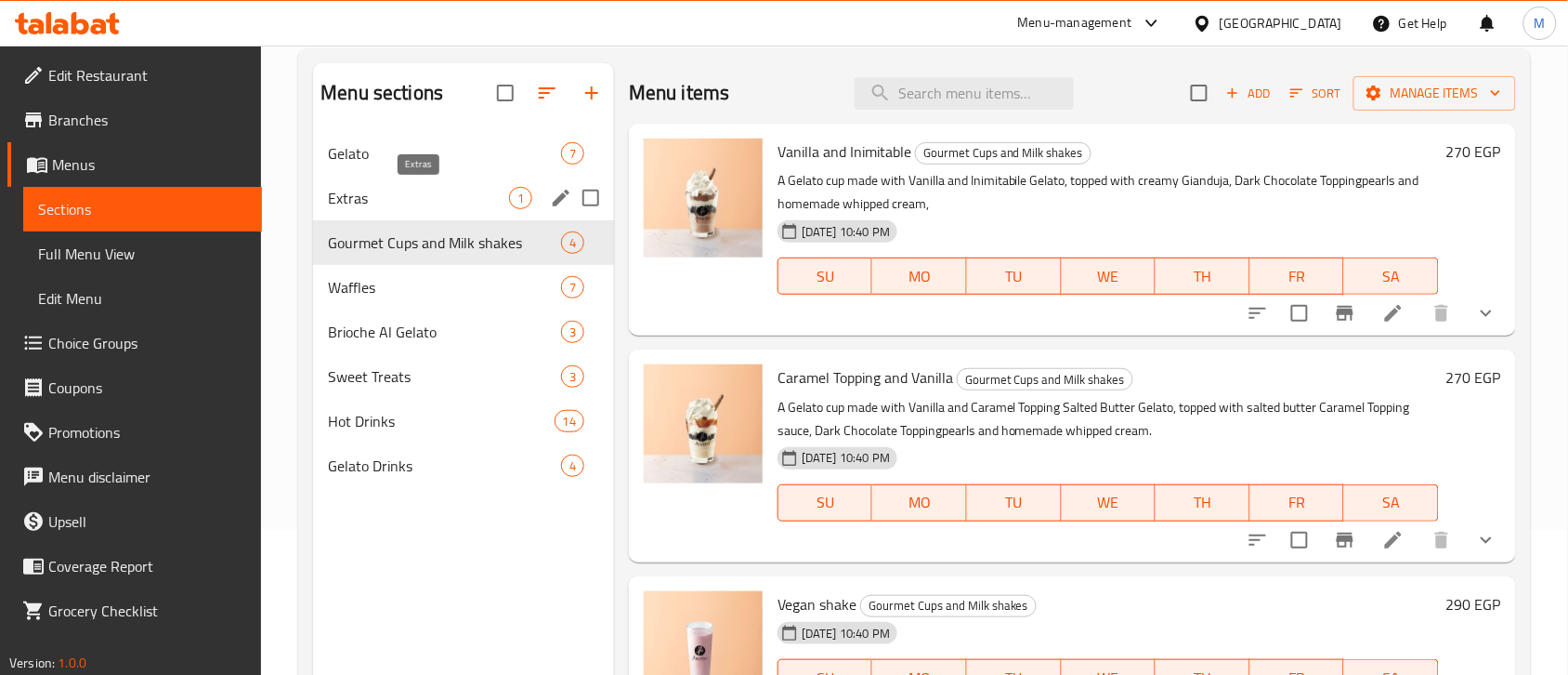
click at [462, 189] on span "Extras" at bounding box center [418, 198] width 181 height 22
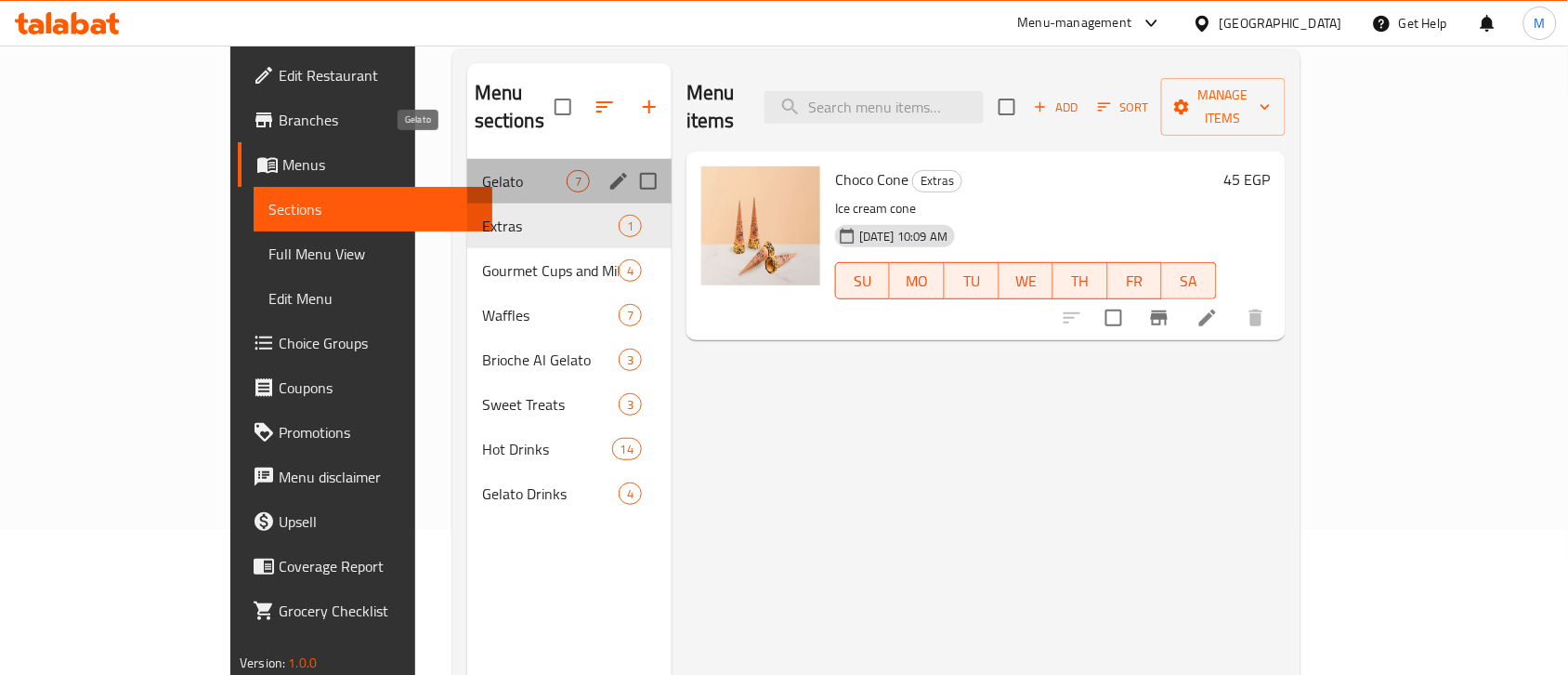
click at [482, 170] on span "Gelato" at bounding box center [524, 181] width 84 height 22
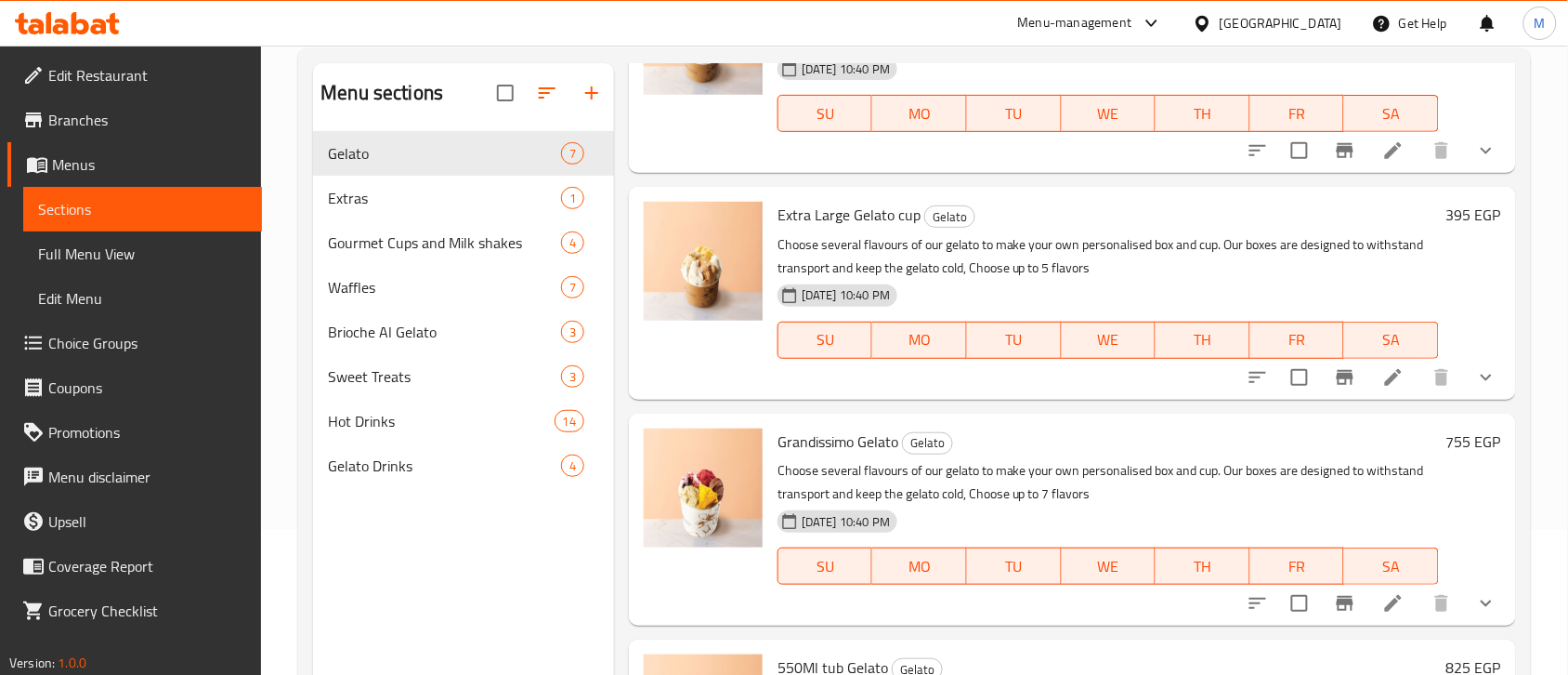
scroll to position [258, 0]
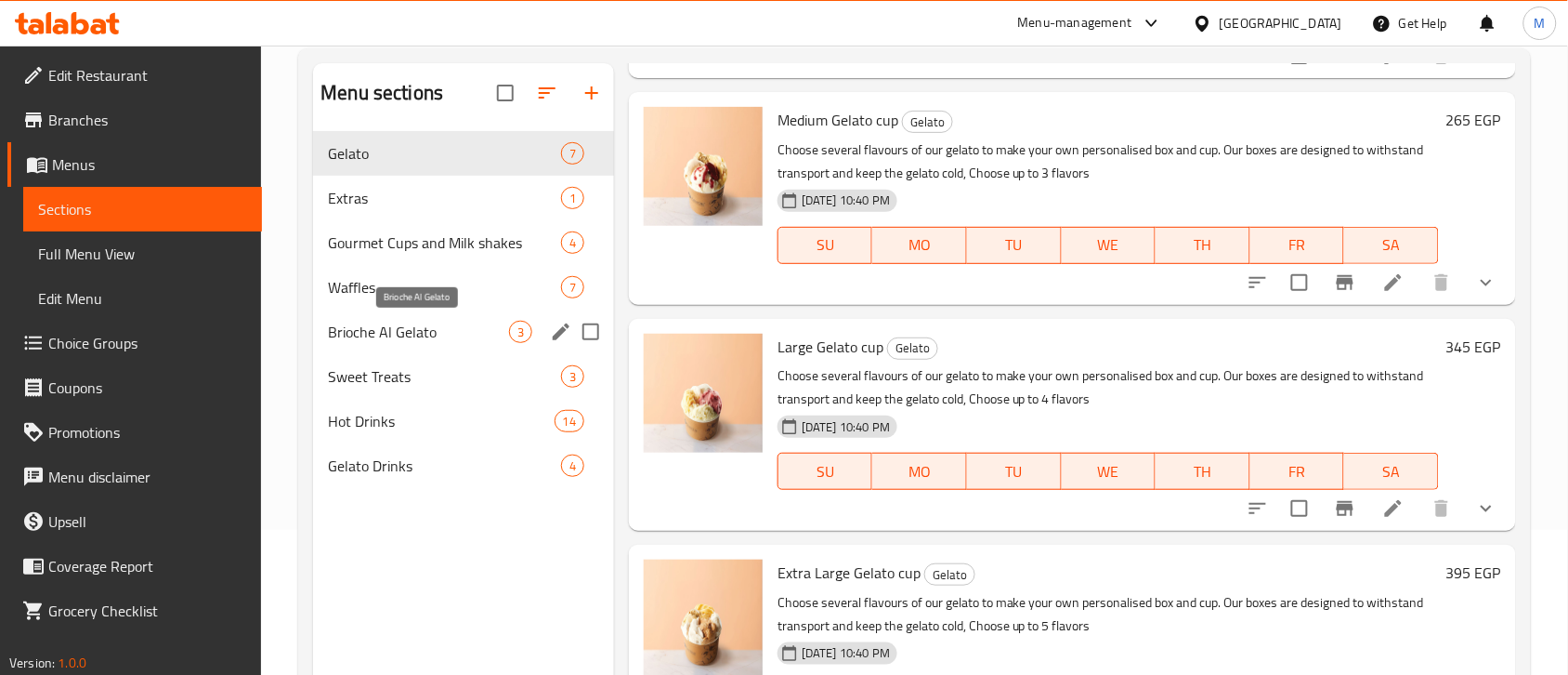
click at [409, 335] on span "Brioche Al Gelato" at bounding box center [418, 331] width 181 height 22
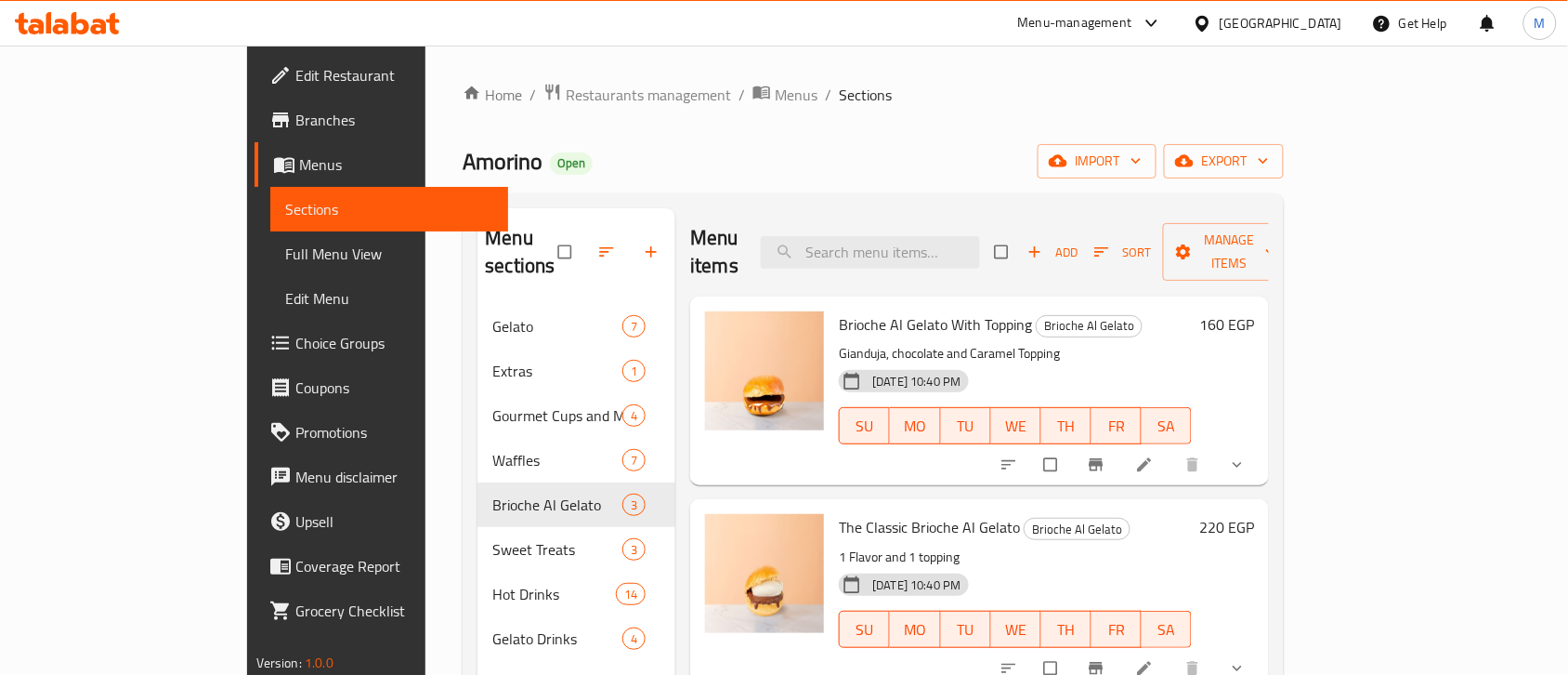
click at [295, 342] on span "Choice Groups" at bounding box center [394, 343] width 198 height 22
